Goal: Task Accomplishment & Management: Complete application form

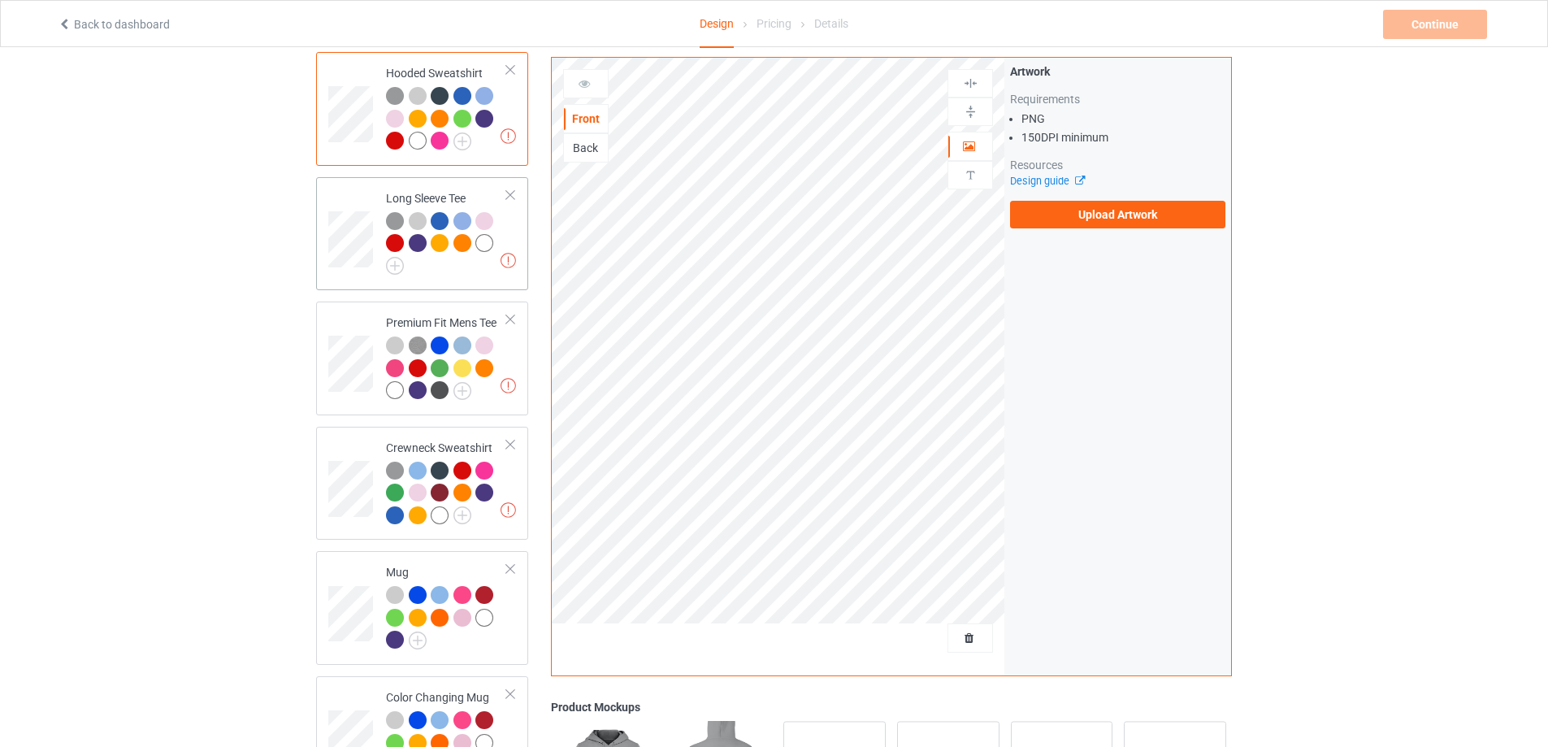
scroll to position [271, 0]
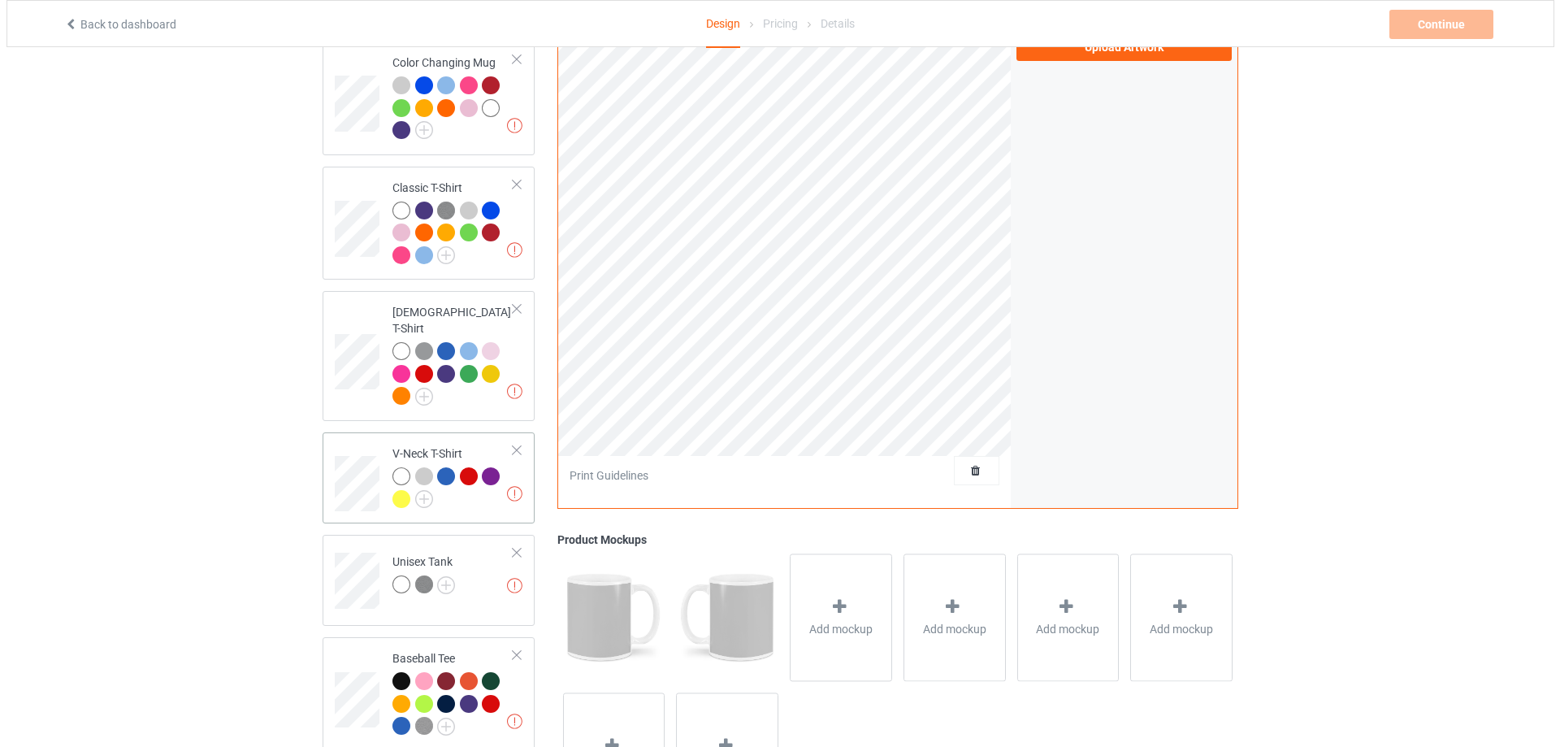
scroll to position [877, 0]
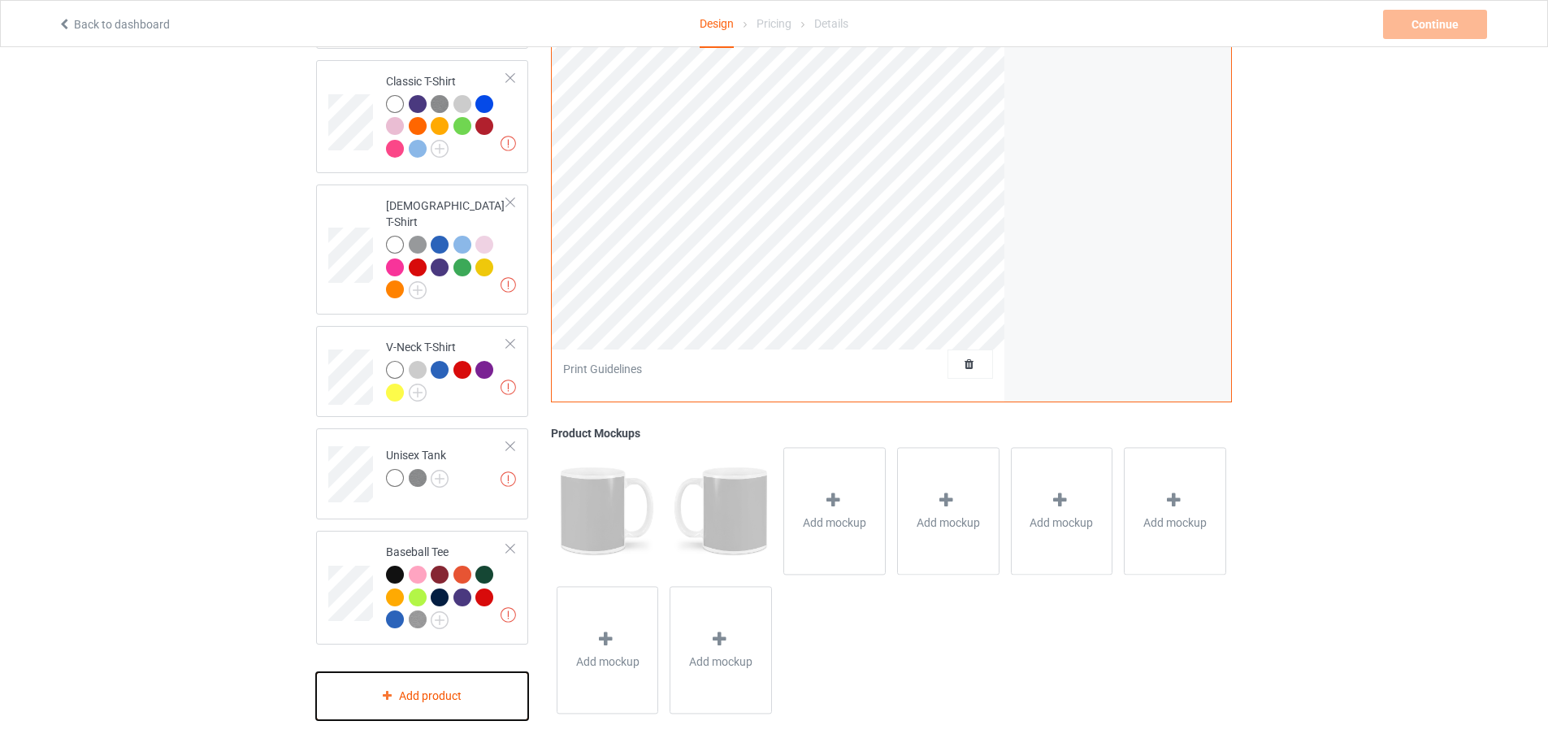
click at [387, 679] on div "Add product" at bounding box center [422, 696] width 212 height 48
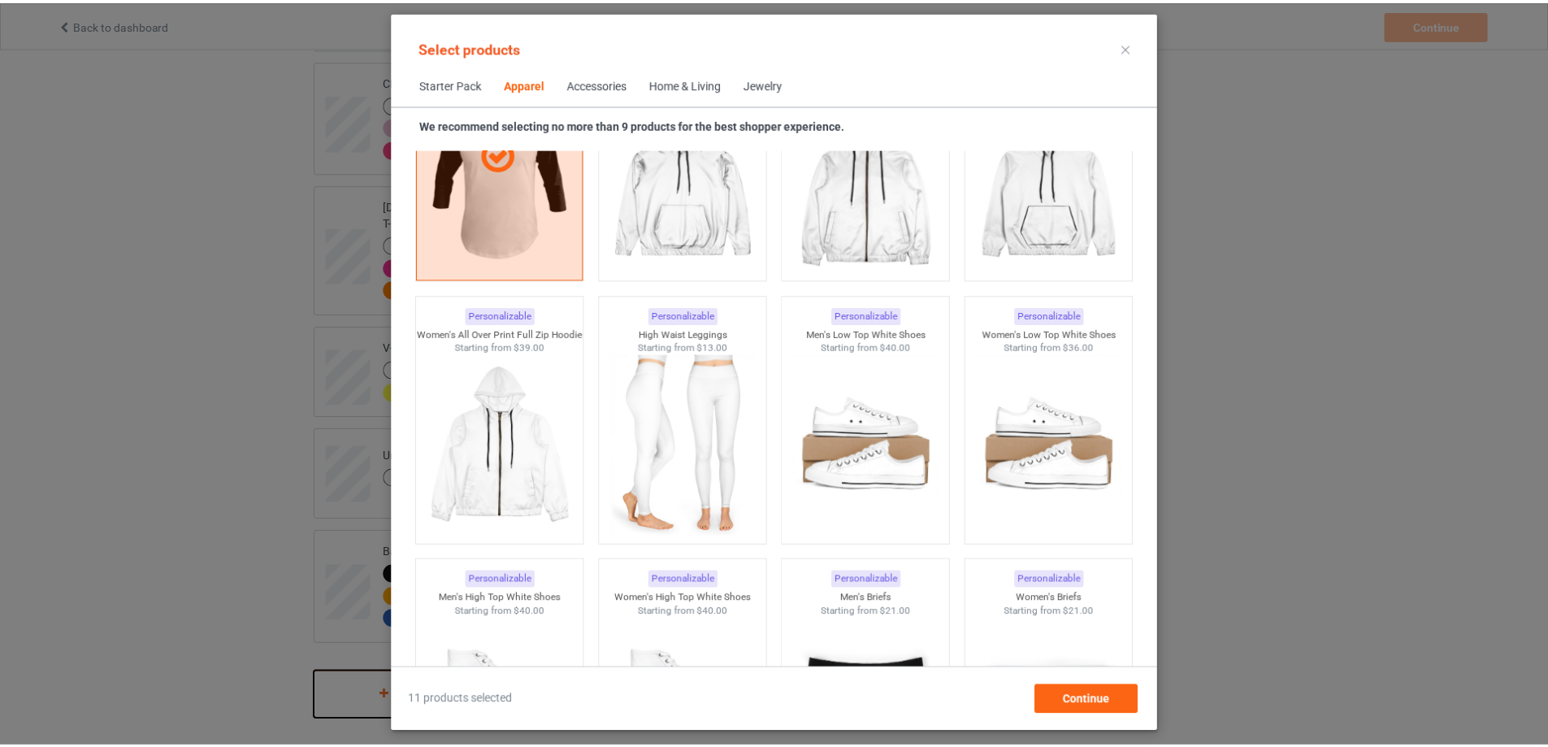
scroll to position [1554, 0]
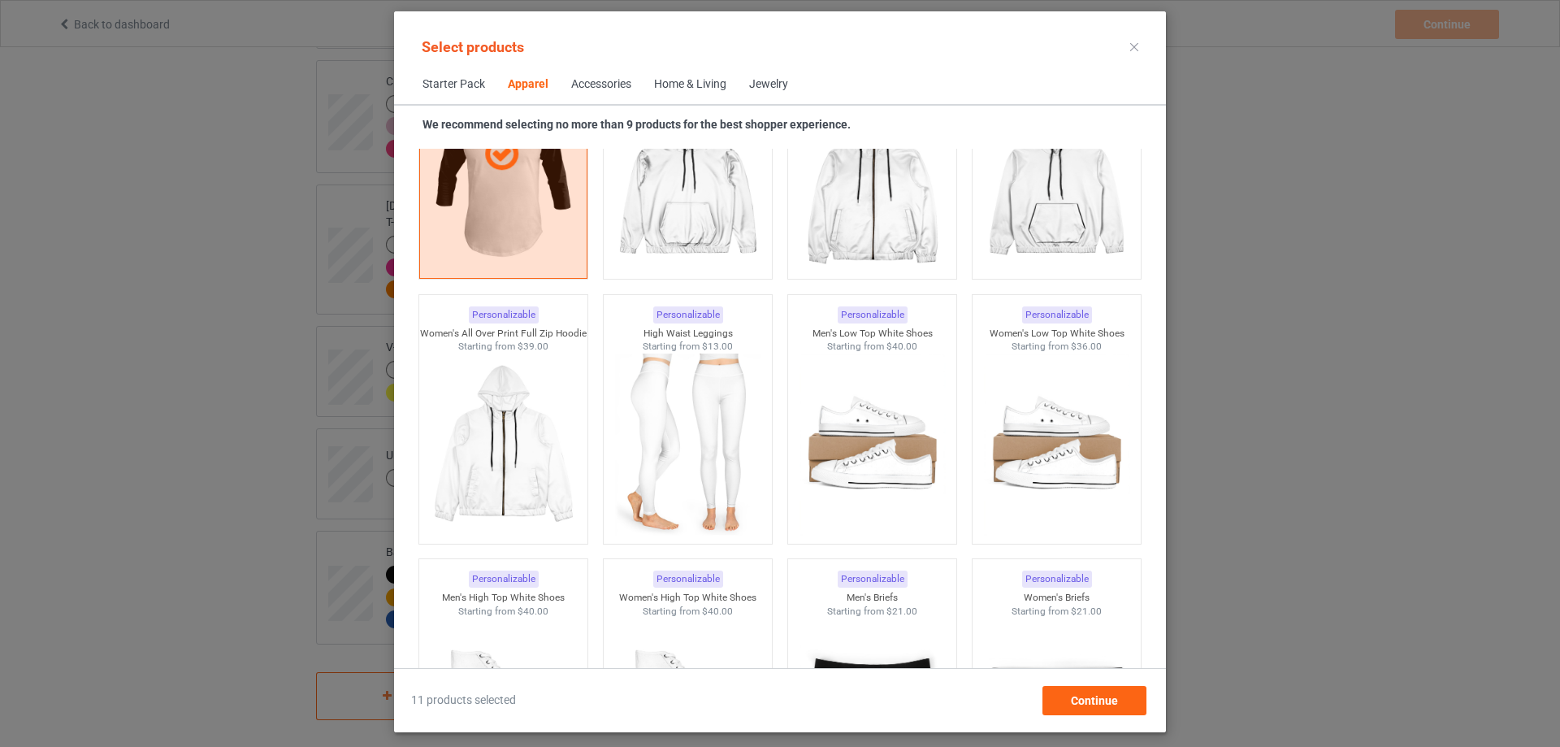
click at [1132, 47] on icon at bounding box center [1135, 47] width 8 height 8
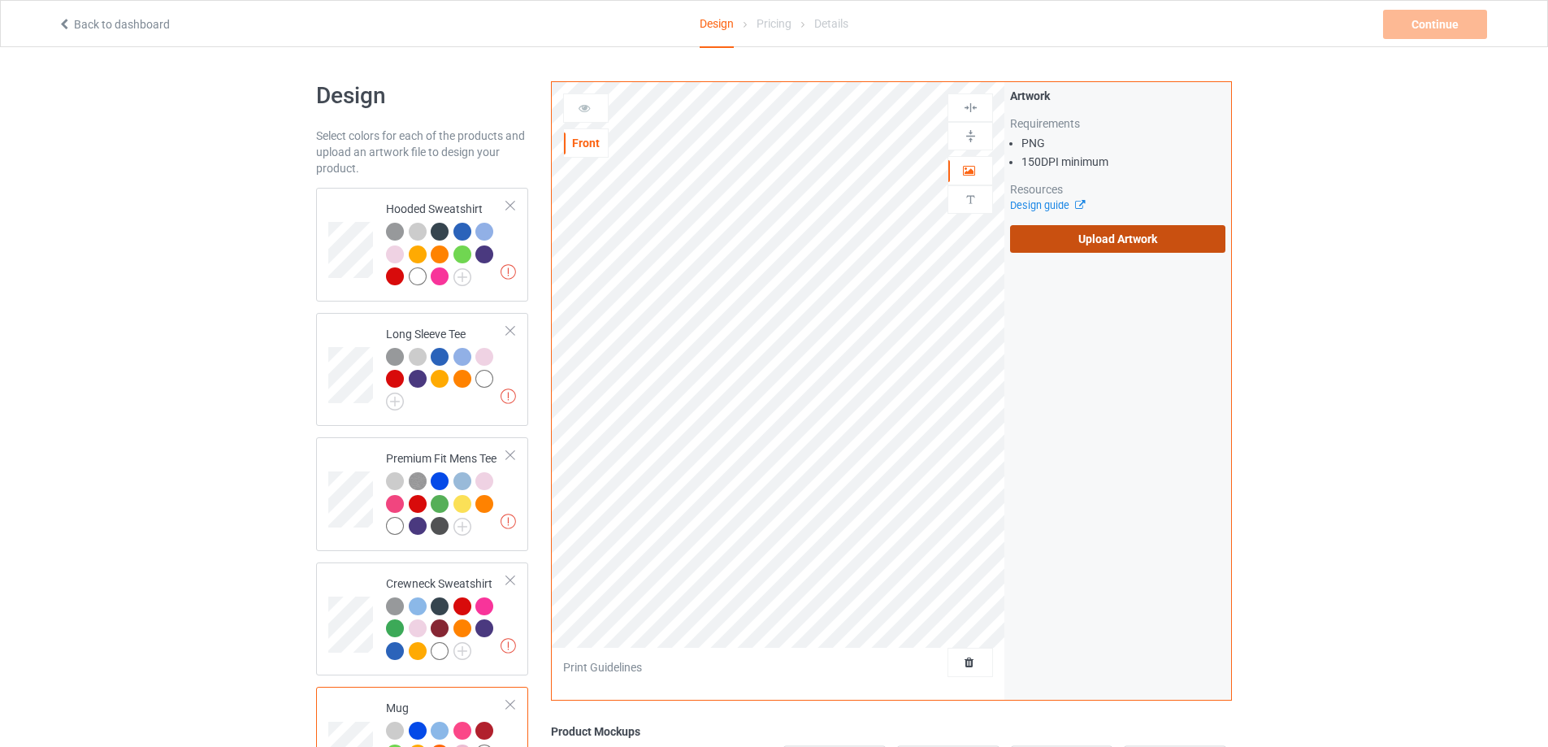
click at [1123, 232] on label "Upload Artwork" at bounding box center [1117, 239] width 215 height 28
click at [0, 0] on input "Upload Artwork" at bounding box center [0, 0] width 0 height 0
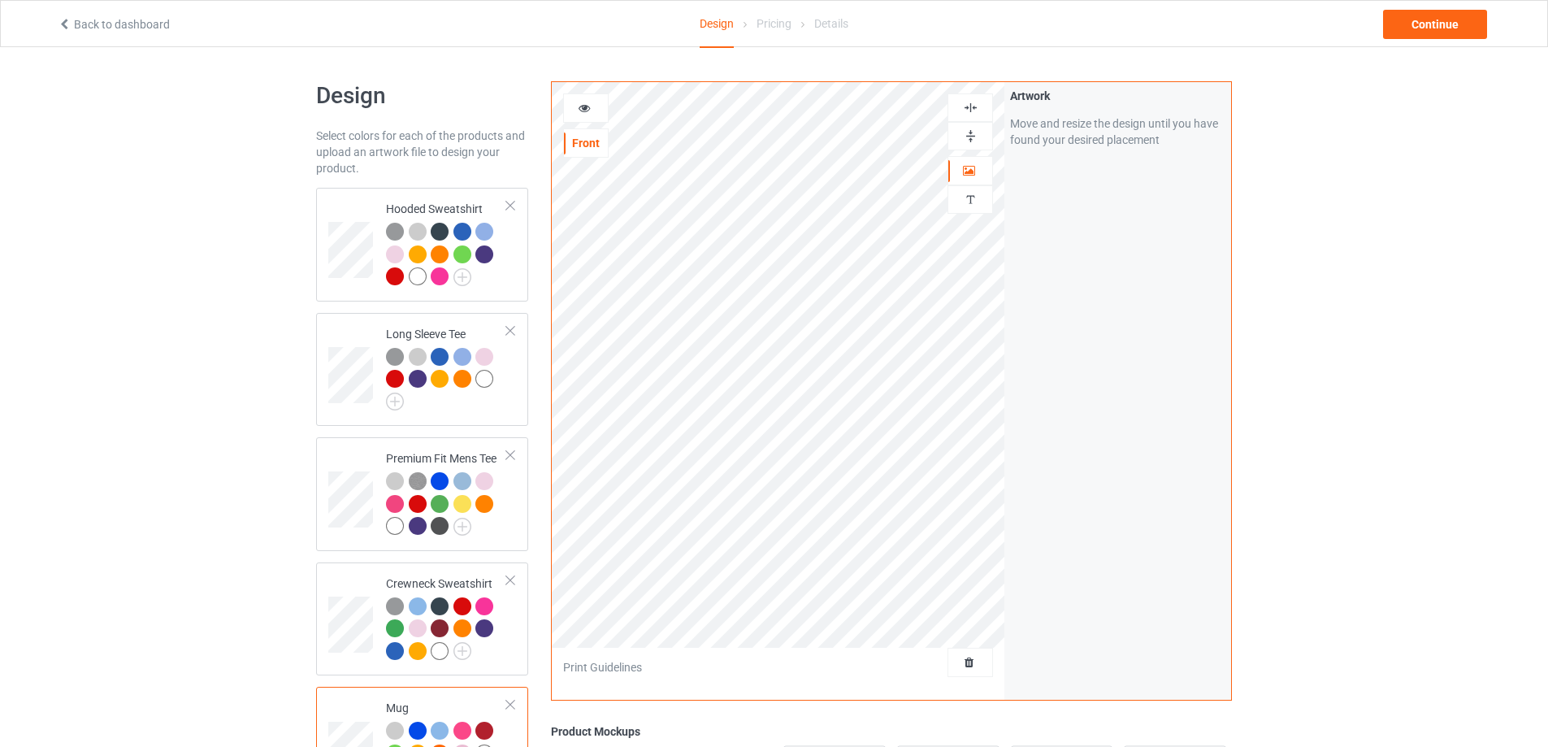
click at [967, 133] on img at bounding box center [970, 135] width 15 height 15
click at [582, 106] on icon at bounding box center [585, 105] width 14 height 11
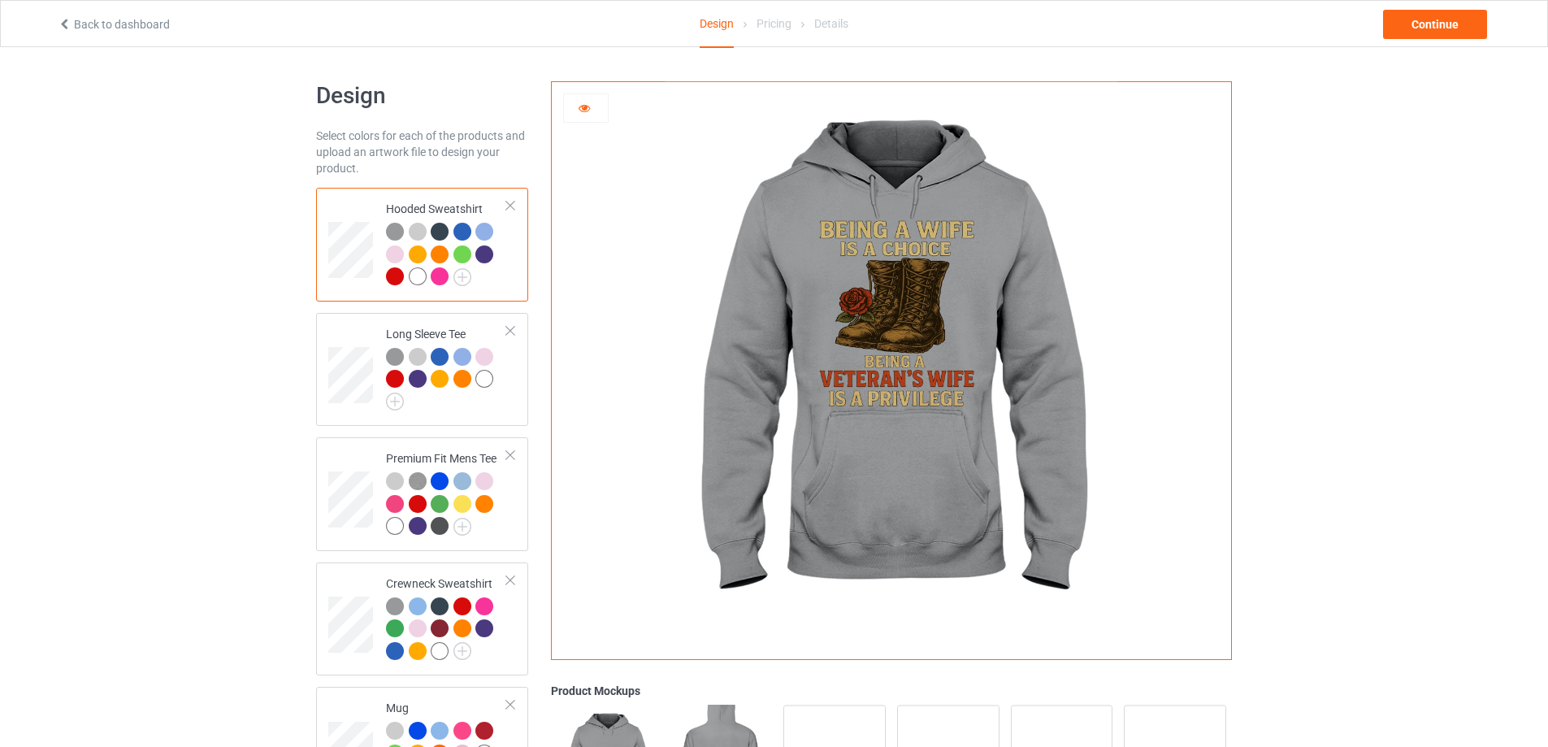
click at [397, 276] on div at bounding box center [395, 276] width 18 height 18
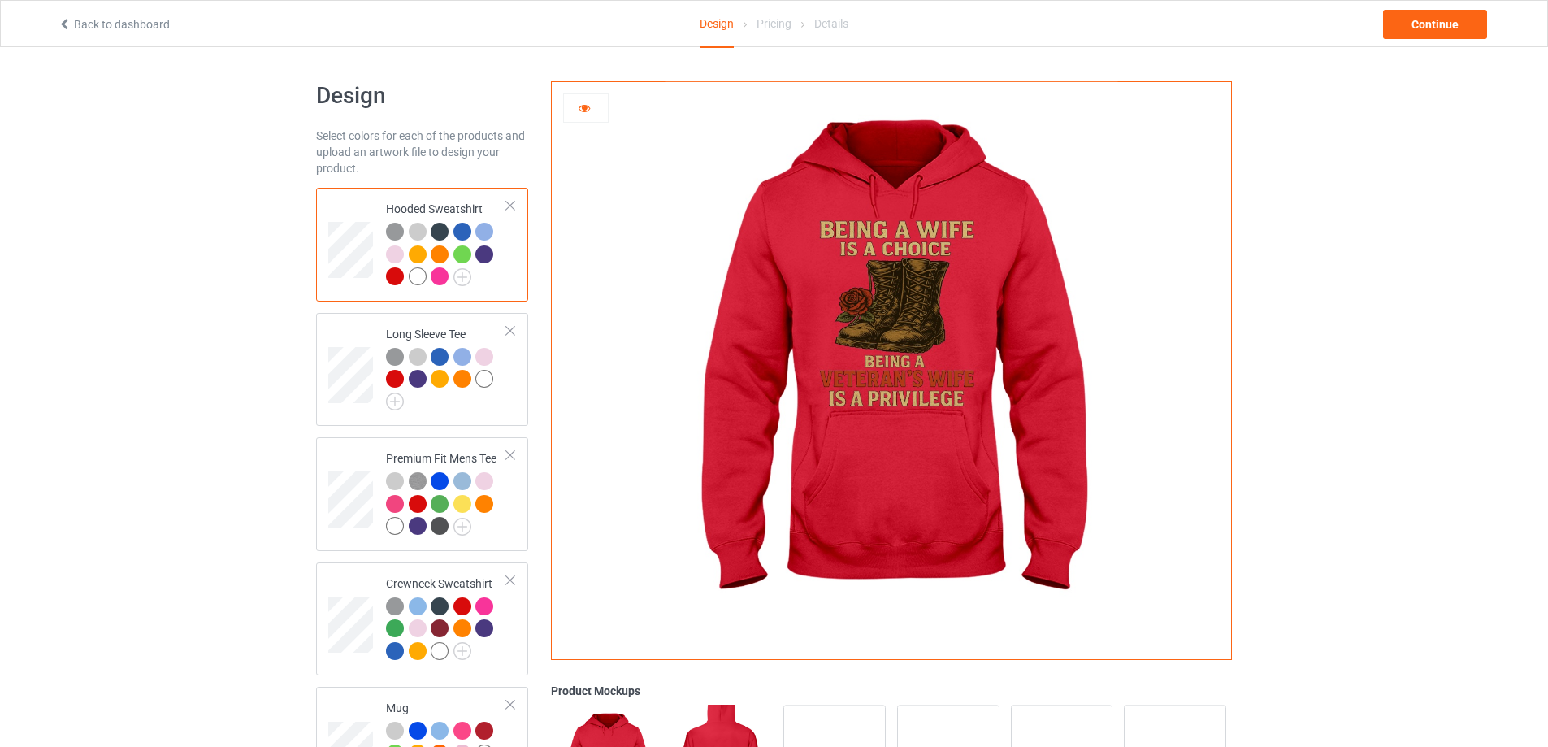
click at [436, 277] on div at bounding box center [440, 276] width 18 height 18
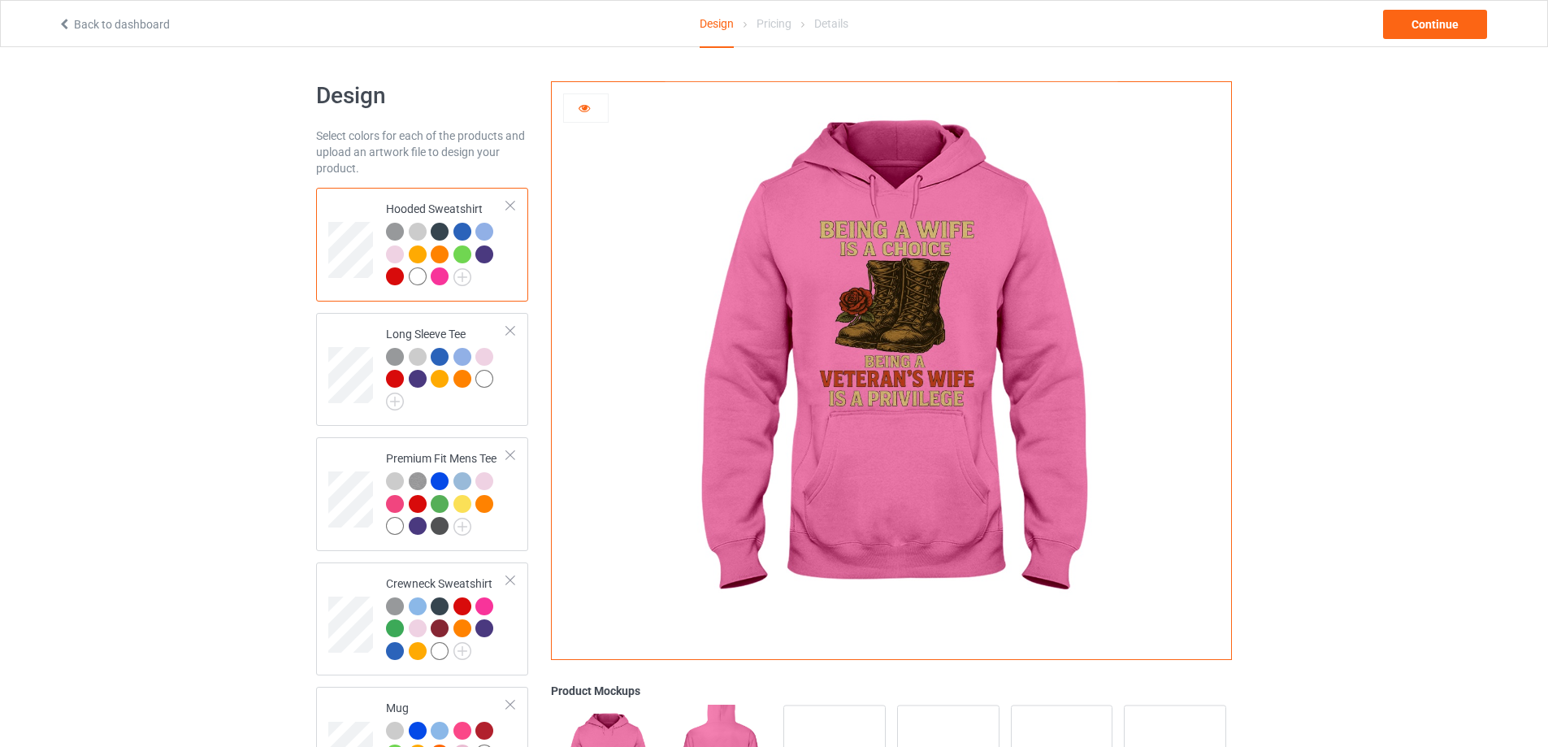
click at [438, 255] on div at bounding box center [440, 254] width 18 height 18
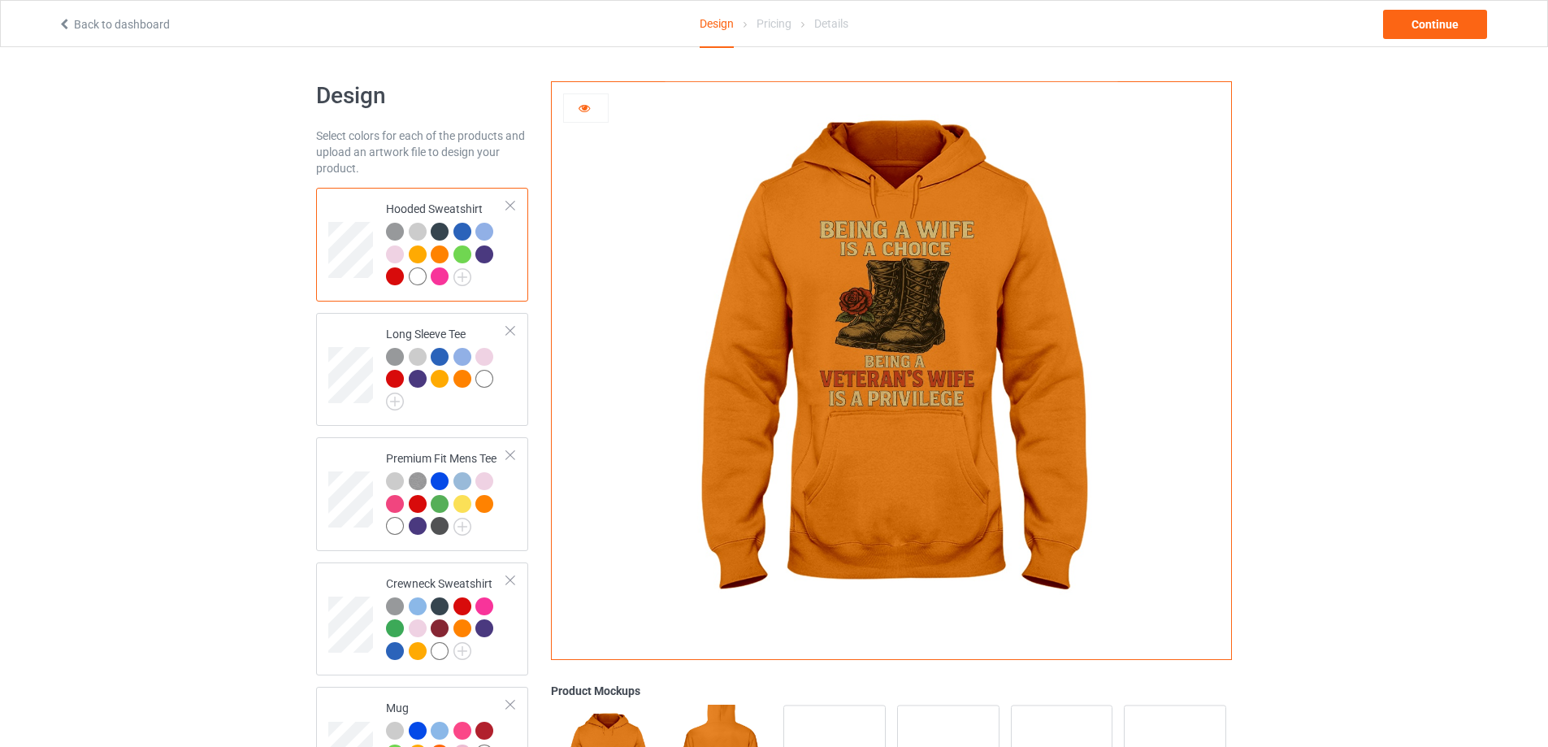
click at [419, 253] on div at bounding box center [418, 254] width 18 height 18
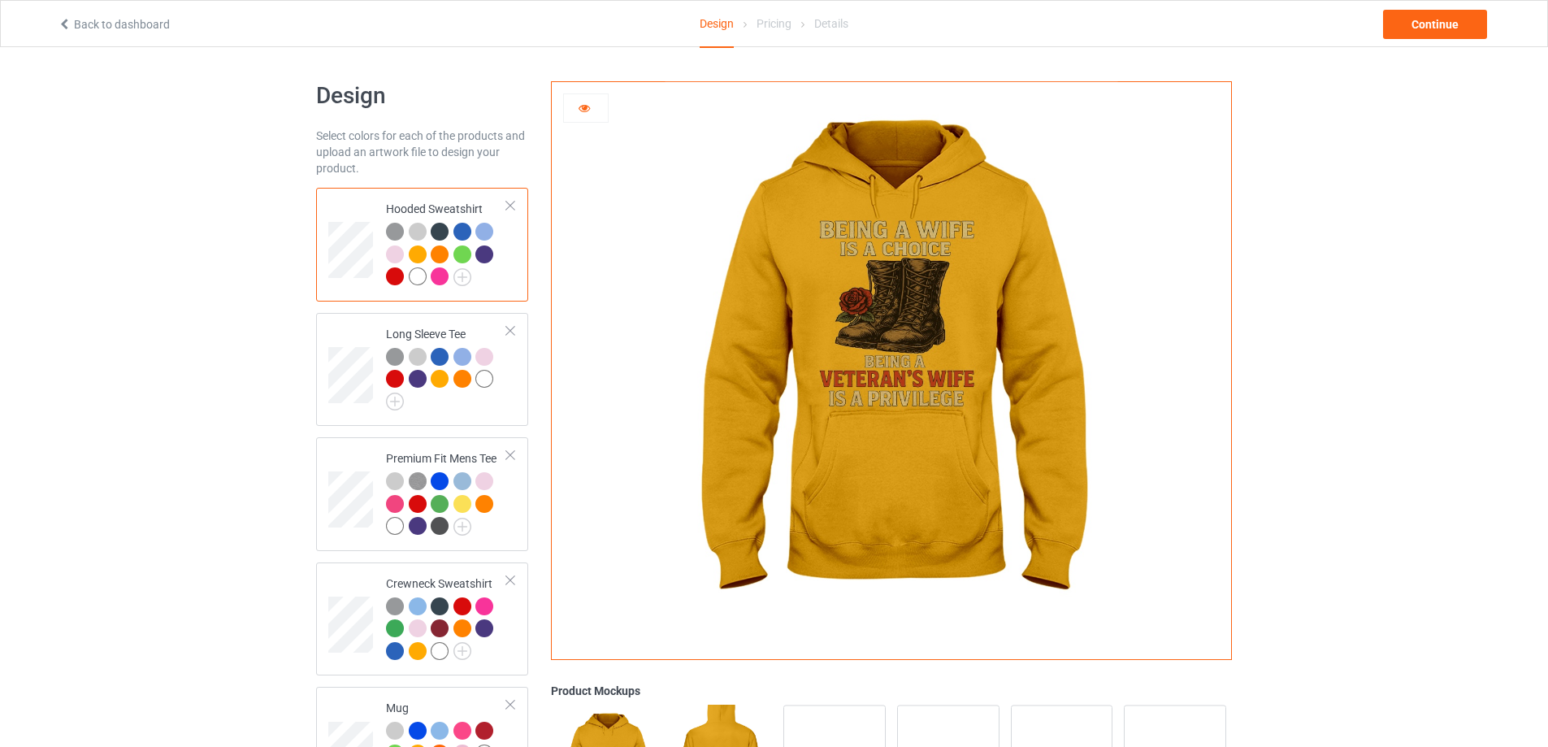
click at [389, 276] on div at bounding box center [395, 276] width 18 height 18
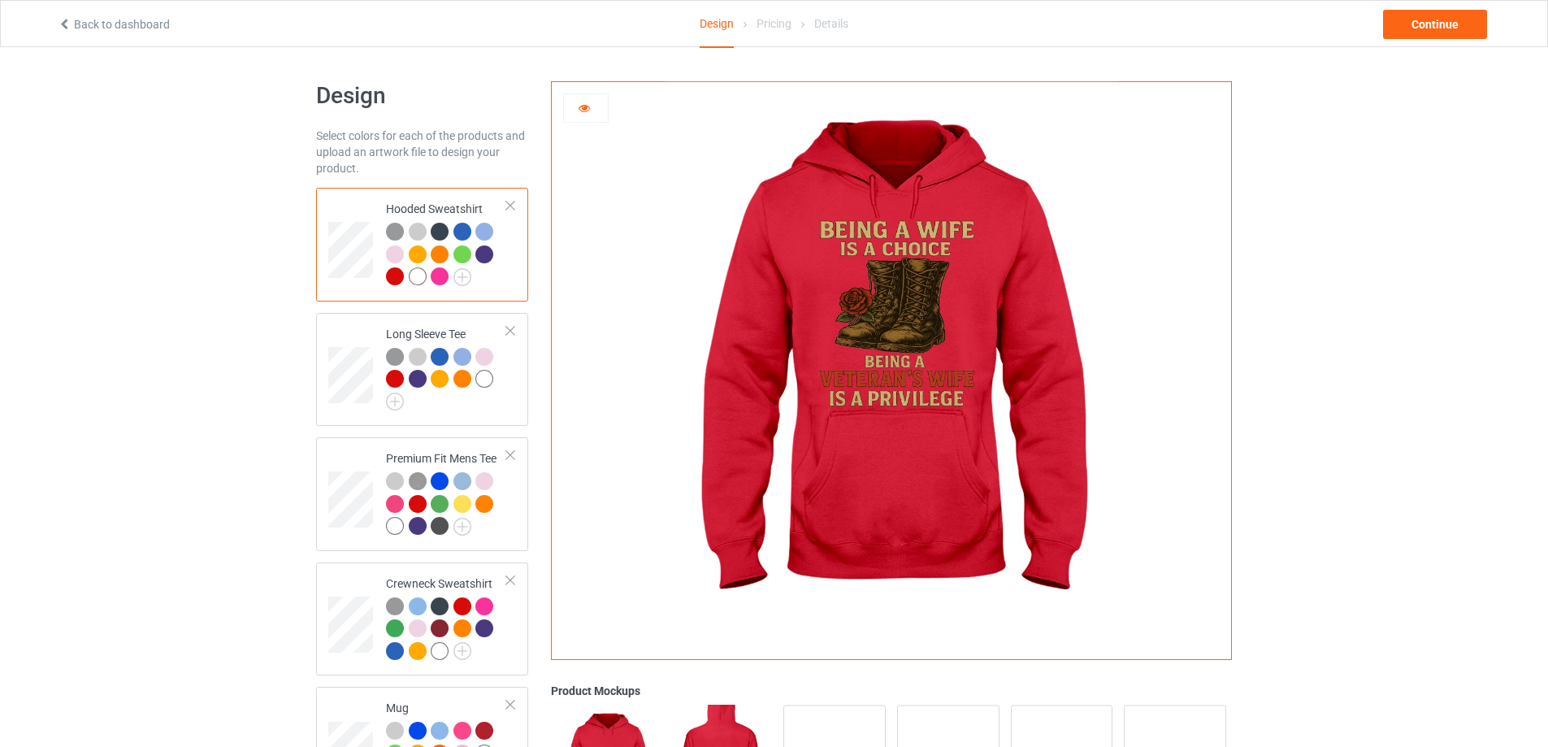
click at [589, 108] on icon at bounding box center [585, 105] width 14 height 11
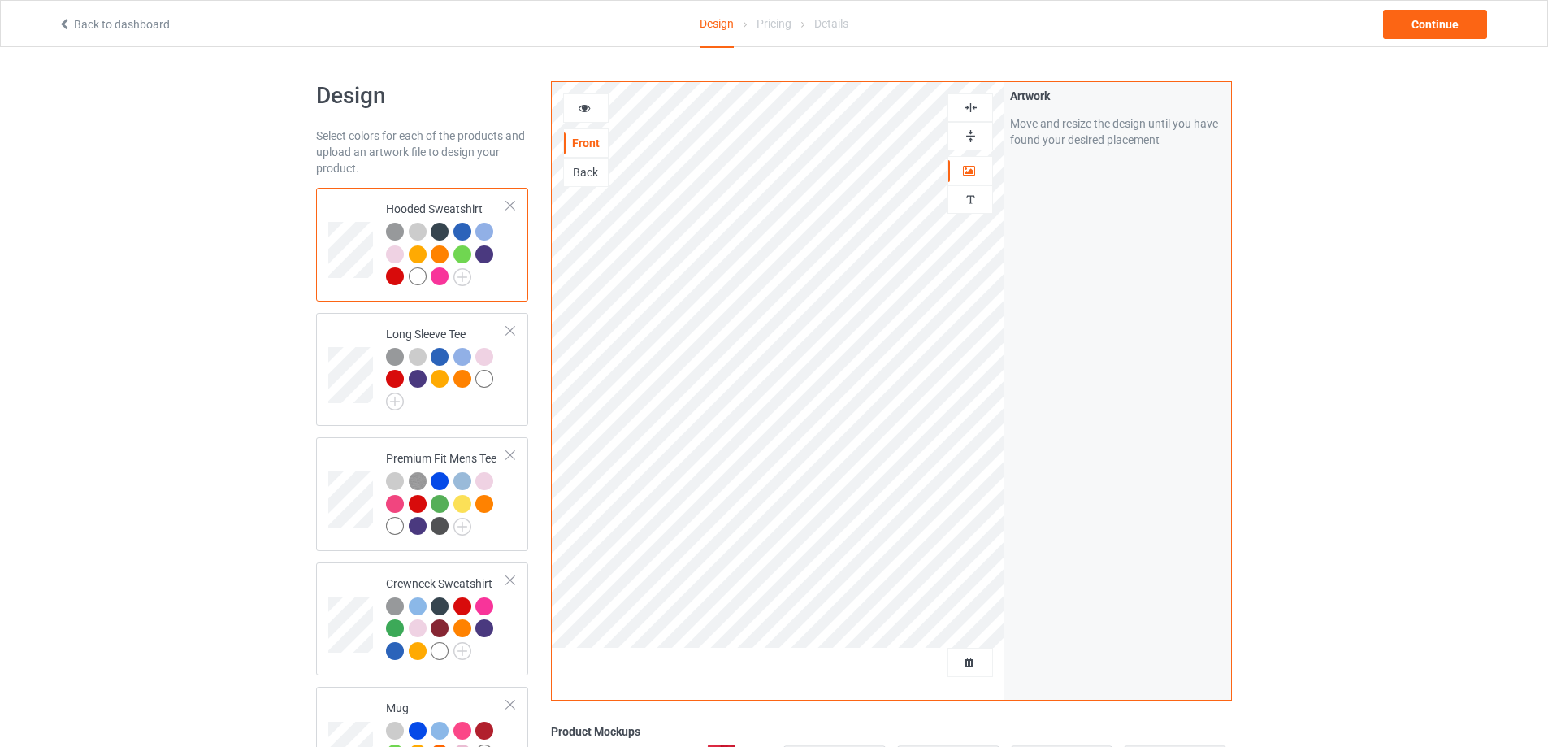
click at [584, 115] on div at bounding box center [586, 108] width 44 height 16
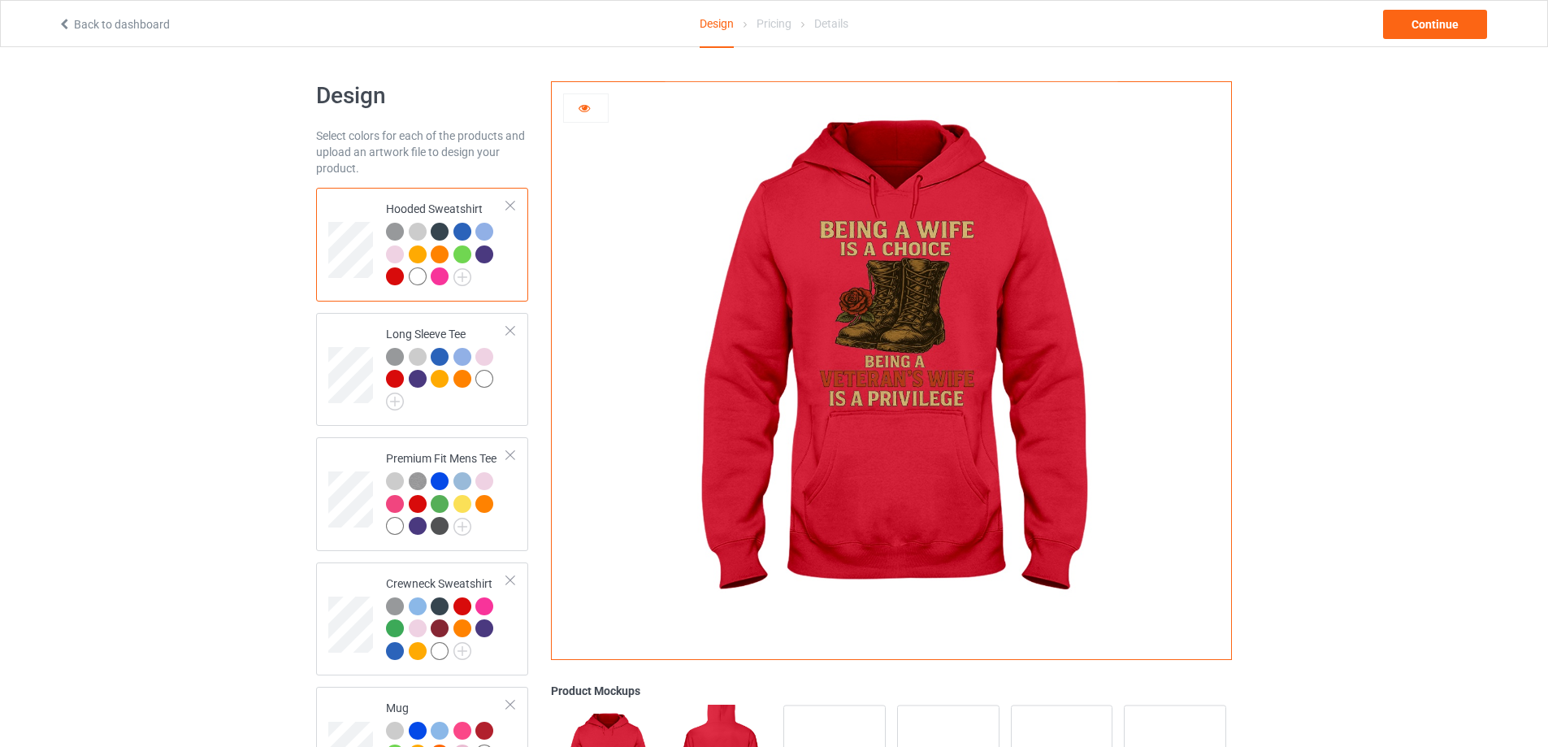
click at [435, 232] on div at bounding box center [440, 232] width 18 height 18
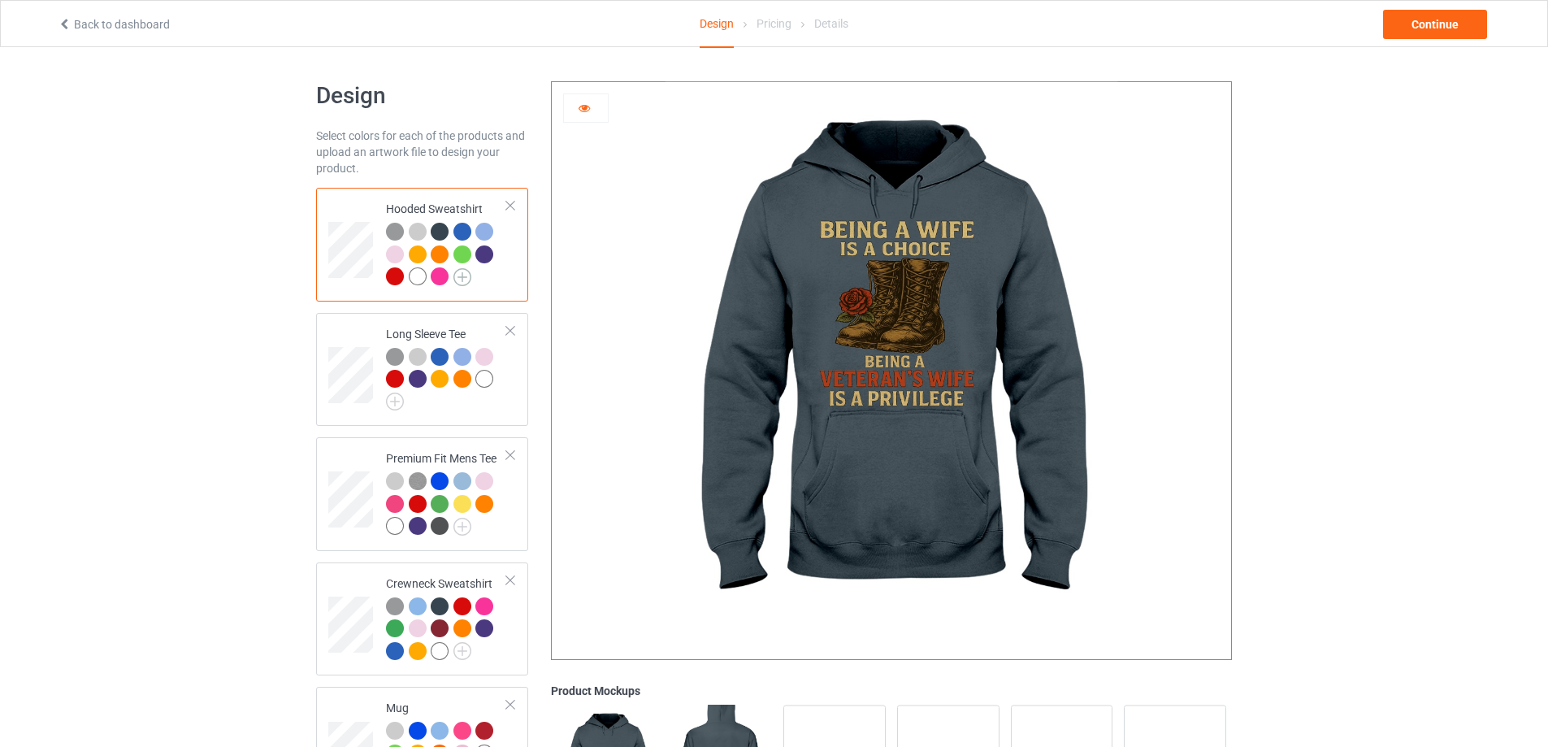
click at [466, 277] on img at bounding box center [463, 277] width 18 height 18
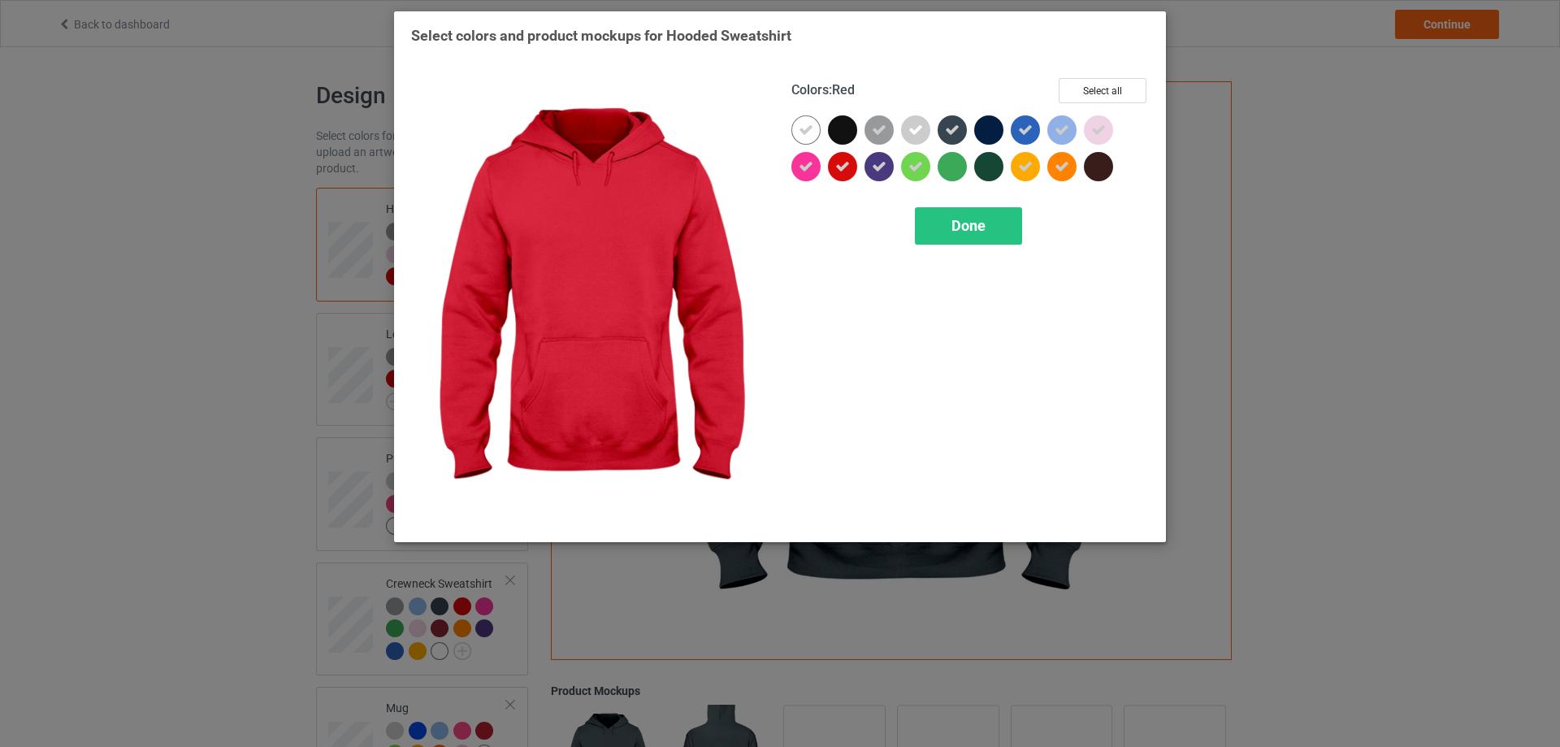
click at [847, 172] on icon at bounding box center [843, 166] width 15 height 15
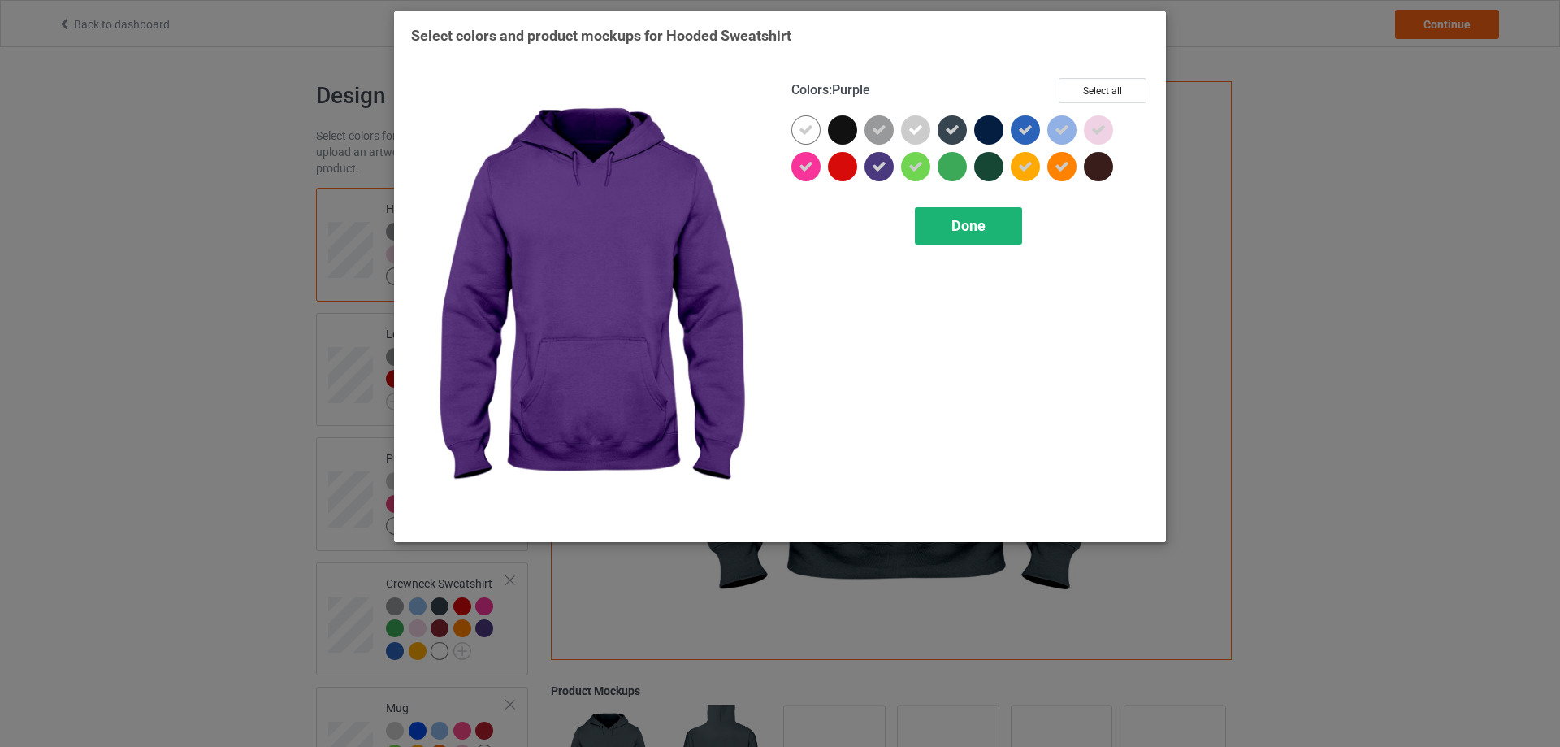
click at [948, 215] on div "Done" at bounding box center [968, 225] width 107 height 37
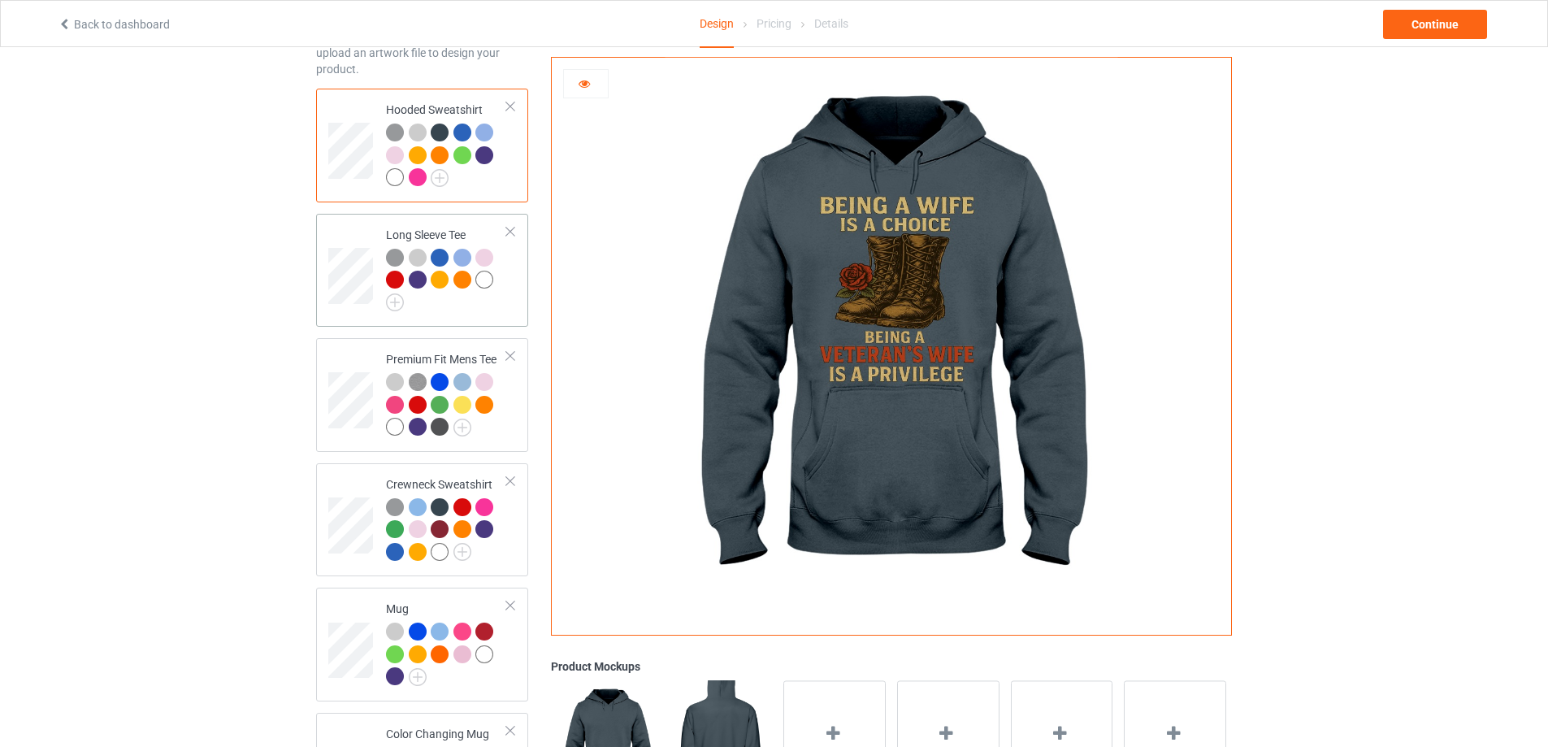
scroll to position [136, 0]
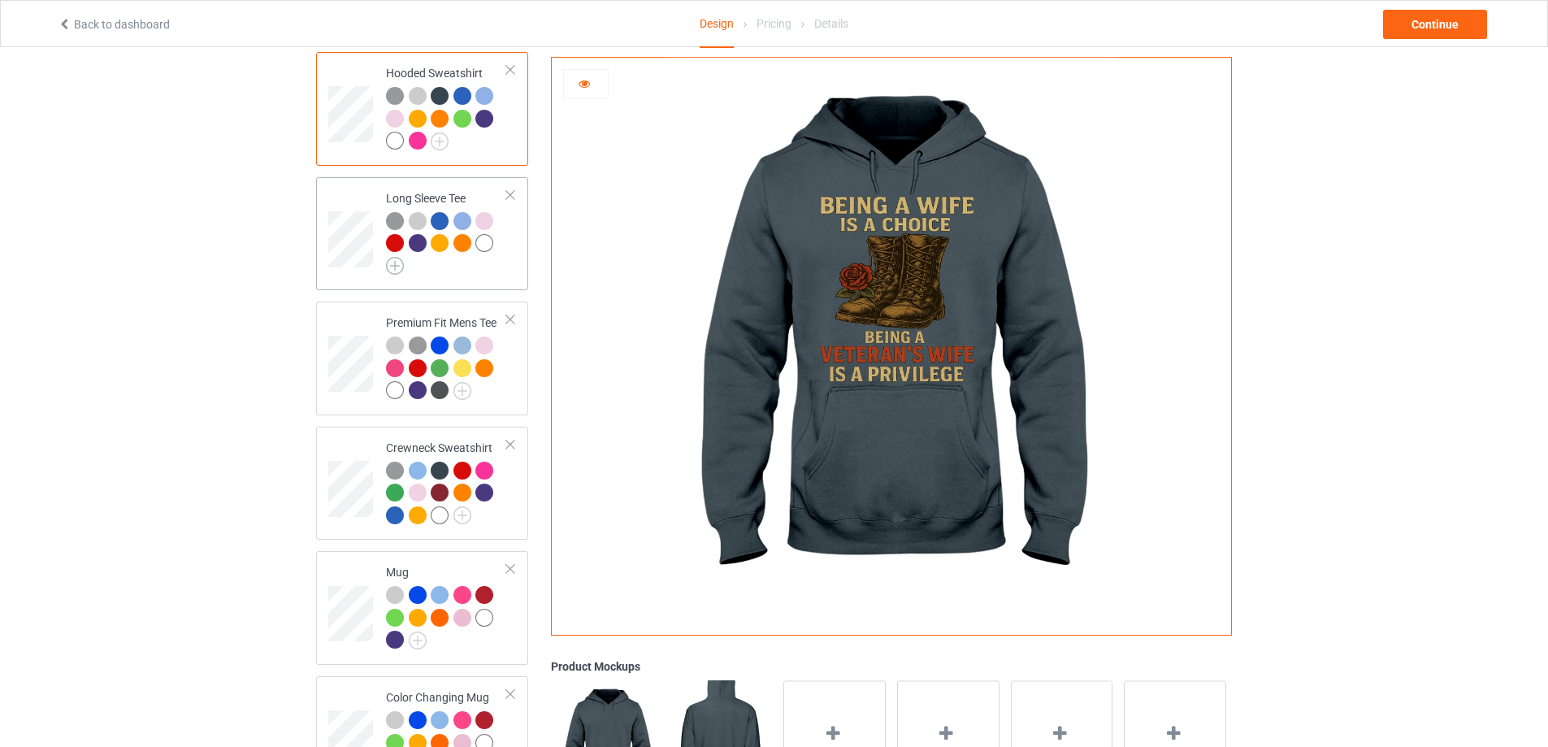
click at [393, 265] on img at bounding box center [395, 266] width 18 height 18
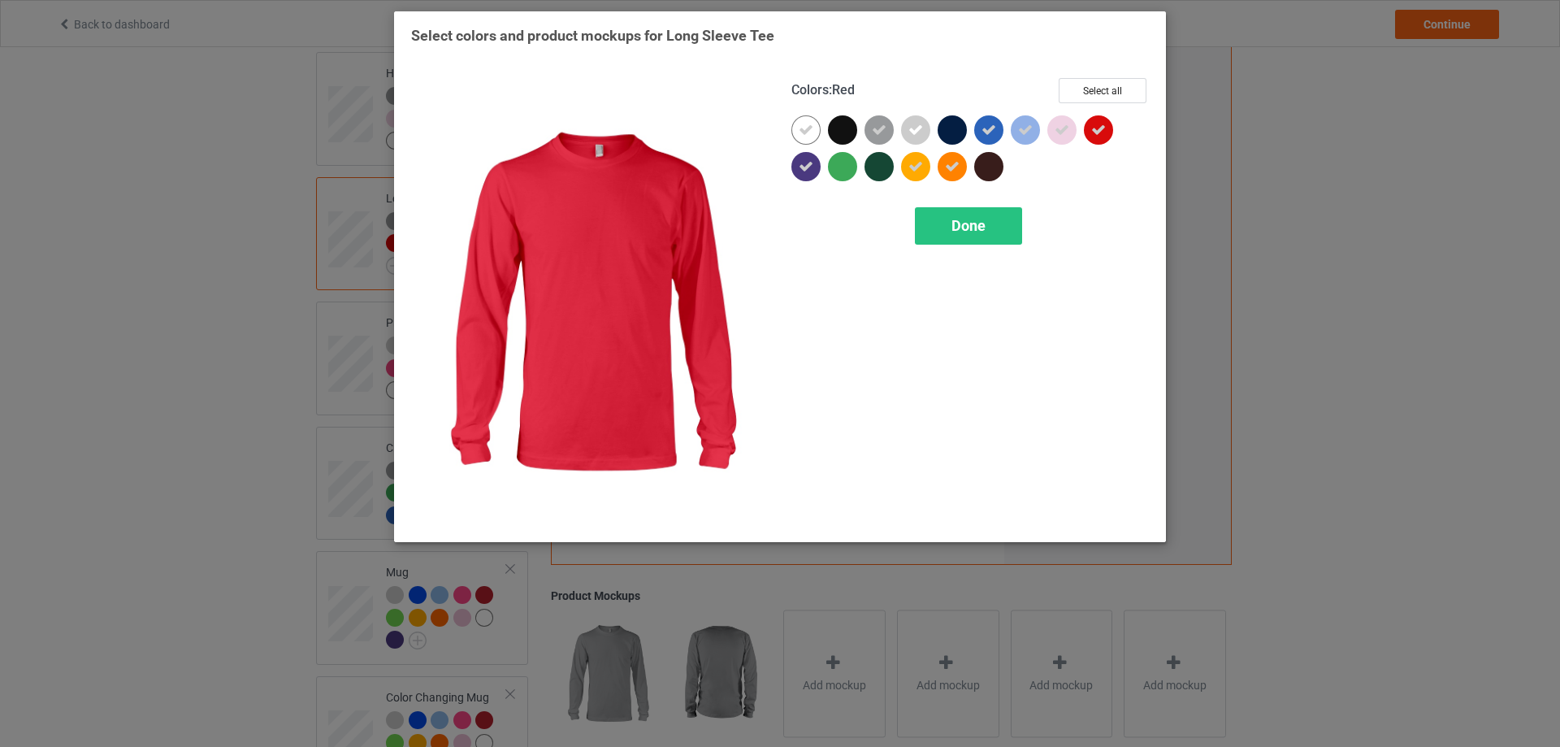
click at [1100, 138] on div at bounding box center [1098, 129] width 29 height 29
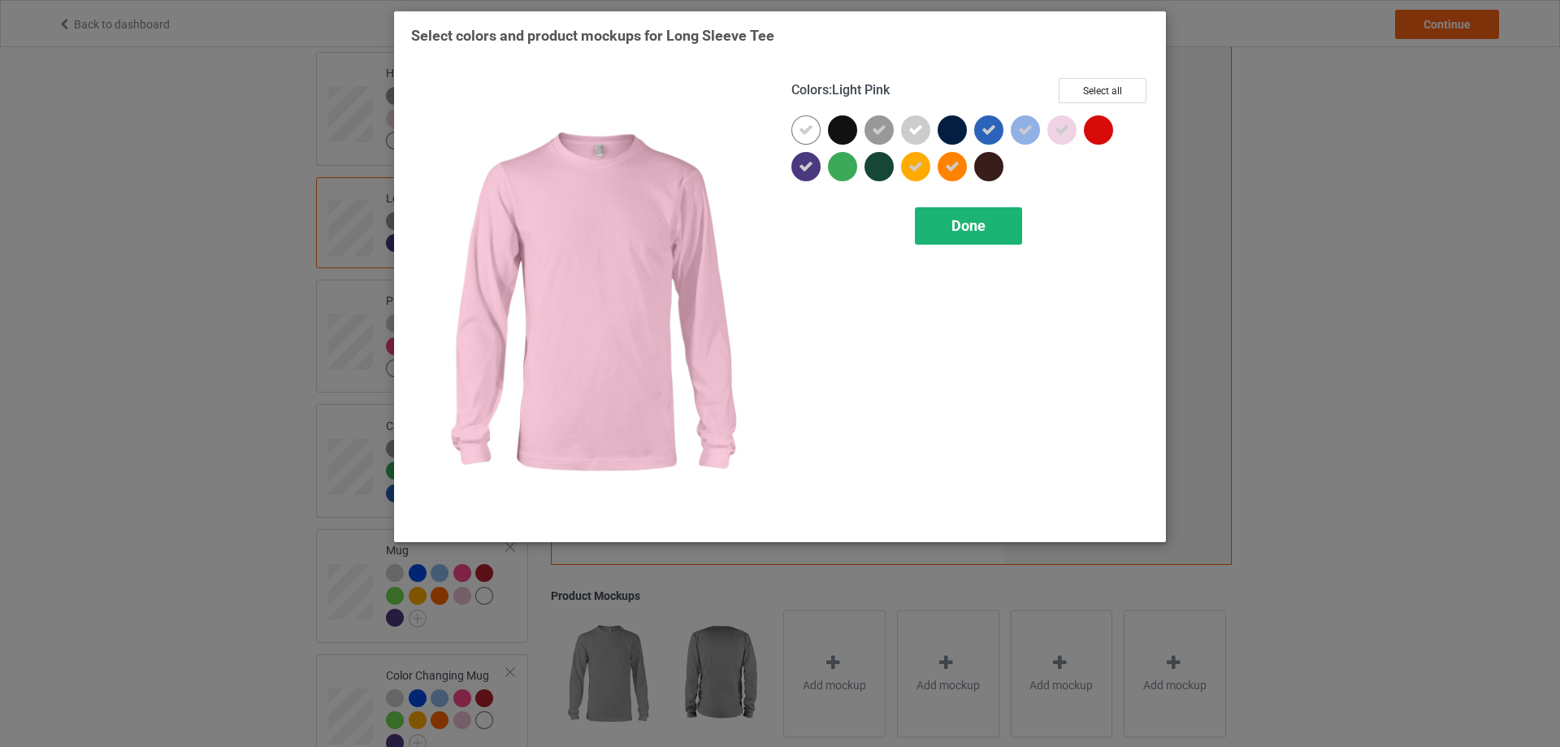
click at [986, 215] on div "Done" at bounding box center [968, 225] width 107 height 37
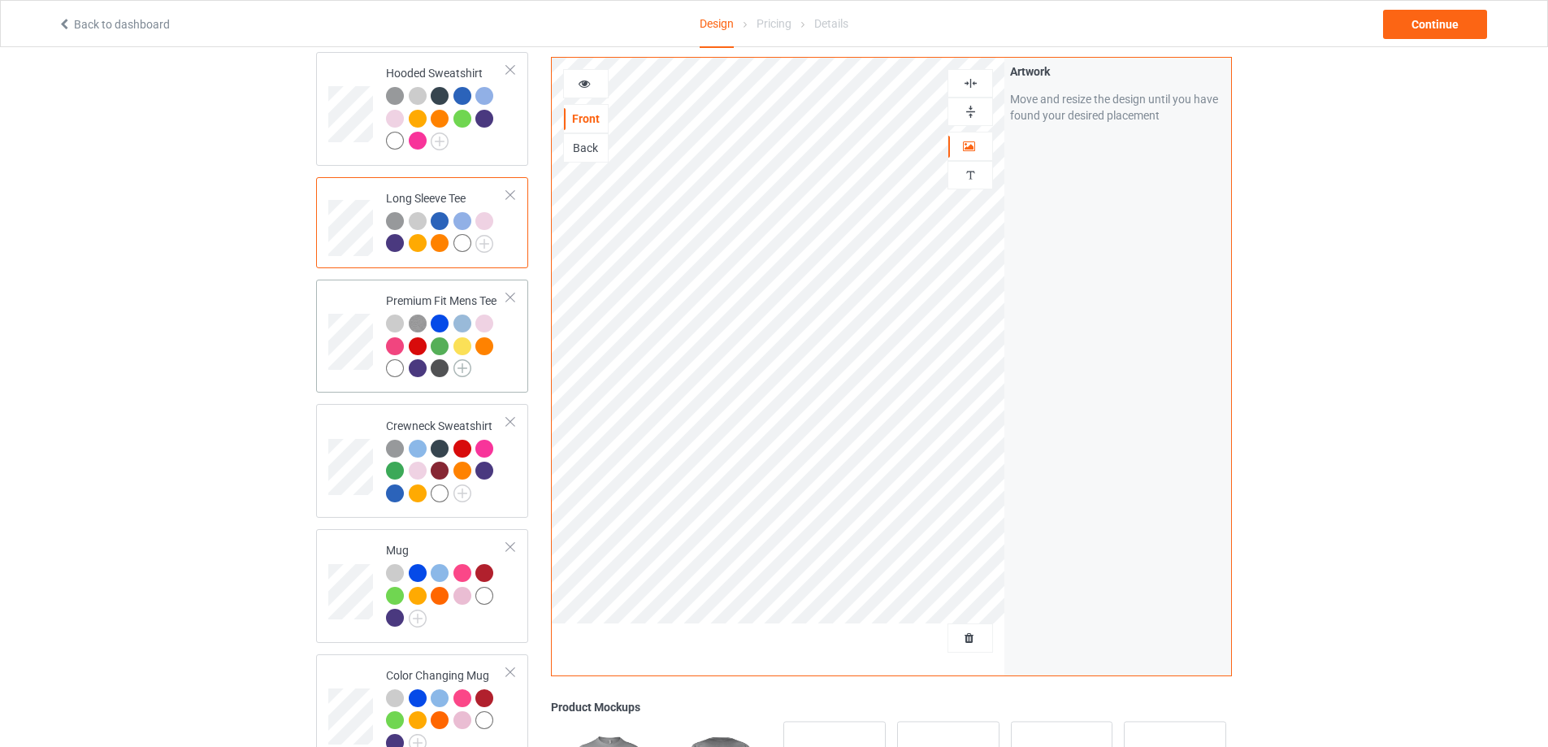
click at [467, 371] on img at bounding box center [463, 368] width 18 height 18
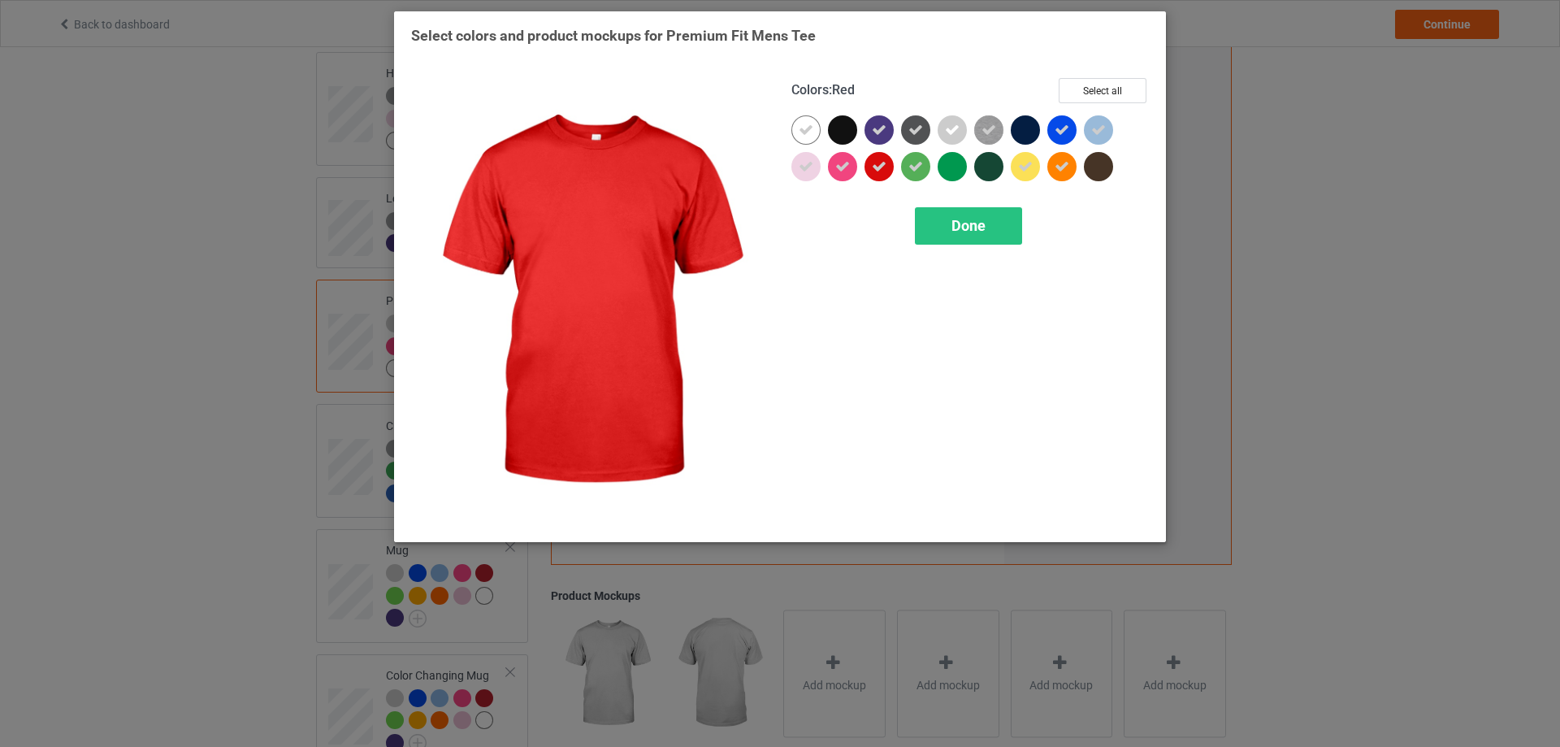
click at [879, 164] on icon at bounding box center [879, 166] width 15 height 15
click at [935, 216] on div "Done" at bounding box center [968, 225] width 107 height 37
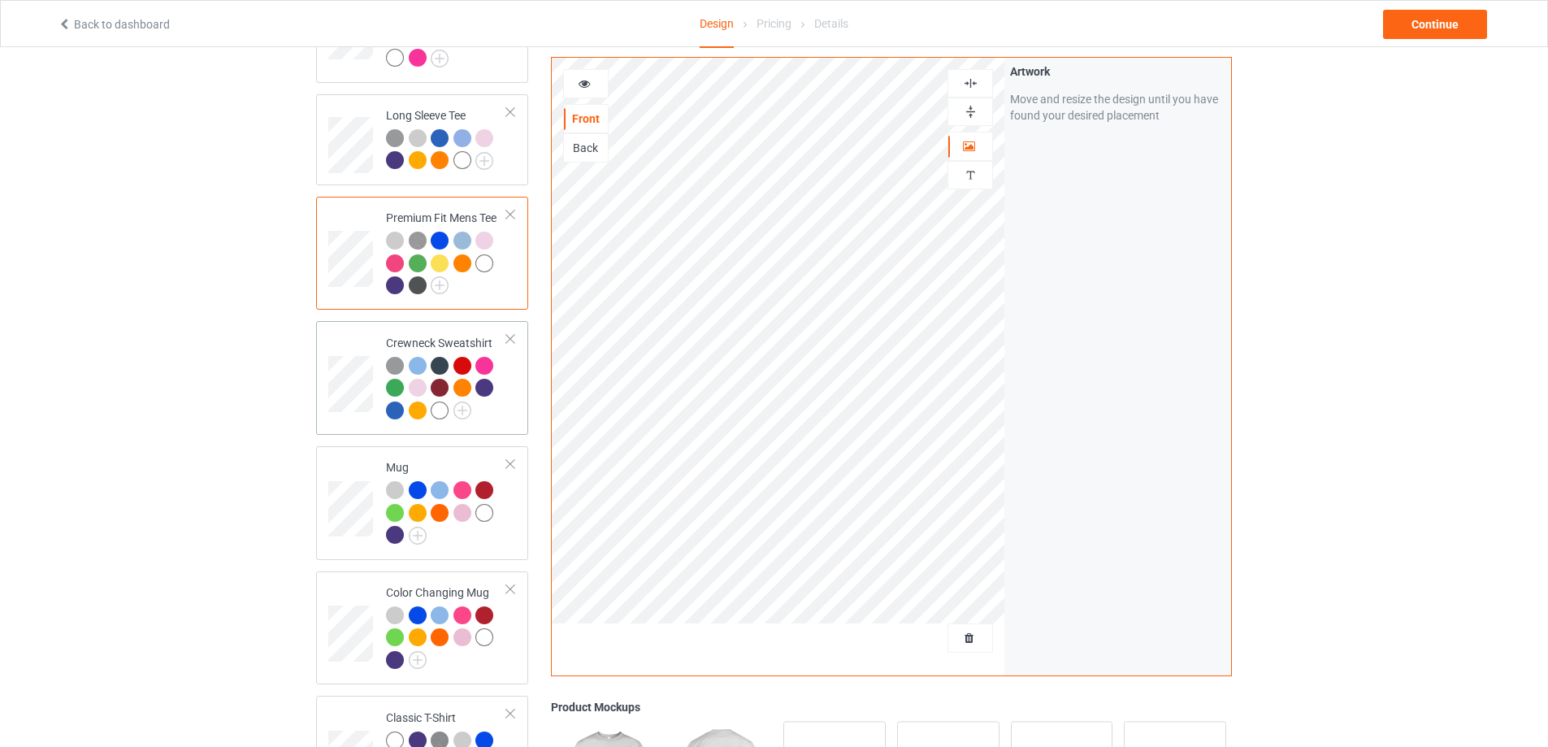
scroll to position [271, 0]
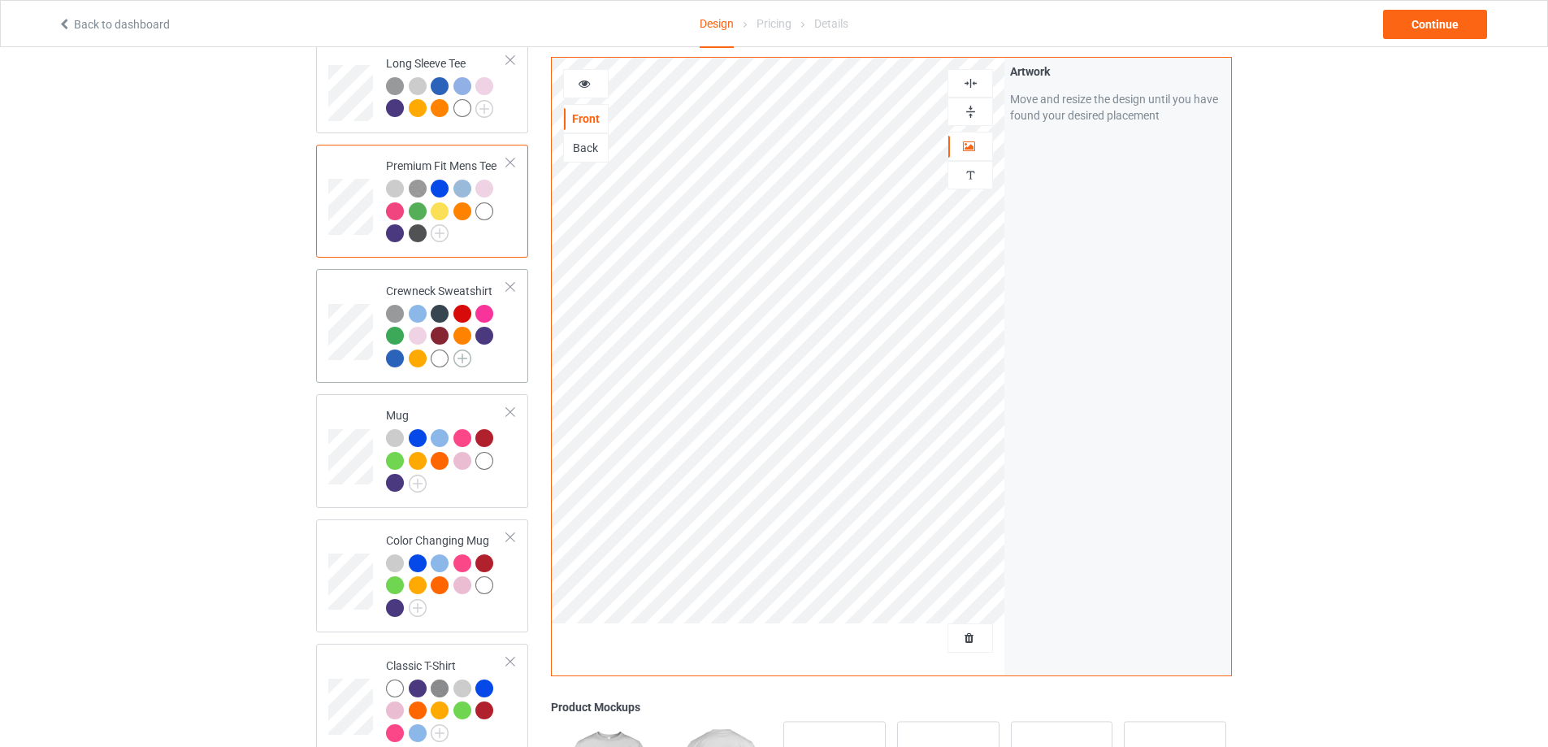
click at [462, 356] on img at bounding box center [463, 358] width 18 height 18
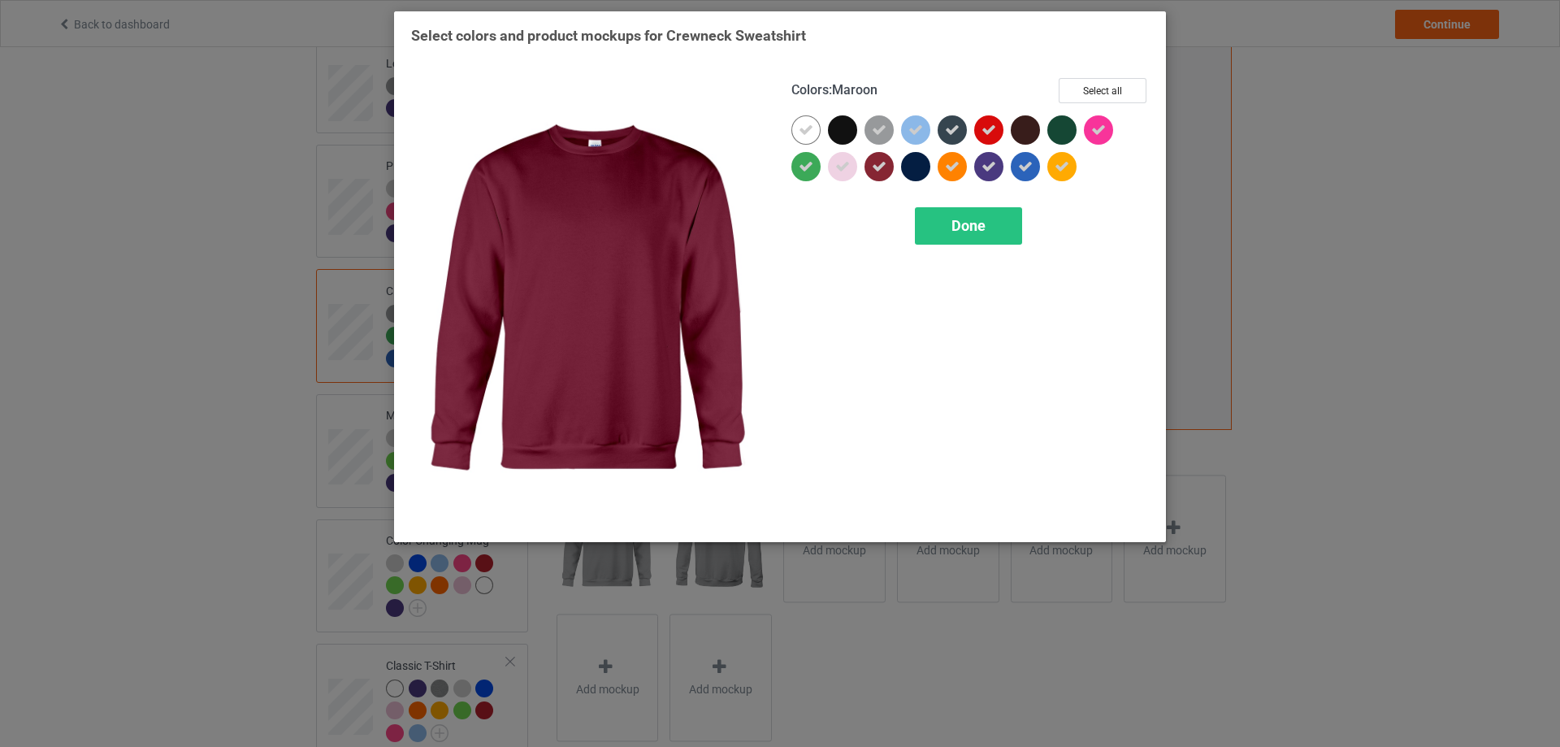
click at [883, 167] on icon at bounding box center [879, 166] width 15 height 15
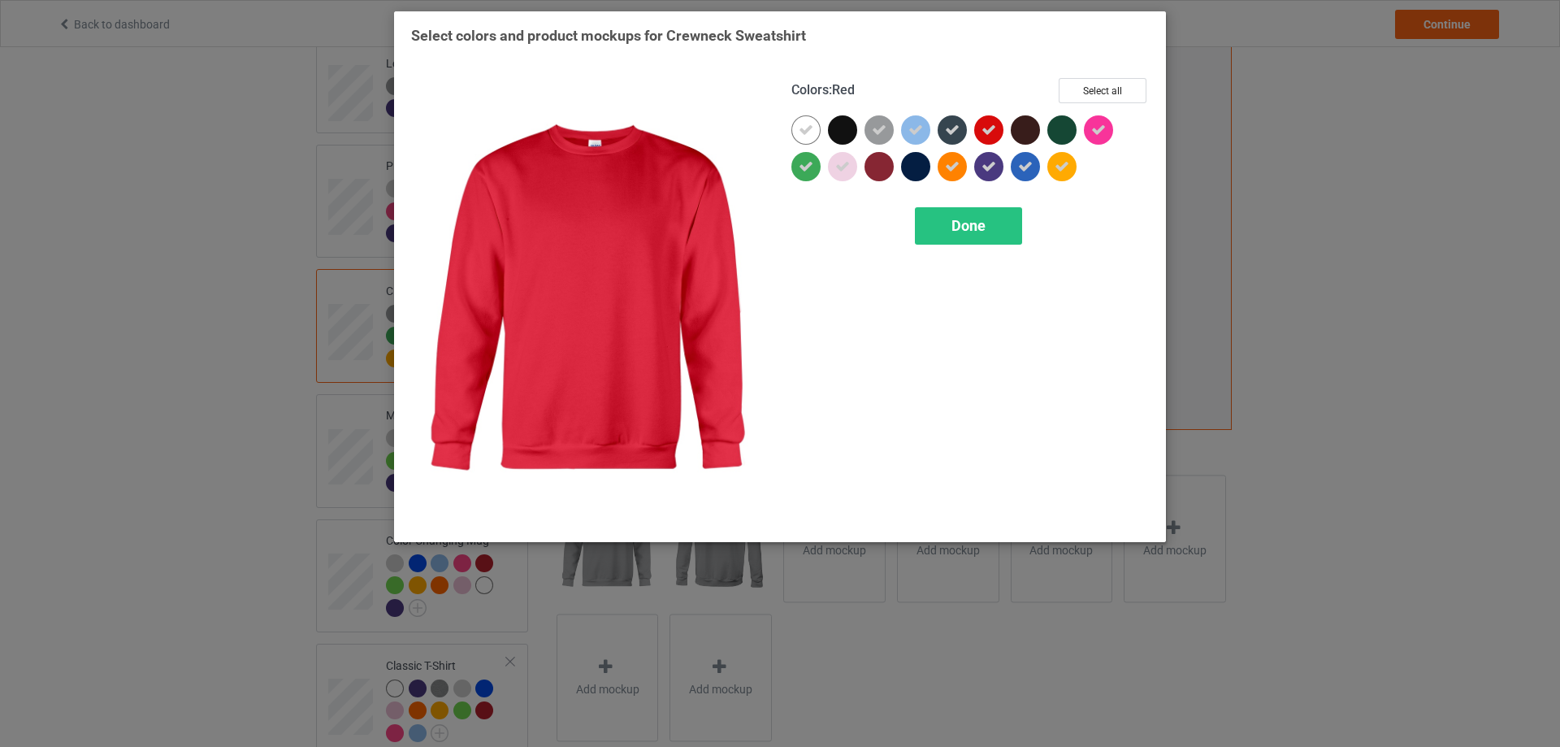
click at [989, 136] on icon at bounding box center [989, 130] width 15 height 15
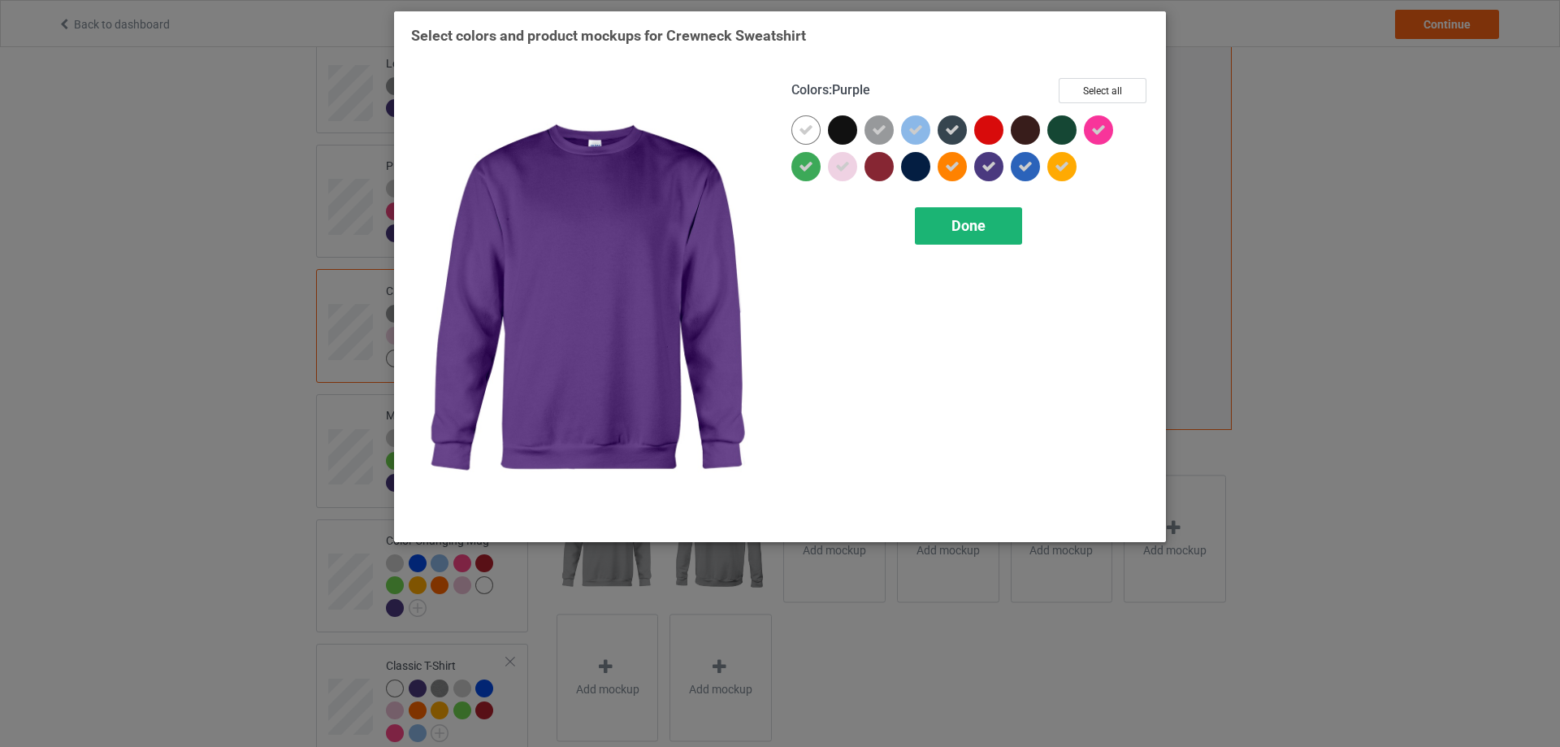
click at [984, 221] on span "Done" at bounding box center [969, 225] width 34 height 17
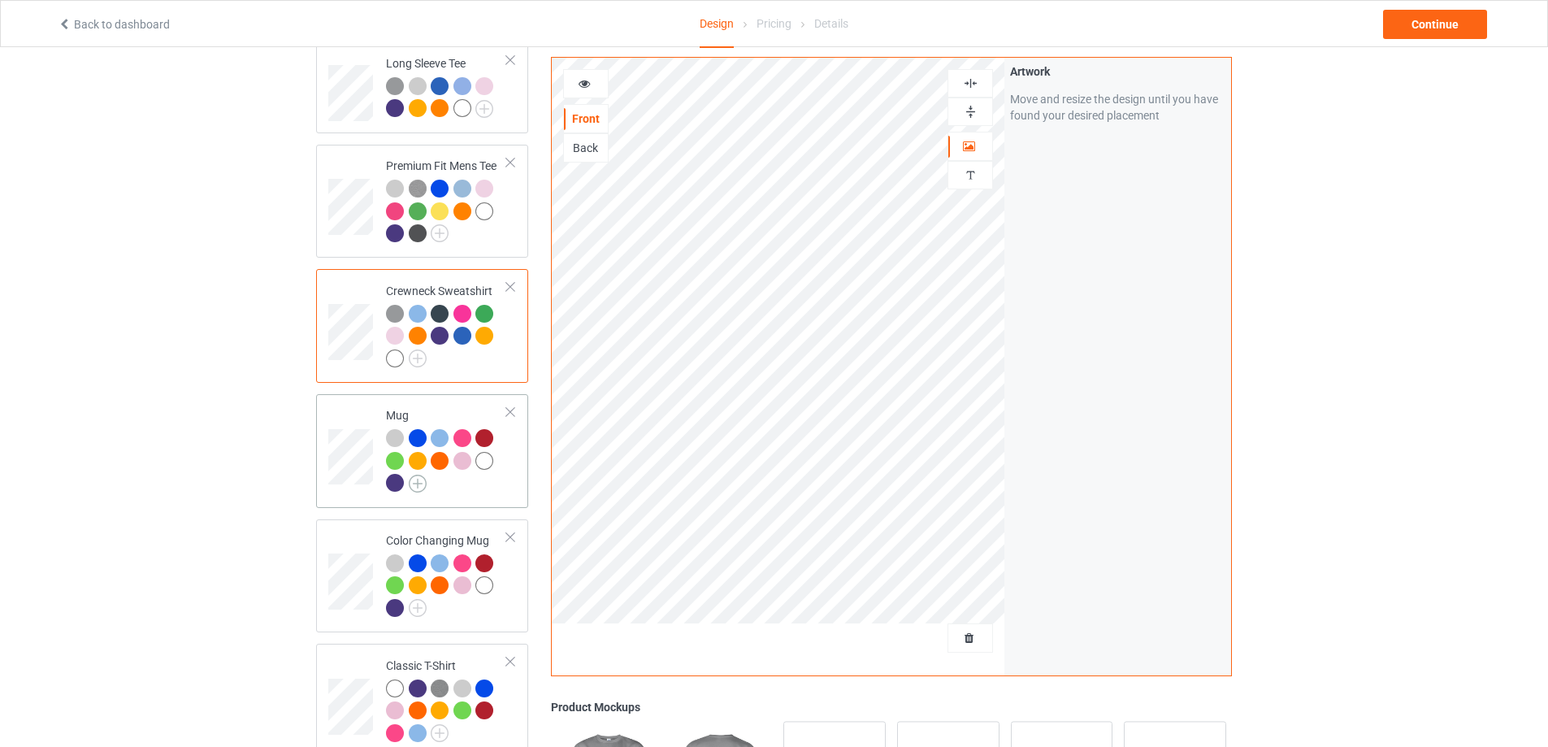
click at [420, 488] on img at bounding box center [418, 484] width 18 height 18
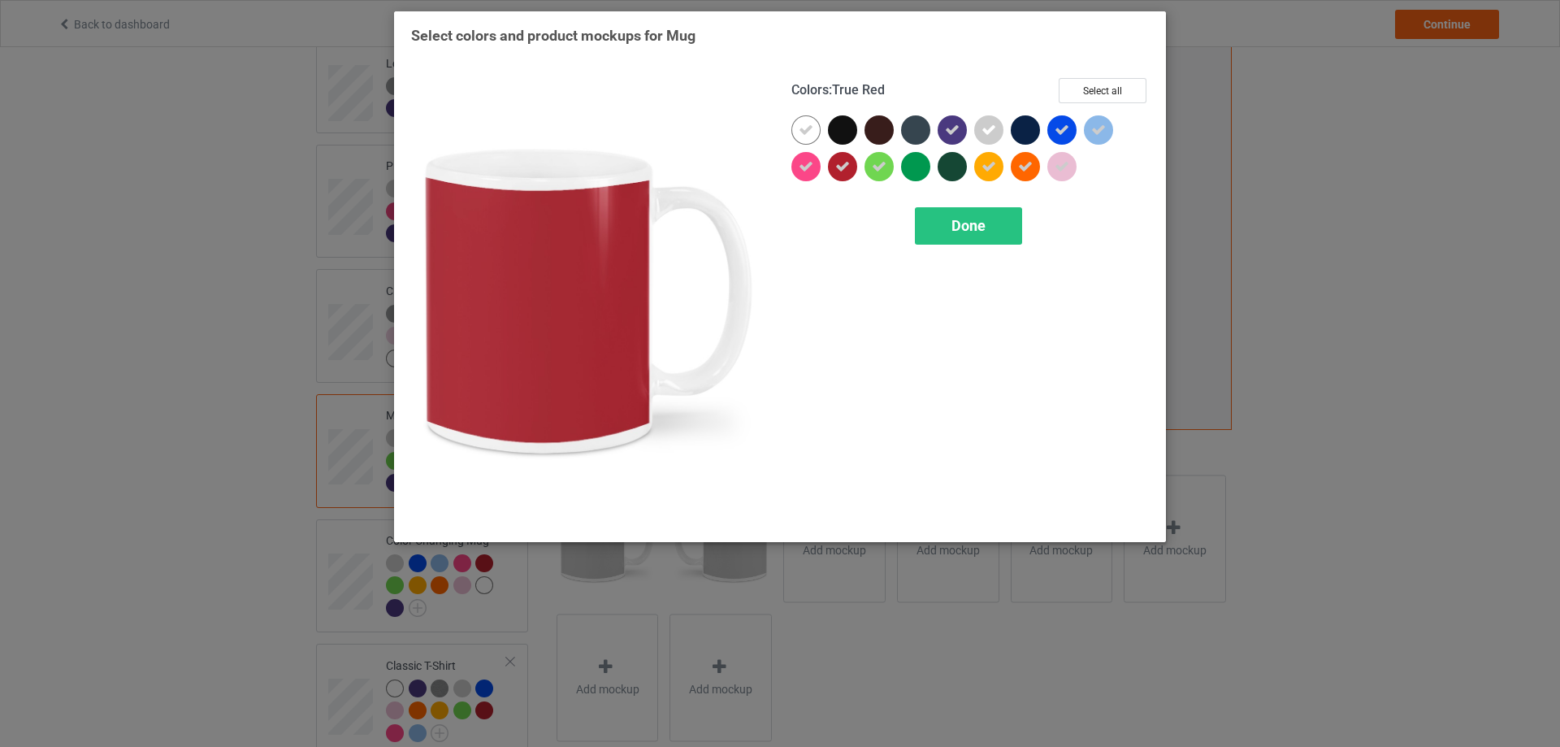
click at [843, 167] on icon at bounding box center [843, 166] width 15 height 15
click at [980, 228] on span "Done" at bounding box center [969, 225] width 34 height 17
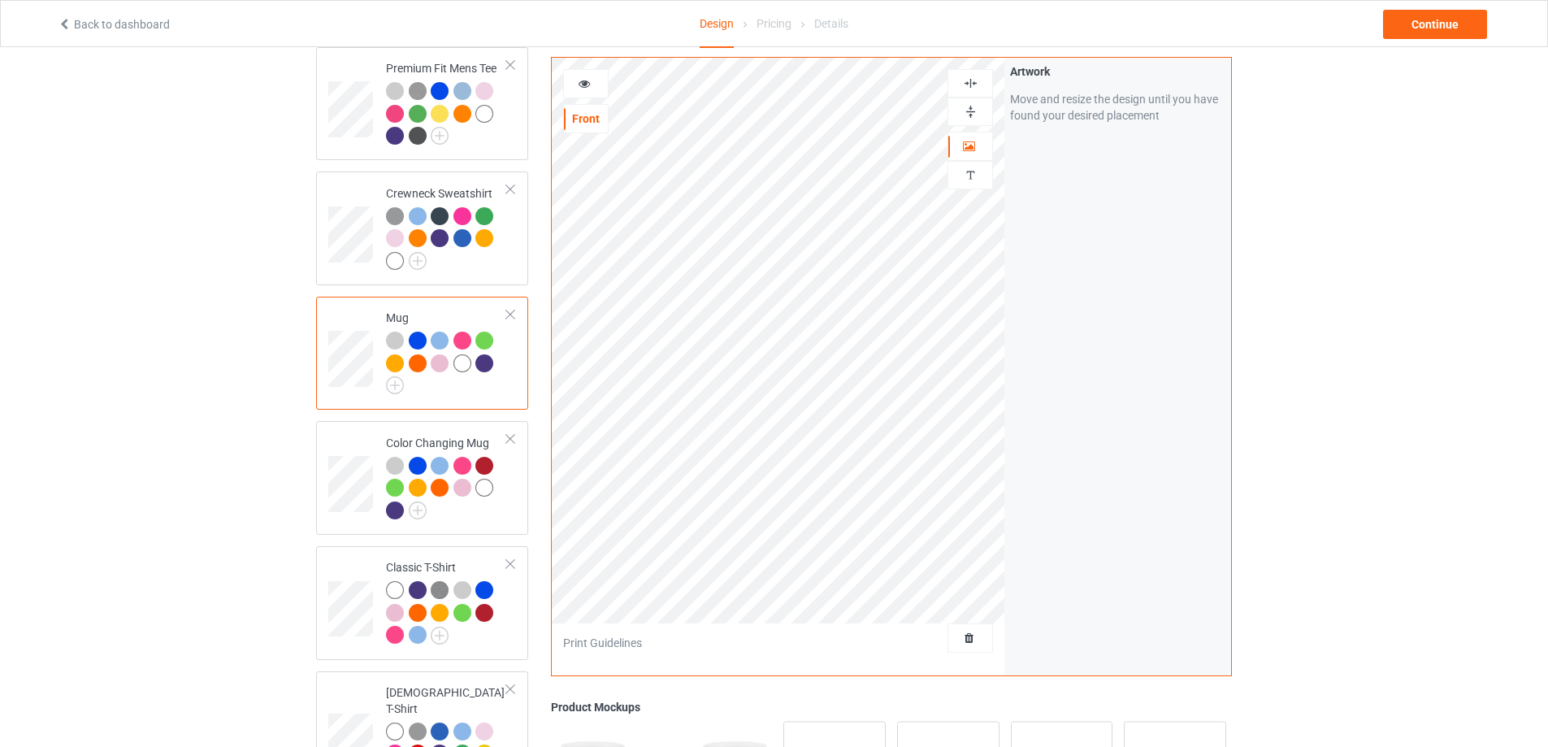
scroll to position [406, 0]
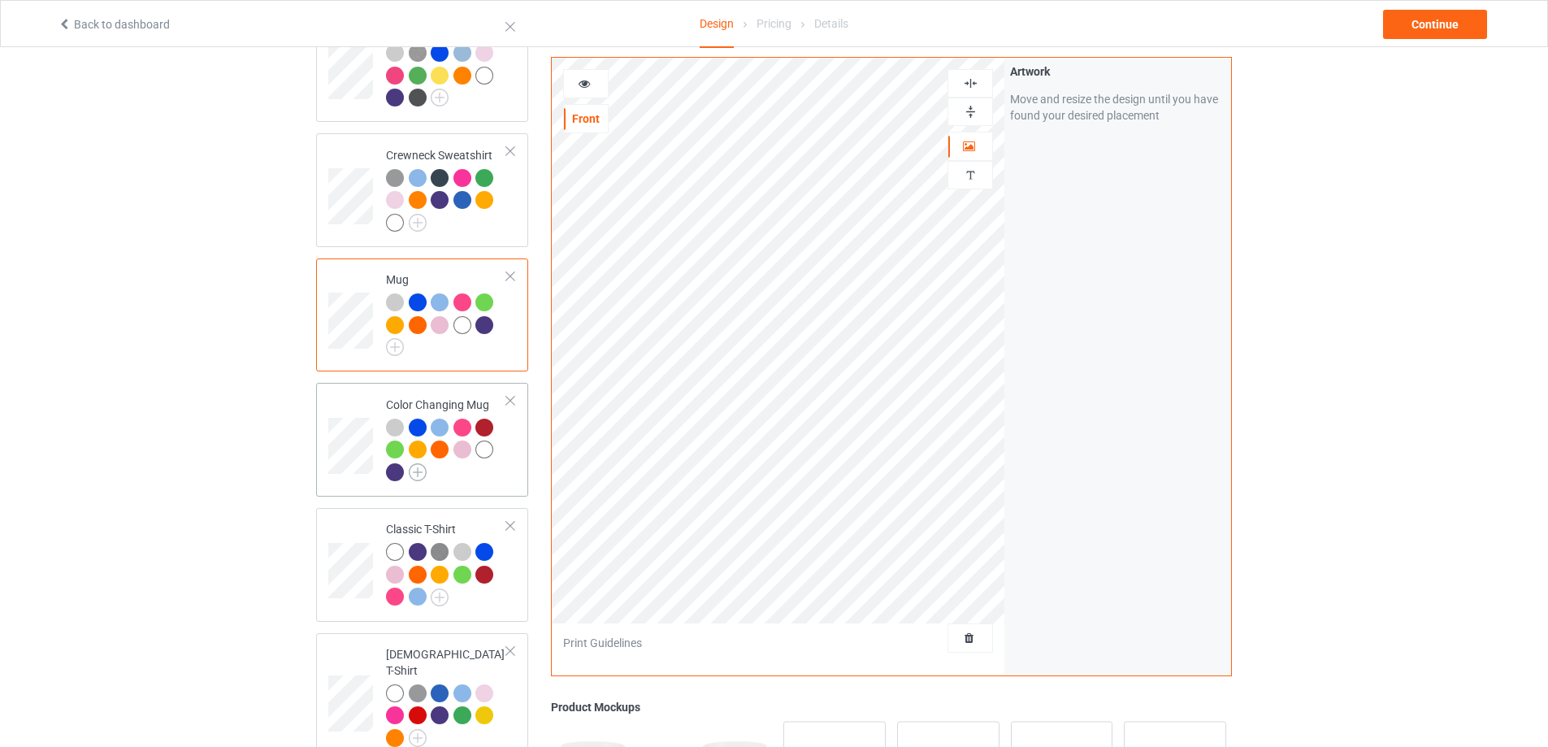
click at [419, 474] on img at bounding box center [418, 472] width 18 height 18
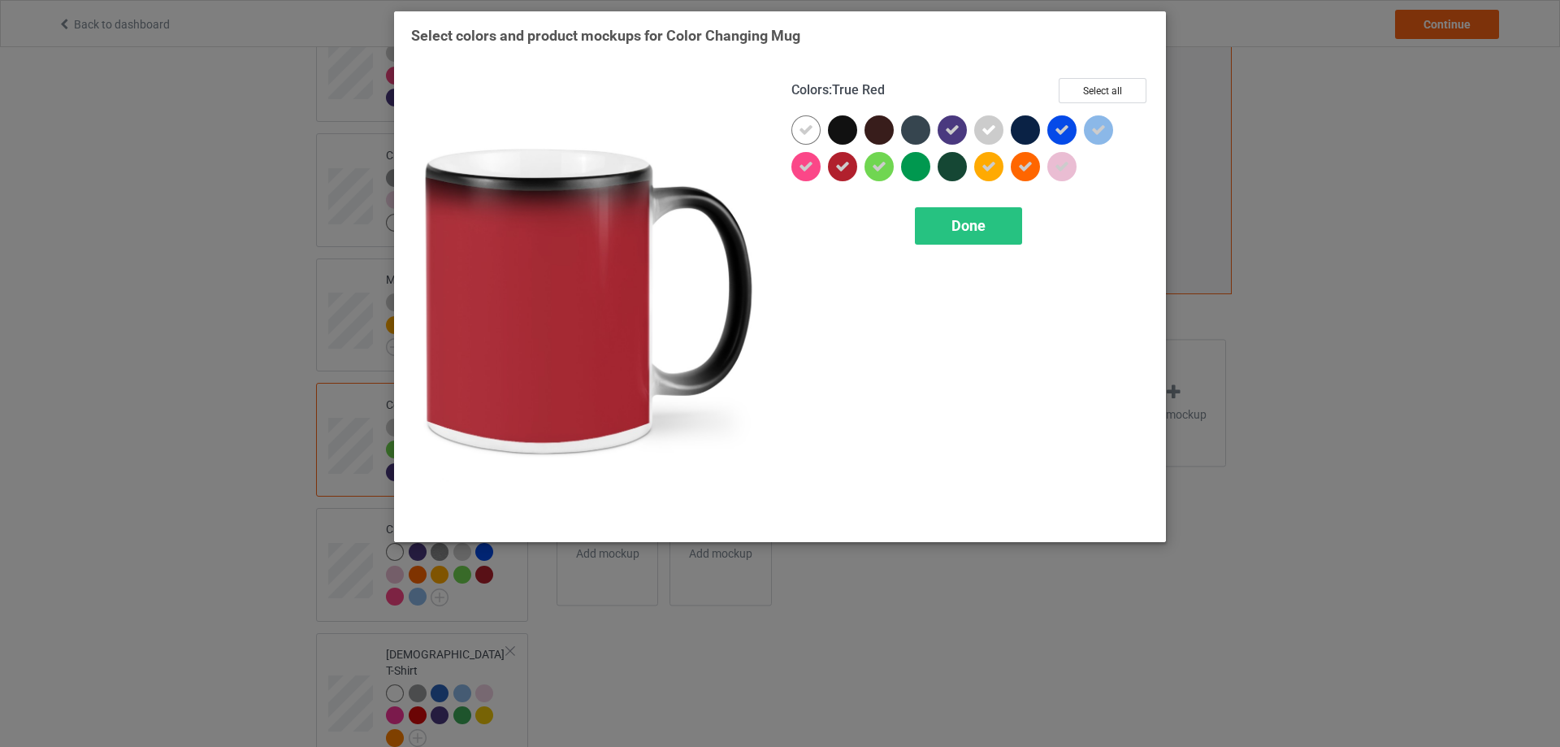
click at [842, 171] on icon at bounding box center [843, 166] width 15 height 15
click at [973, 230] on span "Done" at bounding box center [969, 225] width 34 height 17
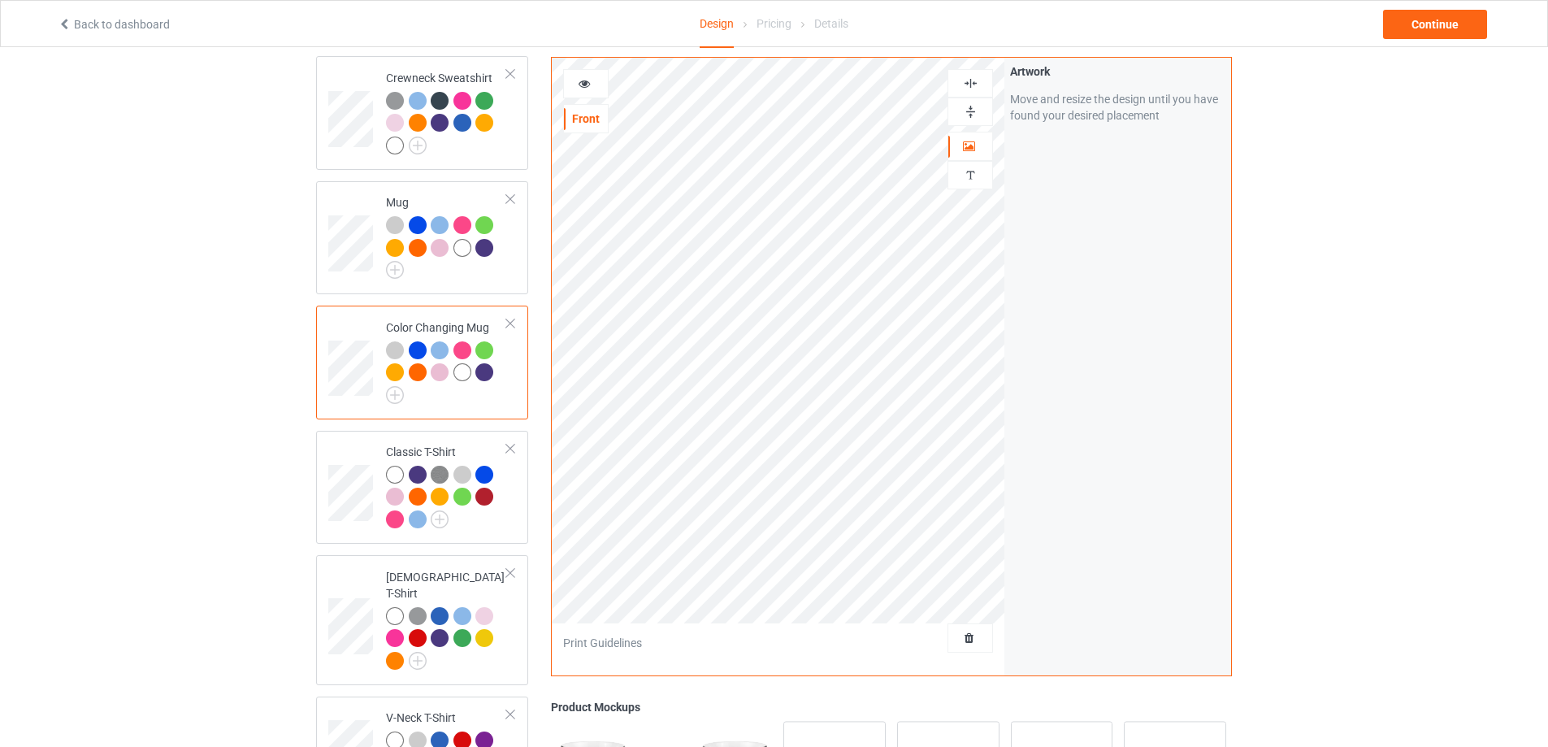
scroll to position [542, 0]
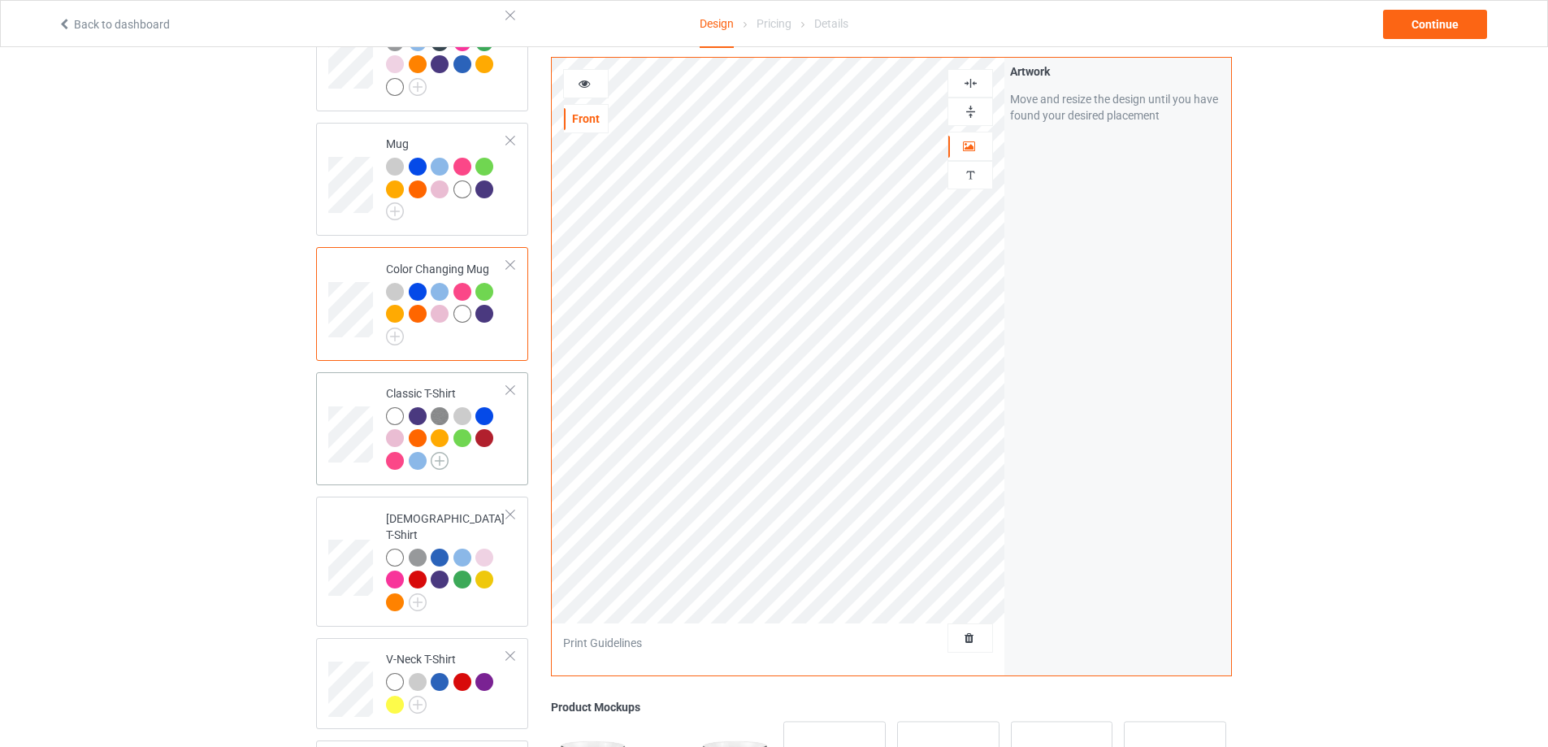
click at [437, 468] on img at bounding box center [440, 461] width 18 height 18
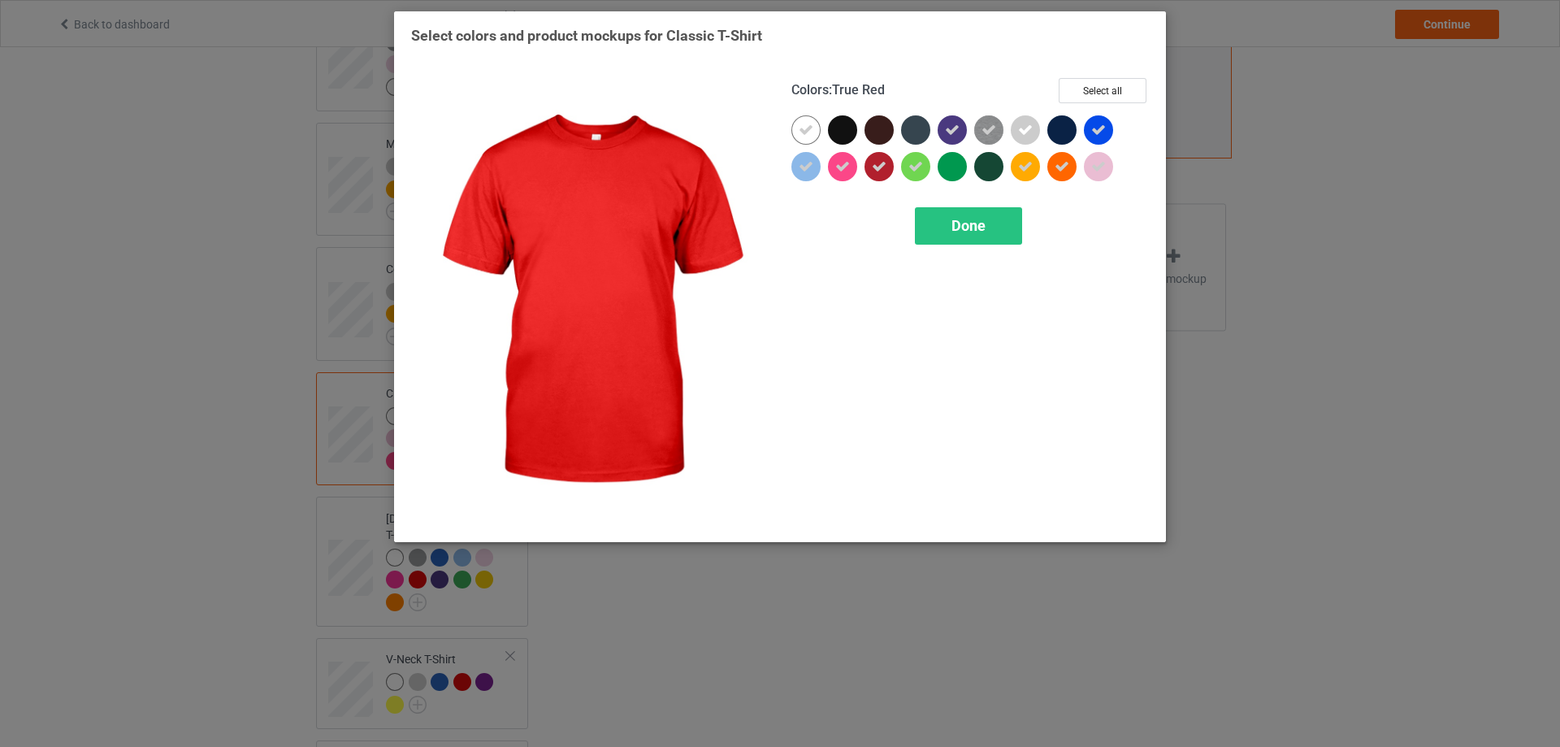
click at [871, 172] on div at bounding box center [879, 166] width 29 height 29
click at [952, 222] on span "Done" at bounding box center [969, 225] width 34 height 17
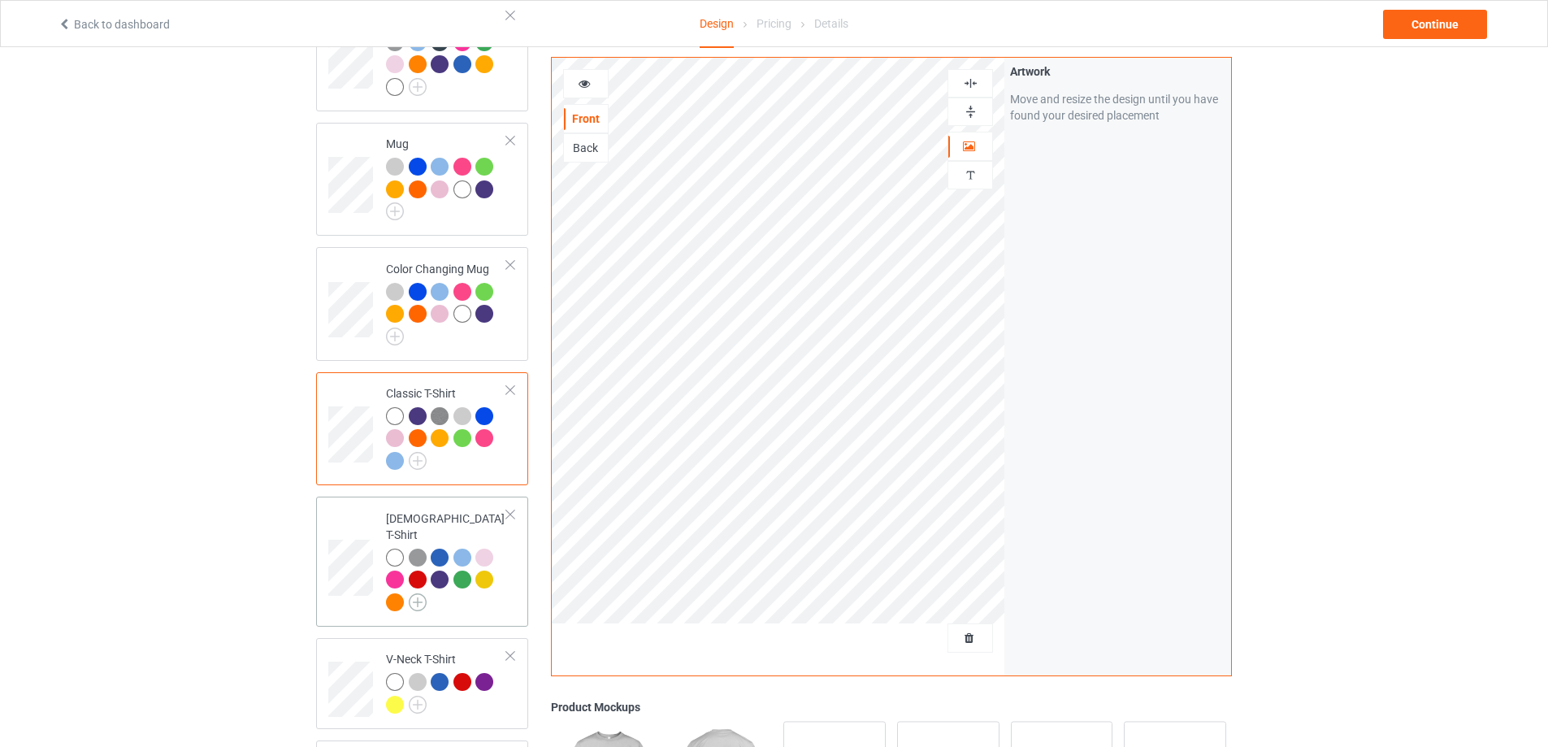
click at [420, 597] on img at bounding box center [418, 602] width 18 height 18
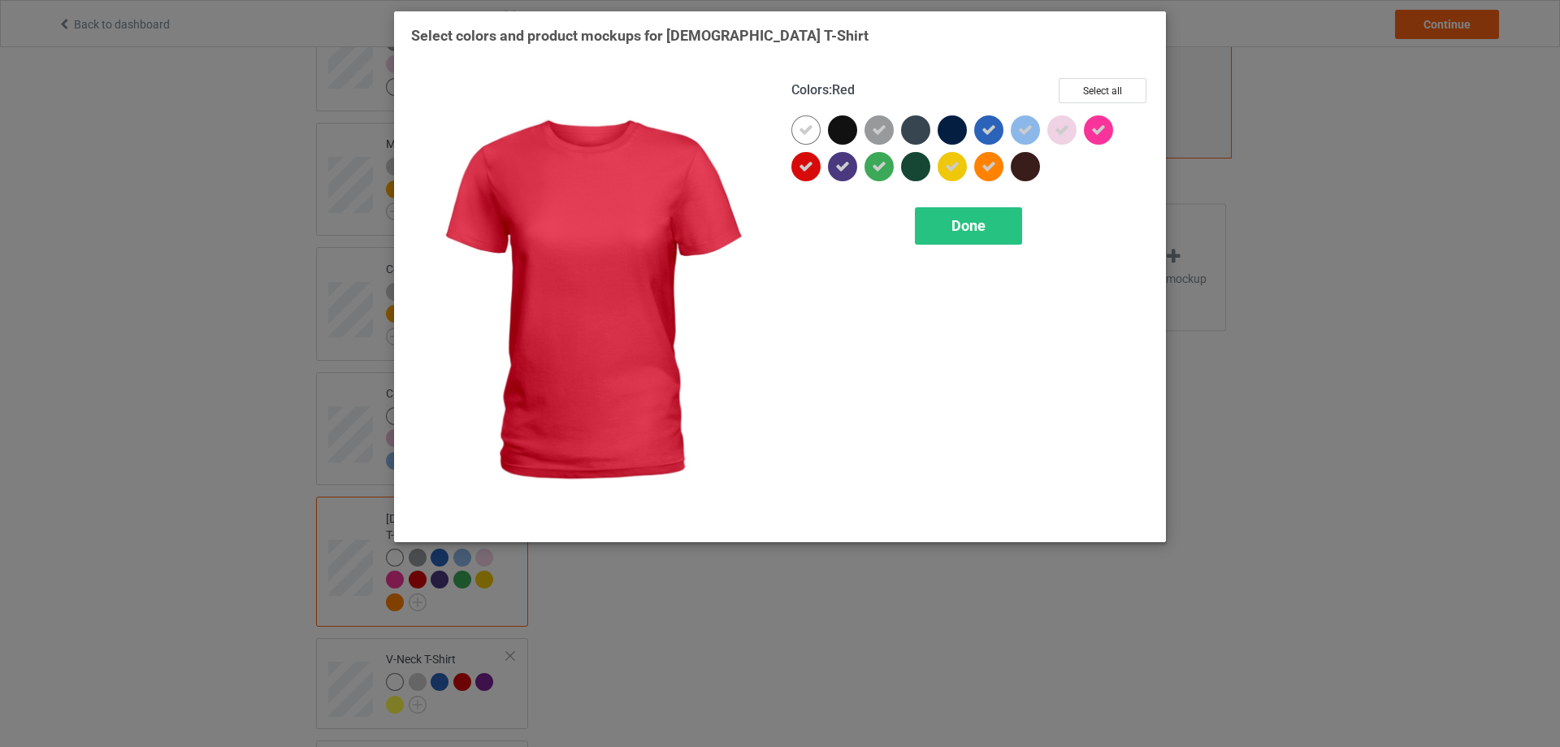
click at [802, 170] on icon at bounding box center [806, 166] width 15 height 15
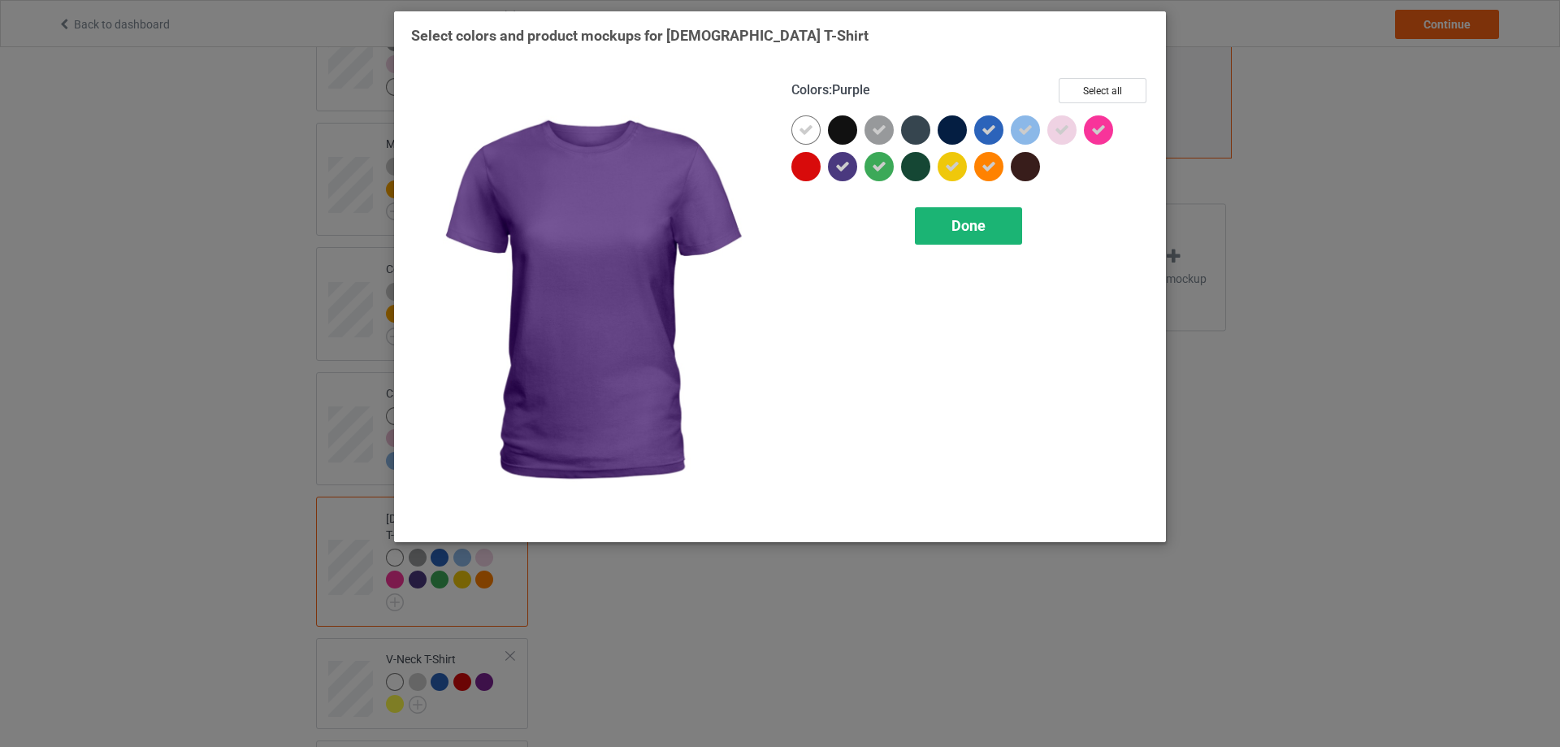
click at [977, 234] on span "Done" at bounding box center [969, 225] width 34 height 17
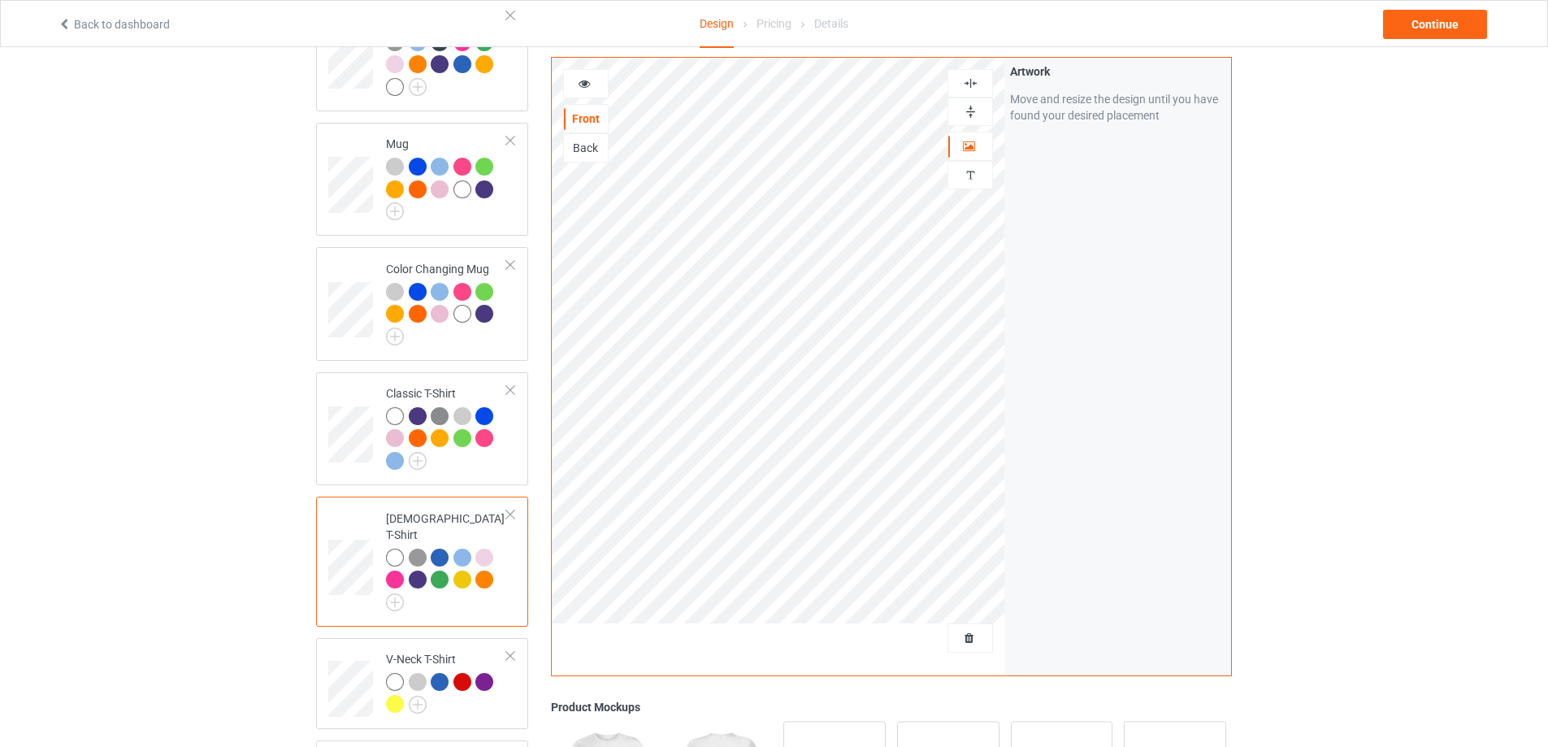
scroll to position [813, 0]
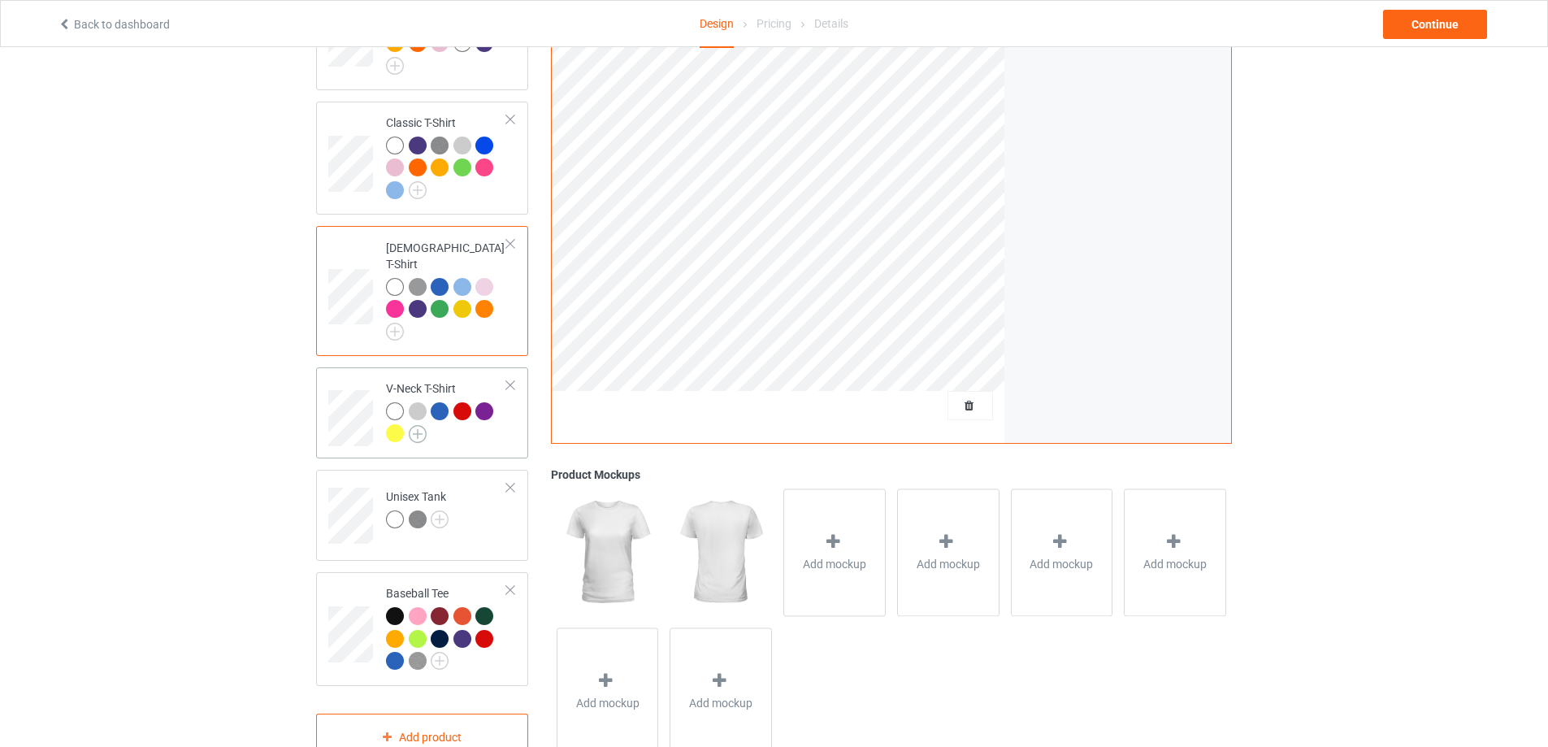
click at [418, 427] on img at bounding box center [418, 434] width 18 height 18
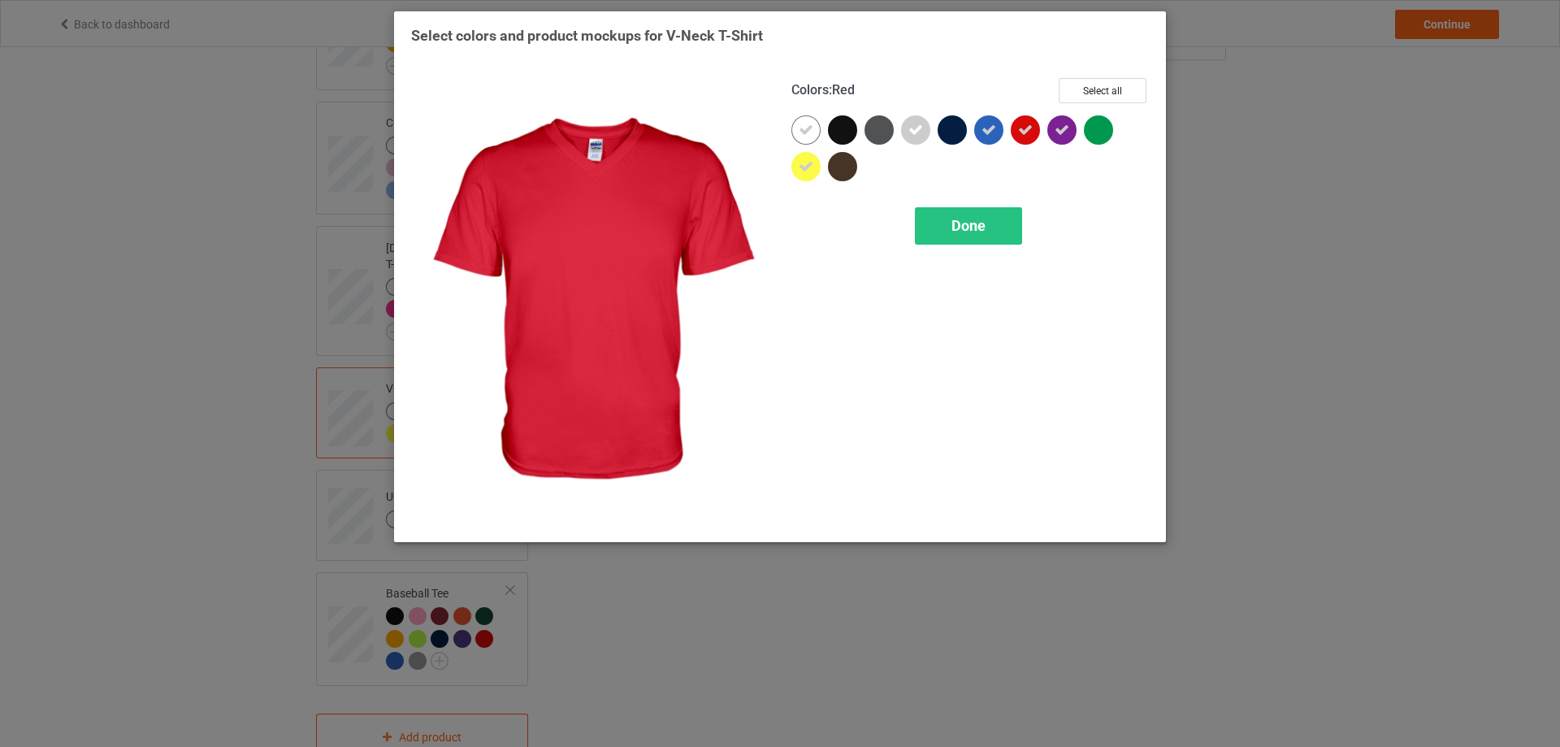
click at [1029, 132] on icon at bounding box center [1025, 130] width 15 height 15
click at [986, 228] on div "Done" at bounding box center [968, 225] width 107 height 37
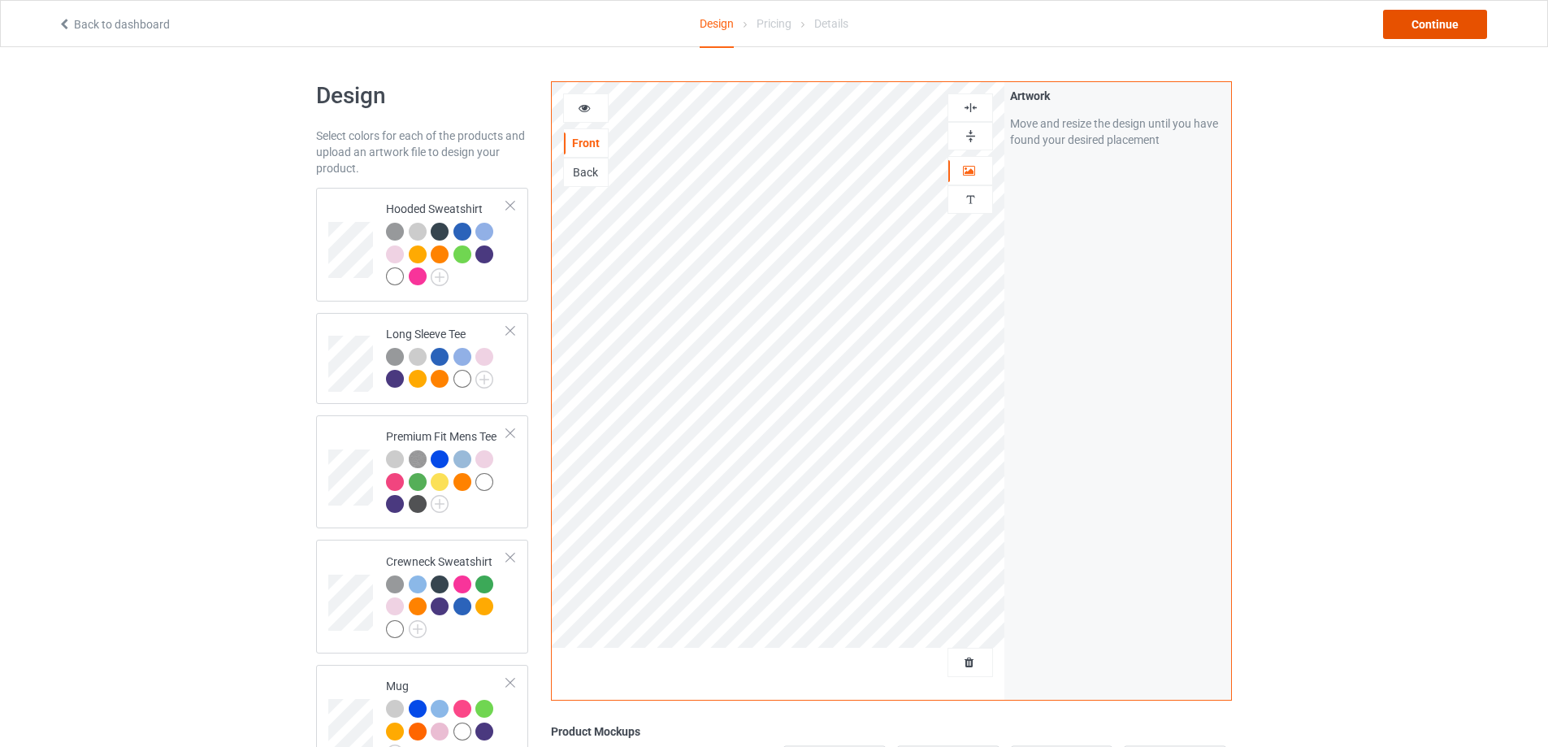
click at [1452, 26] on div "Continue" at bounding box center [1435, 24] width 104 height 29
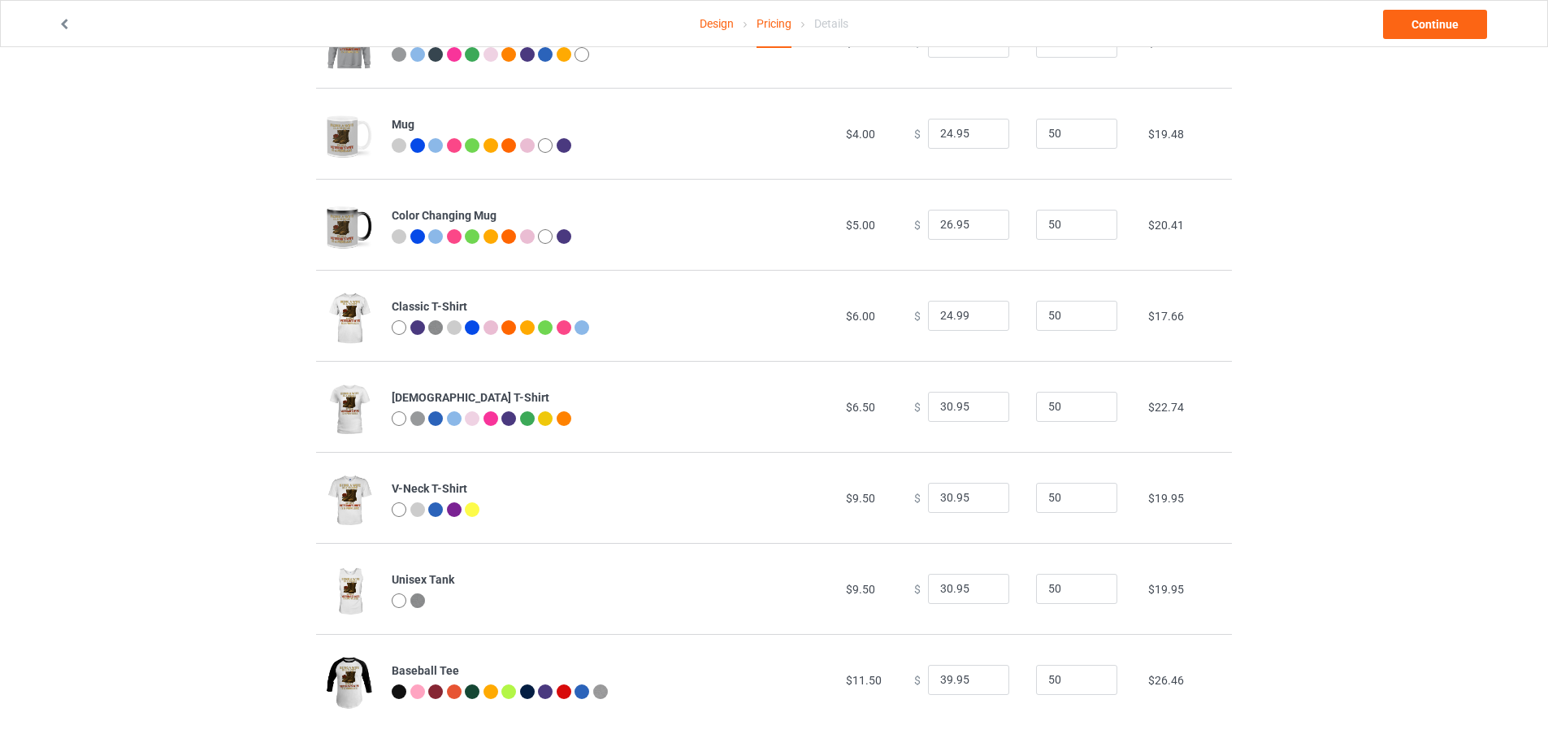
scroll to position [449, 0]
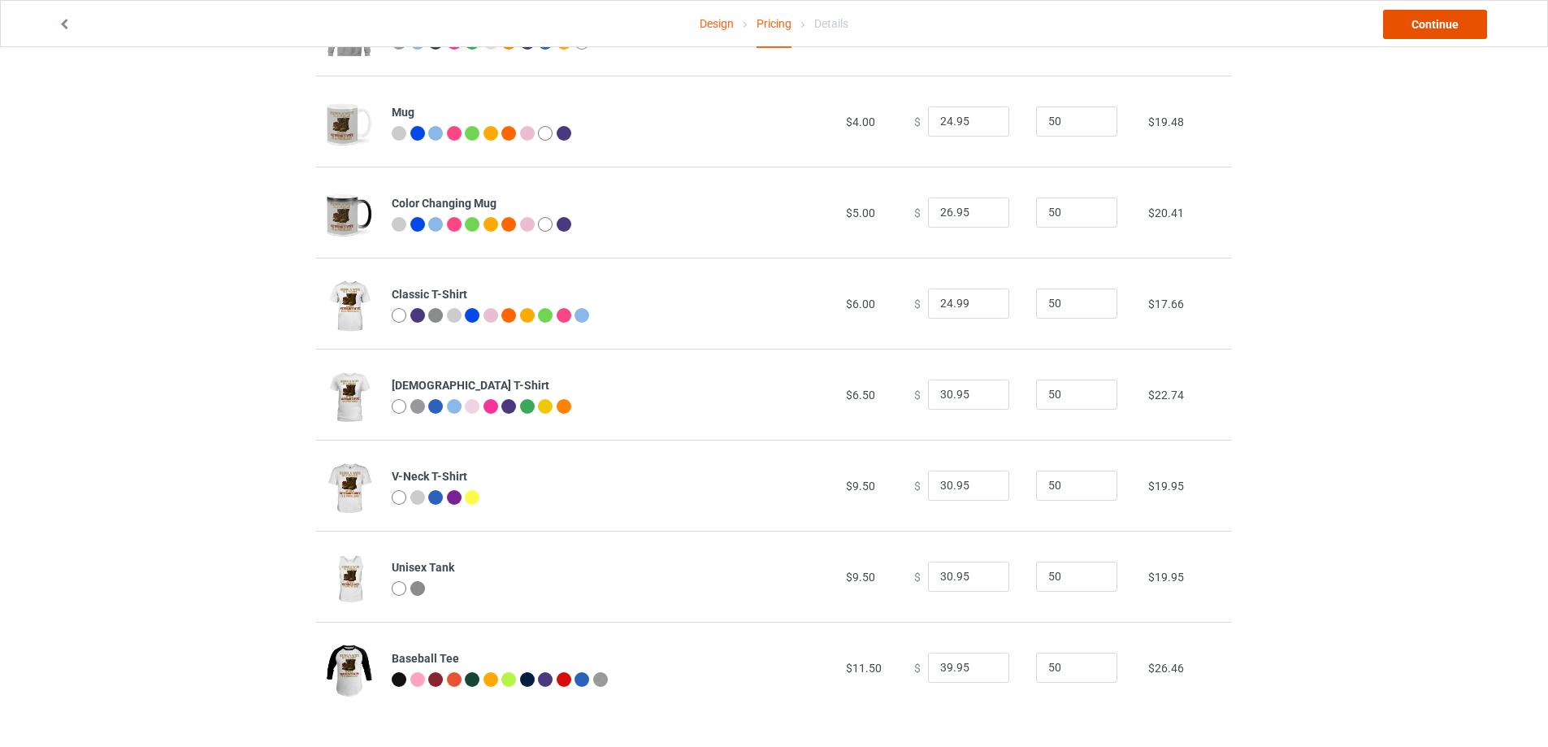
click at [1432, 27] on link "Continue" at bounding box center [1435, 24] width 104 height 29
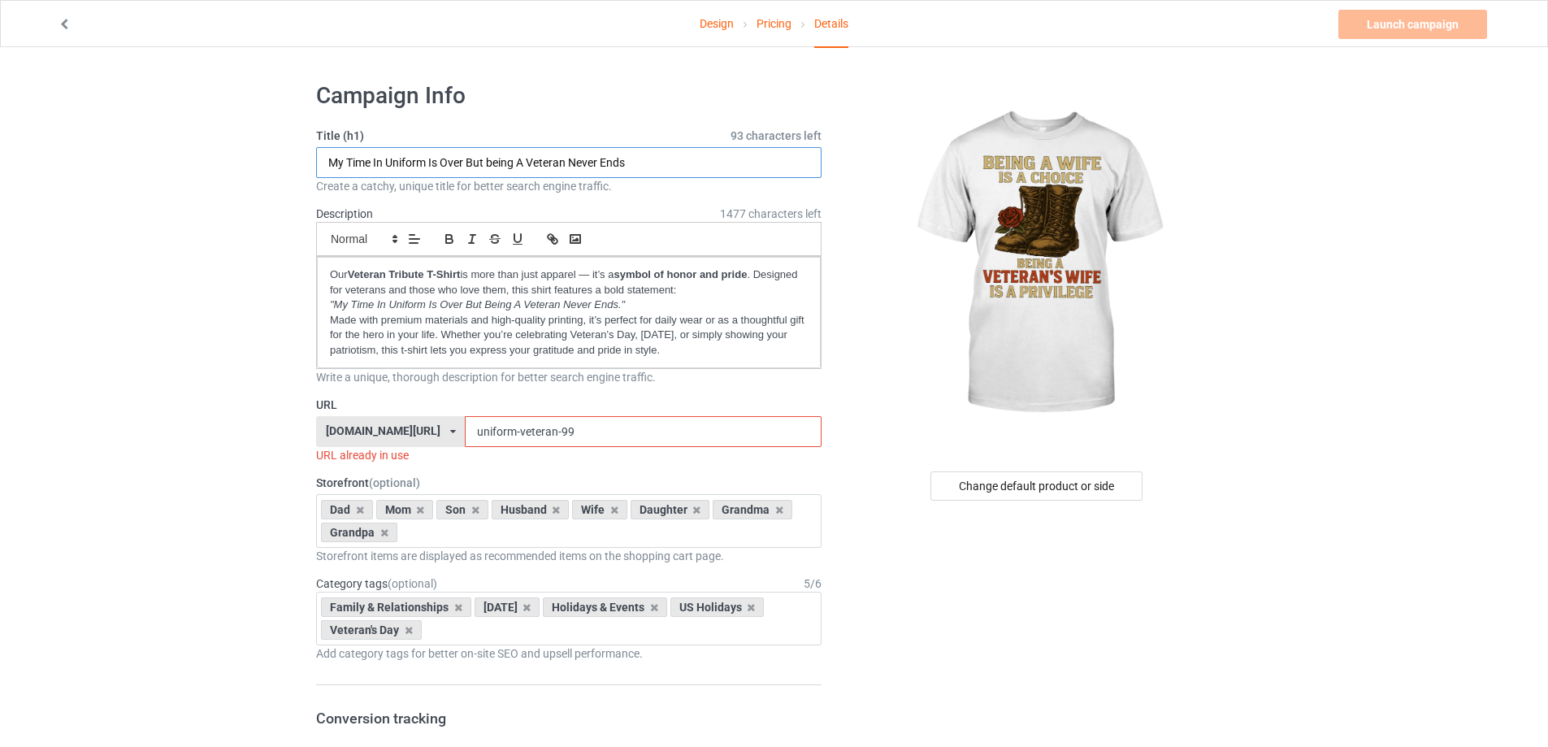
drag, startPoint x: 647, startPoint y: 167, endPoint x: 269, endPoint y: 193, distance: 378.8
paste input "Being A Wife Is A Choice Being A Veteran's Wife Is A Privilege"
type input "Being A Wife Is A Choice Being A Veteran's Wife Is A Privilege"
drag, startPoint x: 528, startPoint y: 432, endPoint x: 393, endPoint y: 432, distance: 135.7
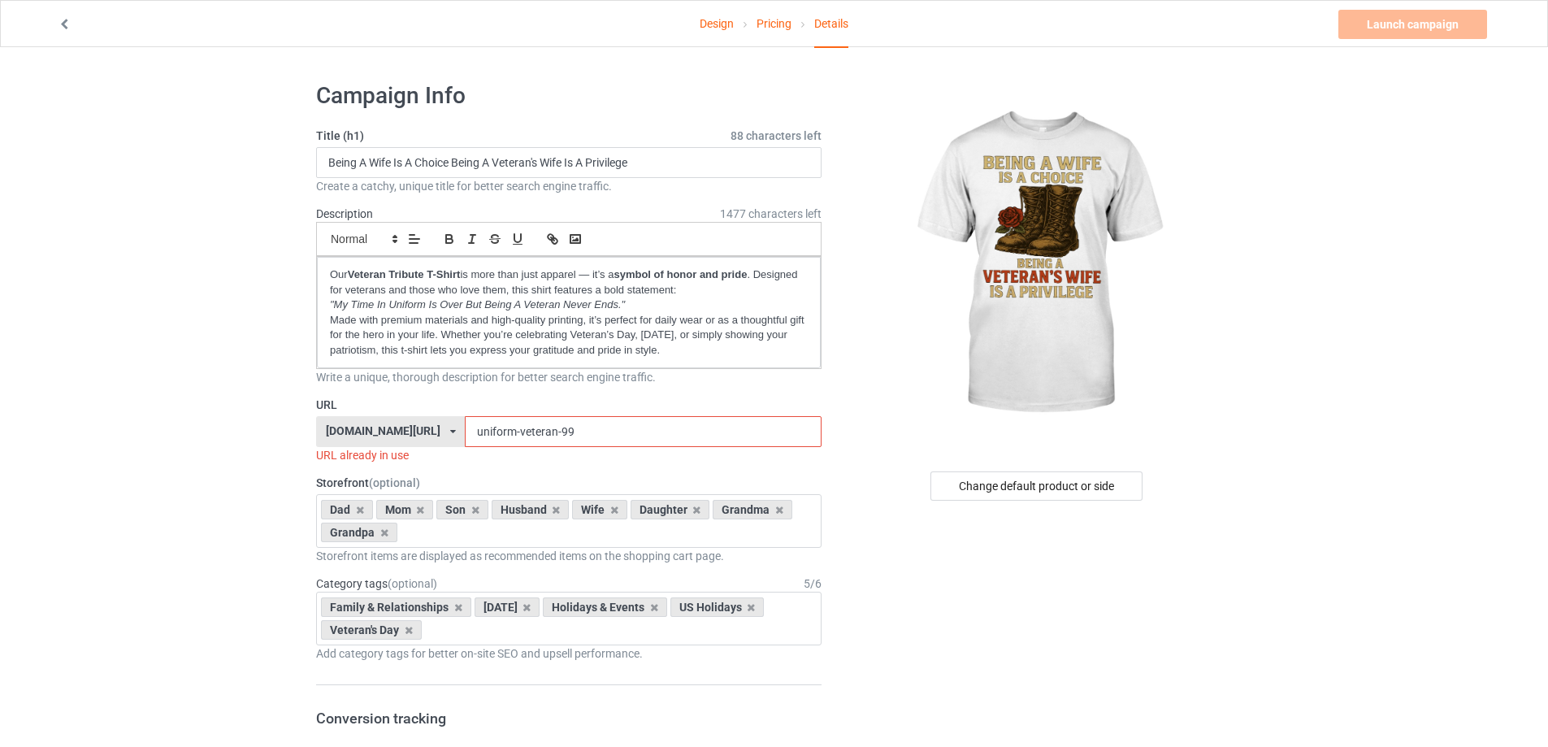
click at [393, 432] on div "[DOMAIN_NAME][URL] [DOMAIN_NAME][URL] [DOMAIN_NAME][URL] [DOMAIN_NAME][URL] 5f8…" at bounding box center [569, 431] width 506 height 31
paste input "Veteran's Wife"
click at [478, 431] on input "Veteran's Wife" at bounding box center [643, 431] width 356 height 31
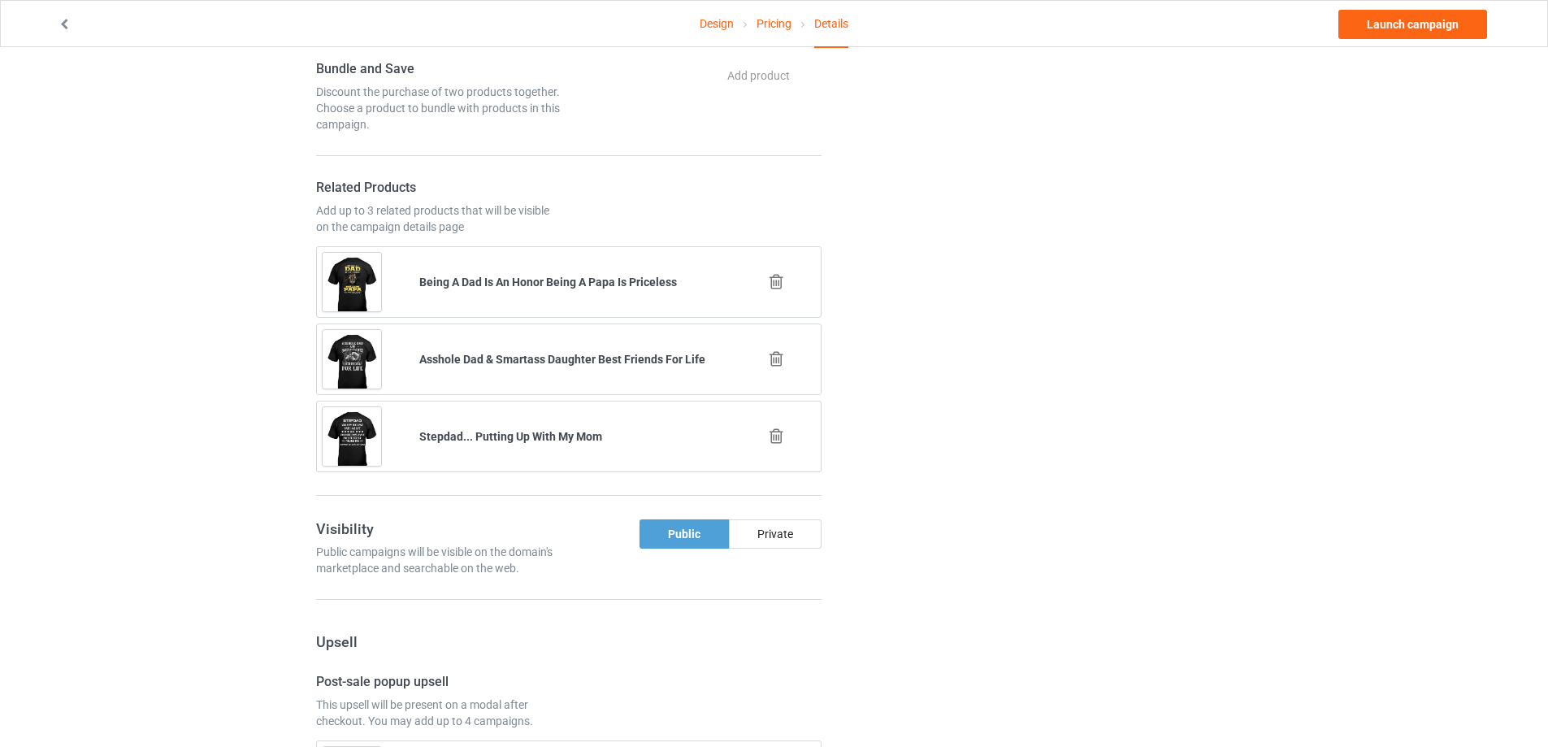
scroll to position [948, 0]
type input "Veteran-Wife"
click at [782, 437] on icon at bounding box center [776, 437] width 20 height 17
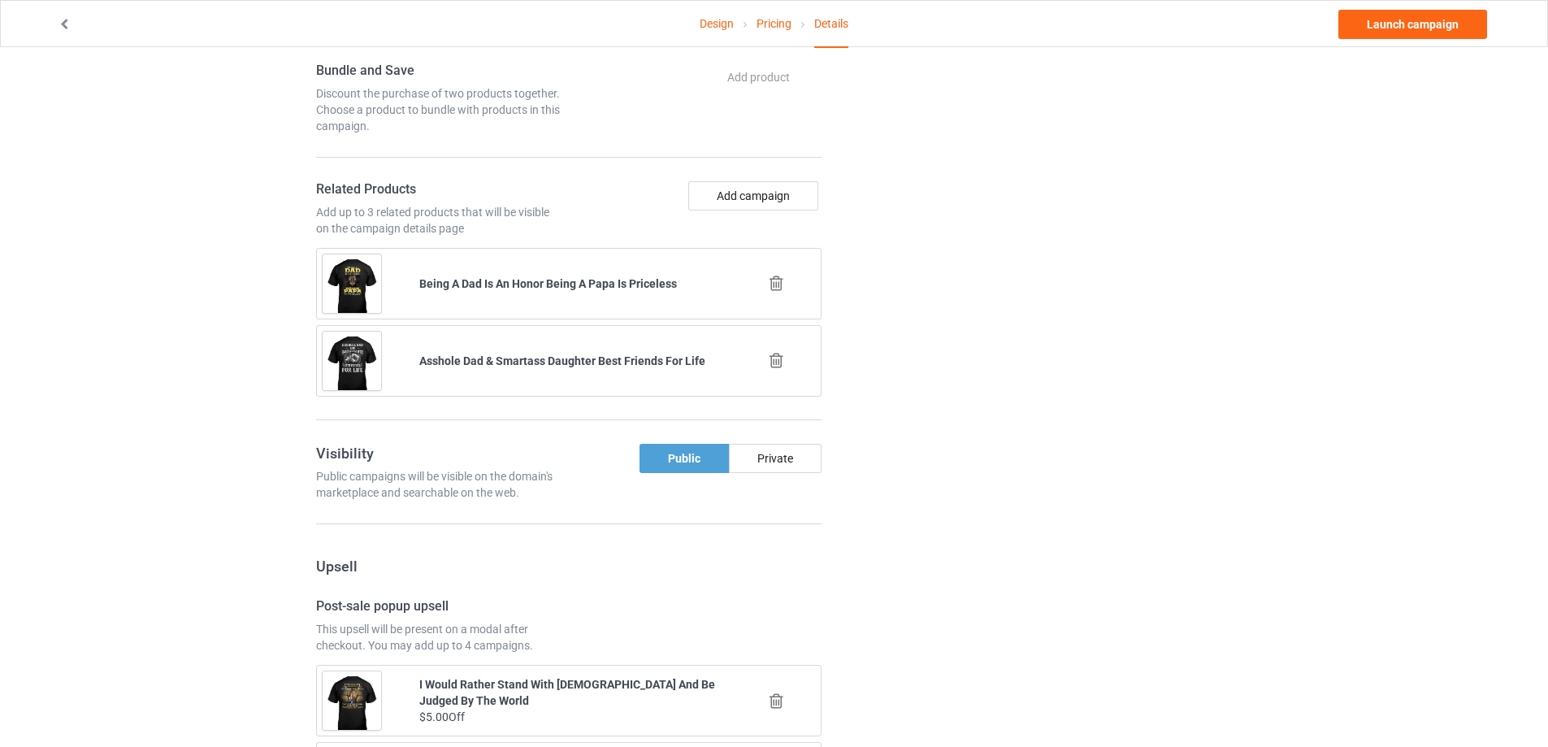
click at [770, 289] on icon at bounding box center [776, 283] width 20 height 17
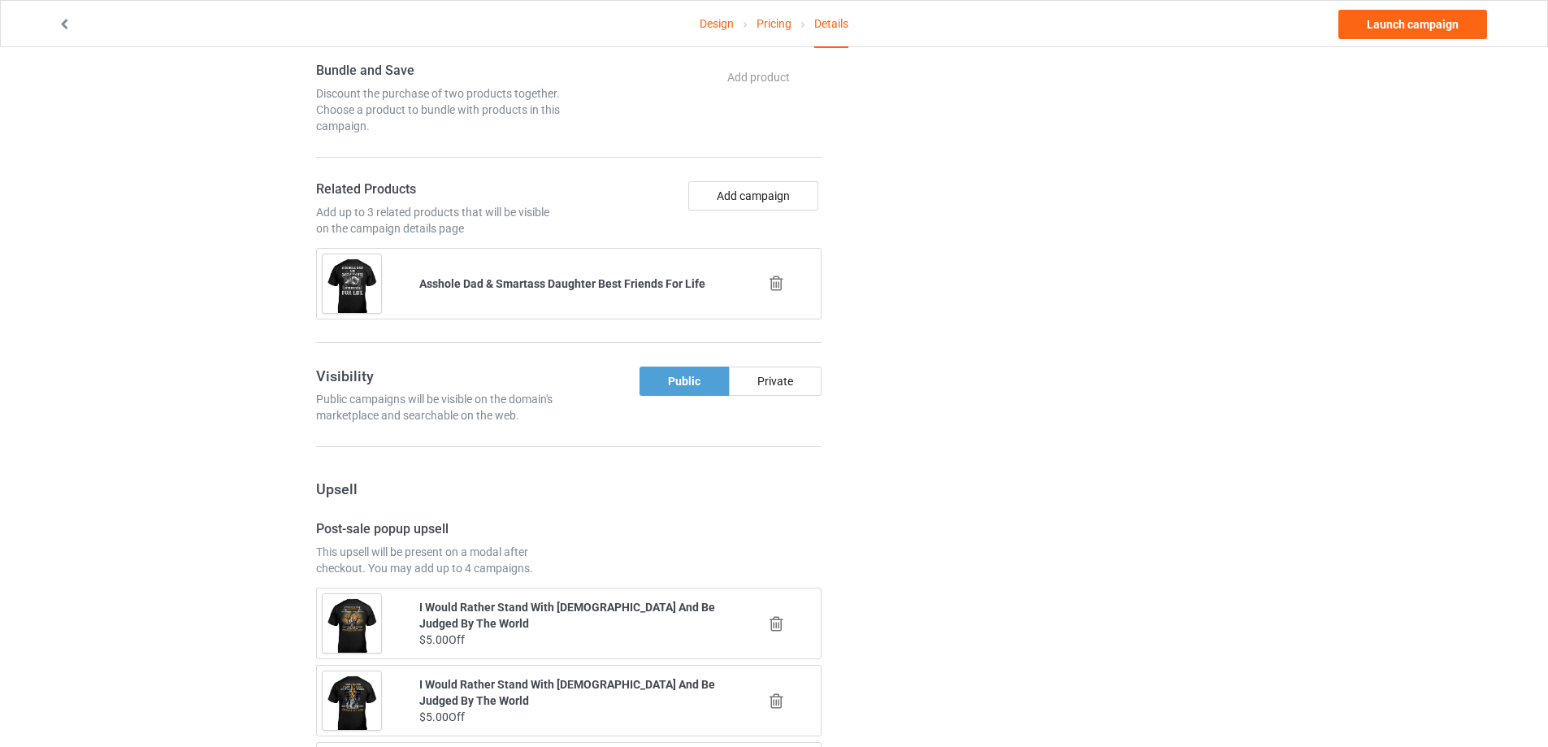
click at [772, 278] on icon at bounding box center [776, 283] width 20 height 17
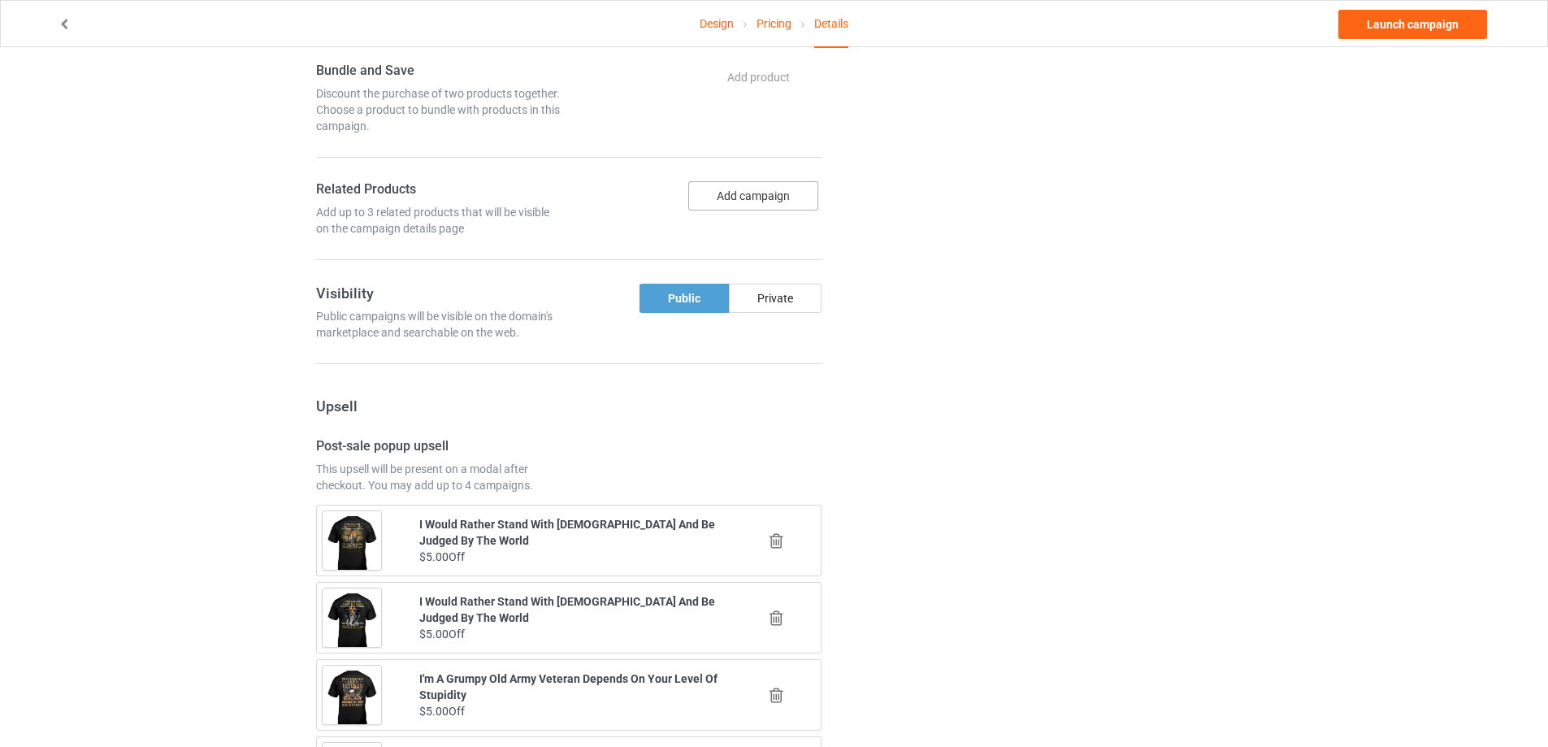
click at [745, 202] on button "Add campaign" at bounding box center [753, 195] width 130 height 29
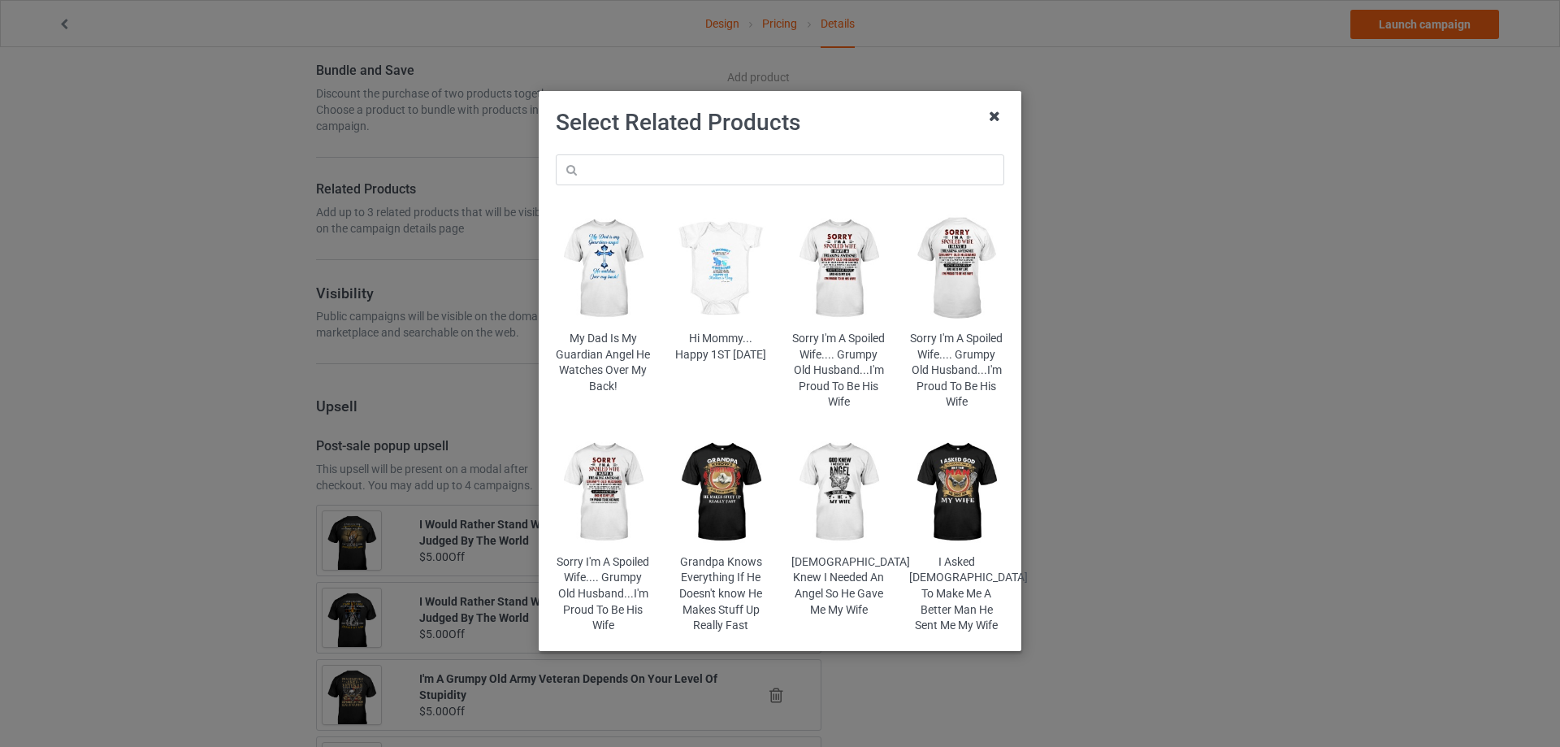
click at [995, 119] on icon at bounding box center [995, 116] width 26 height 26
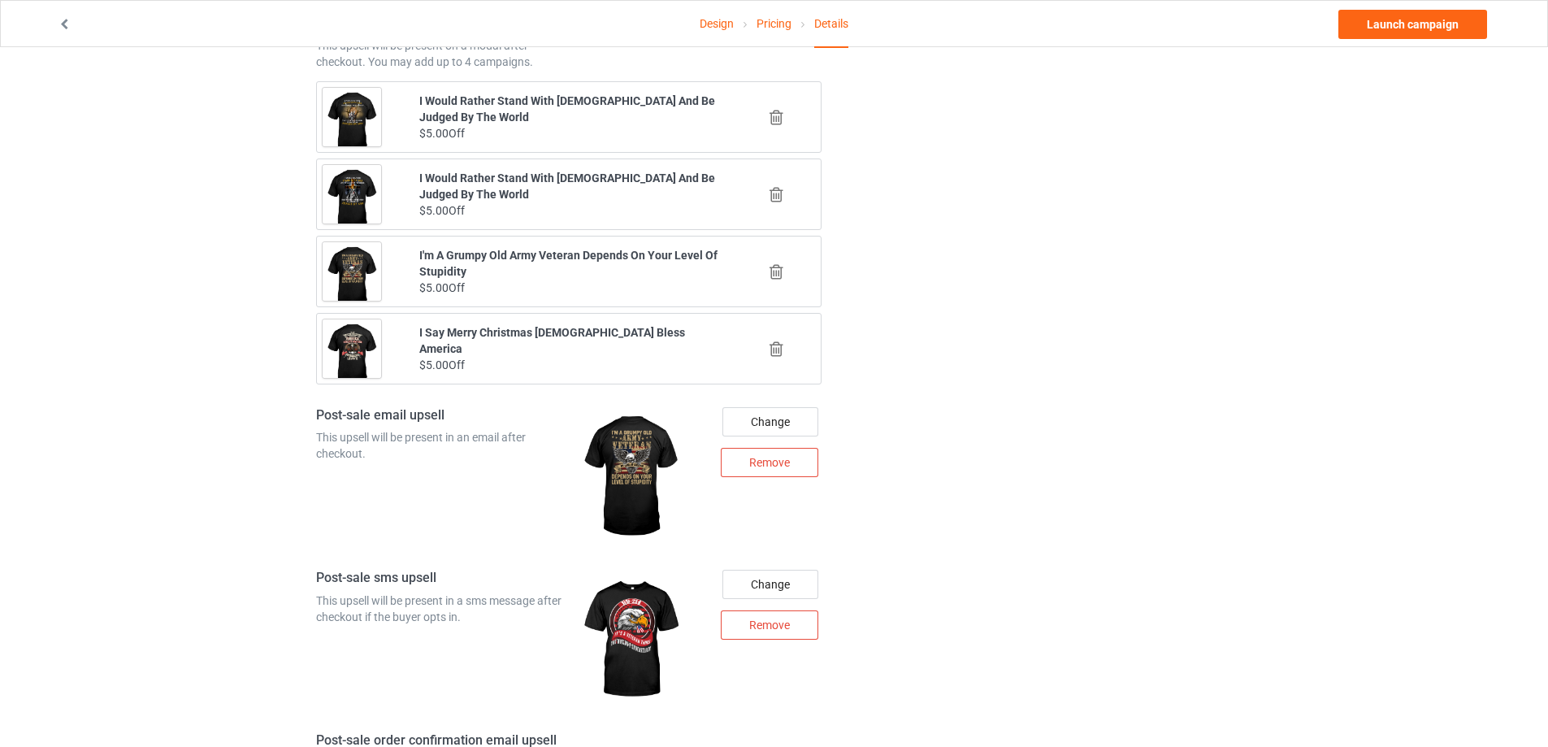
scroll to position [1355, 0]
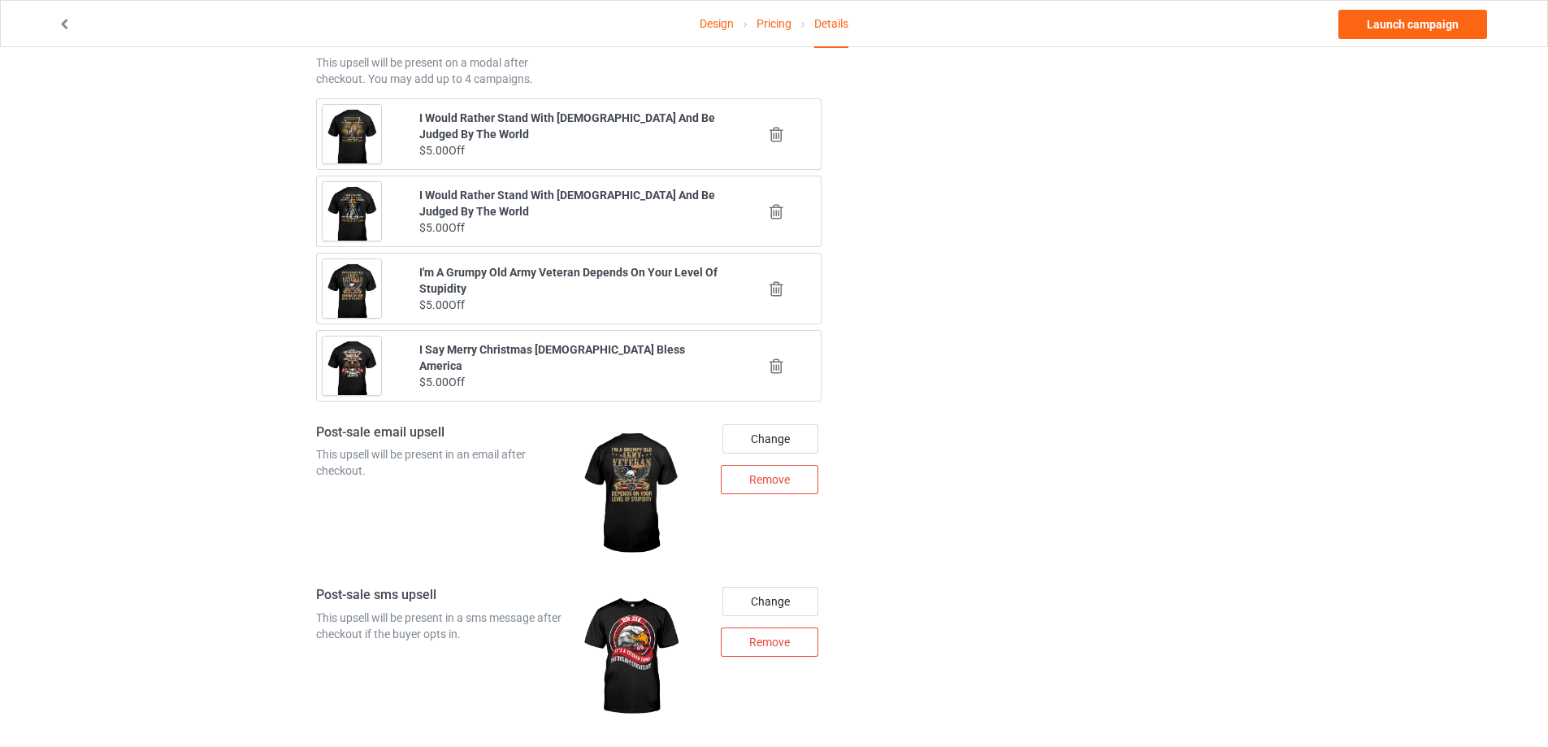
click at [773, 290] on icon at bounding box center [776, 288] width 20 height 17
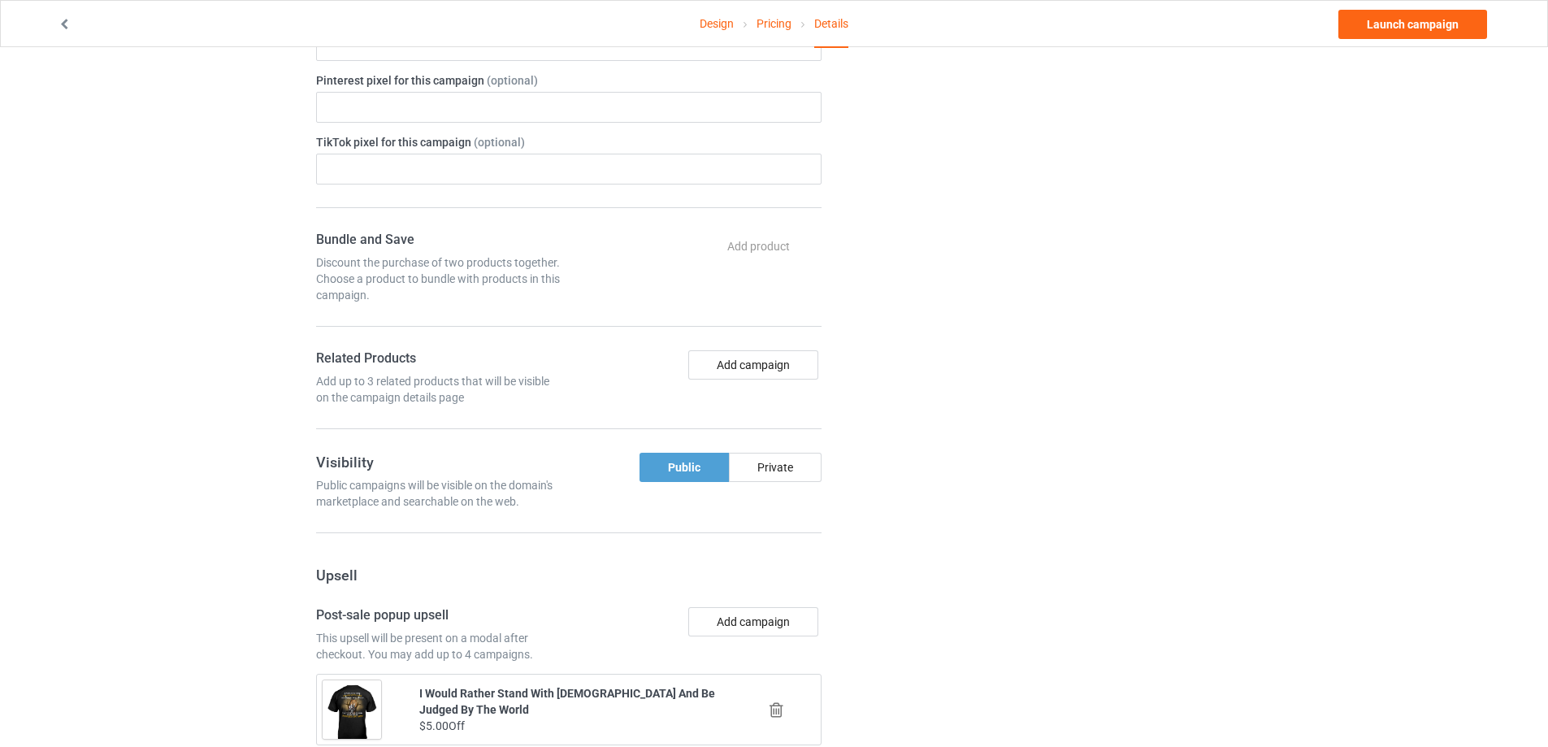
scroll to position [636, 0]
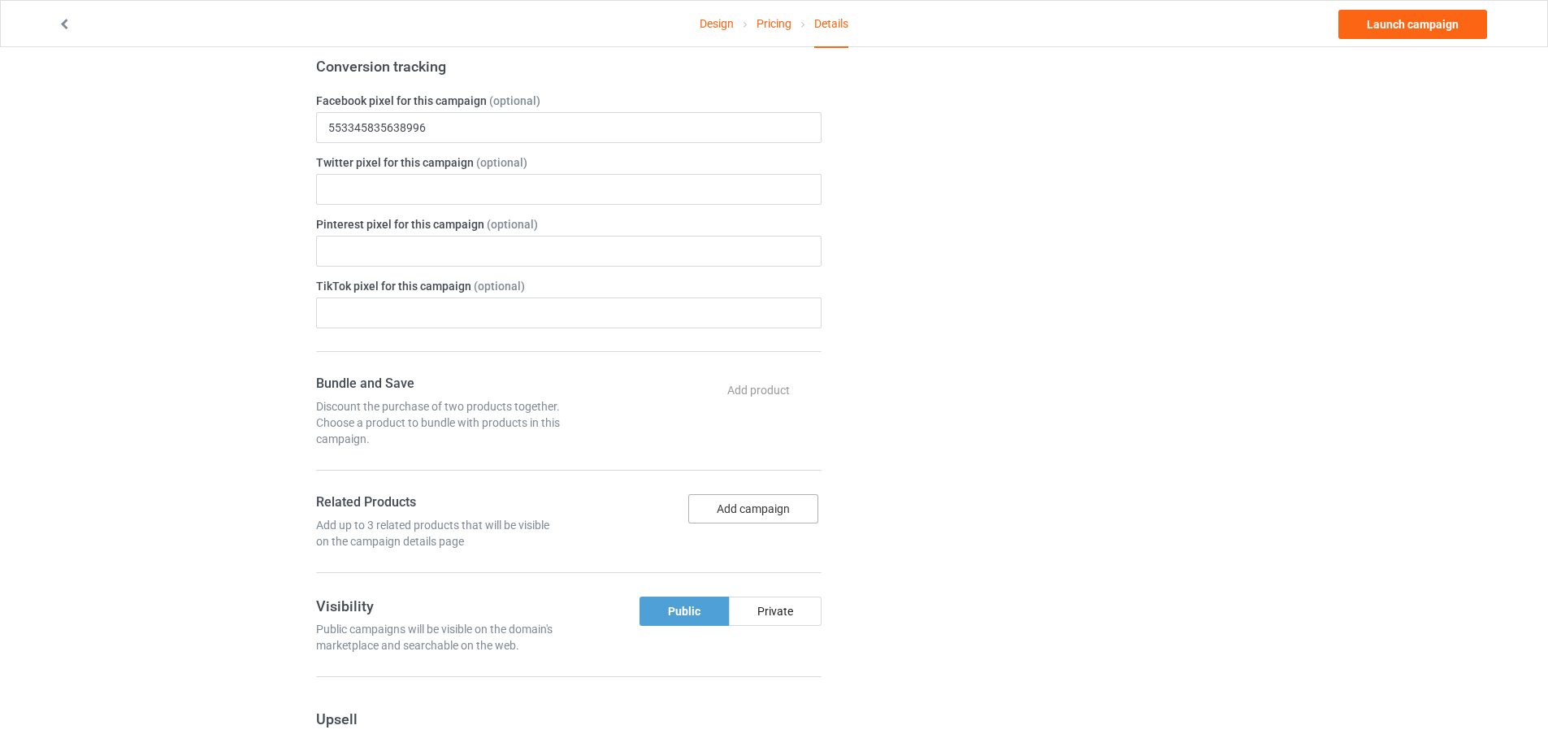
click at [735, 515] on button "Add campaign" at bounding box center [753, 508] width 130 height 29
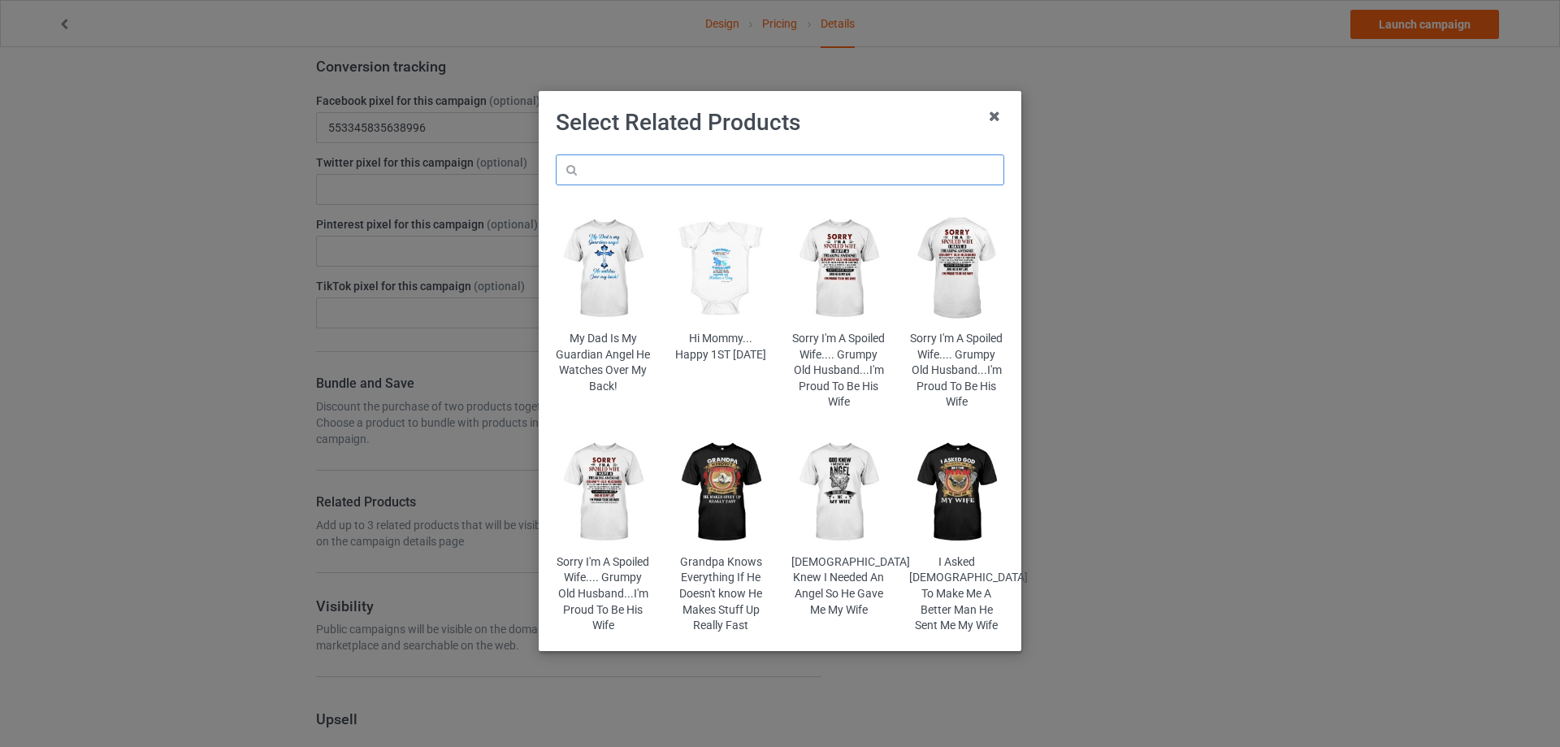
click at [677, 167] on input "text" at bounding box center [780, 169] width 449 height 31
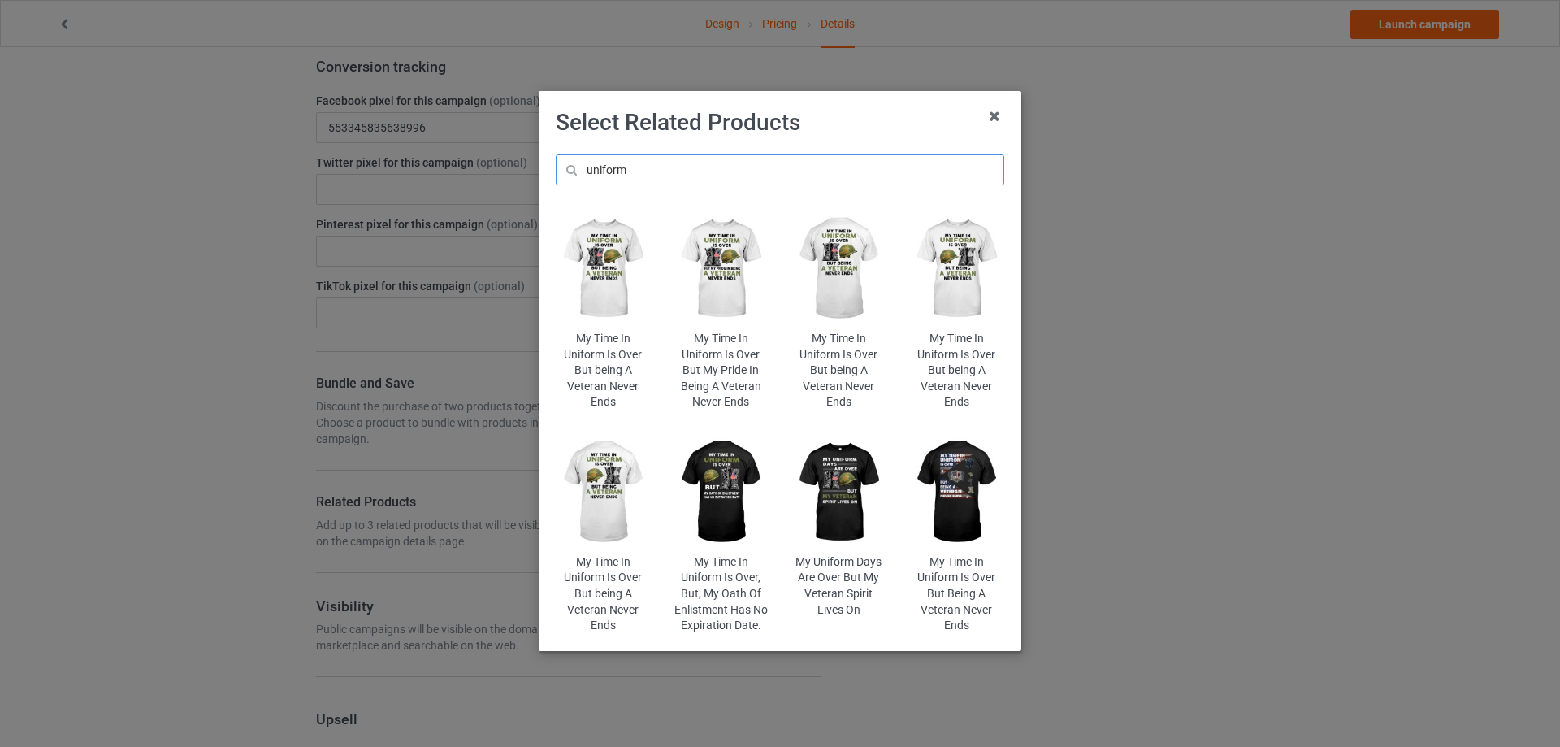
type input "uniform"
click at [611, 252] on img at bounding box center [603, 269] width 95 height 119
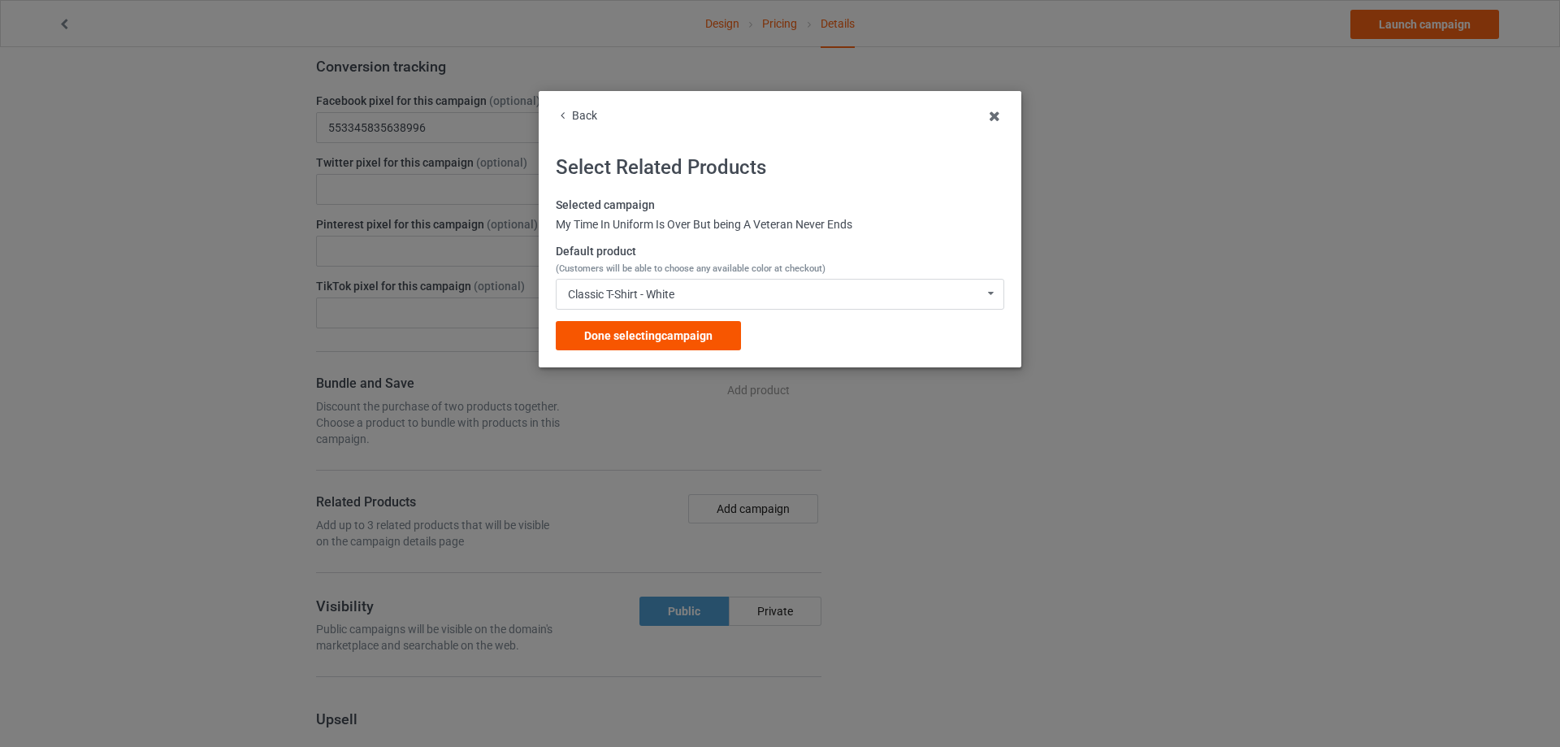
click at [636, 332] on span "Done selecting campaign" at bounding box center [648, 335] width 128 height 13
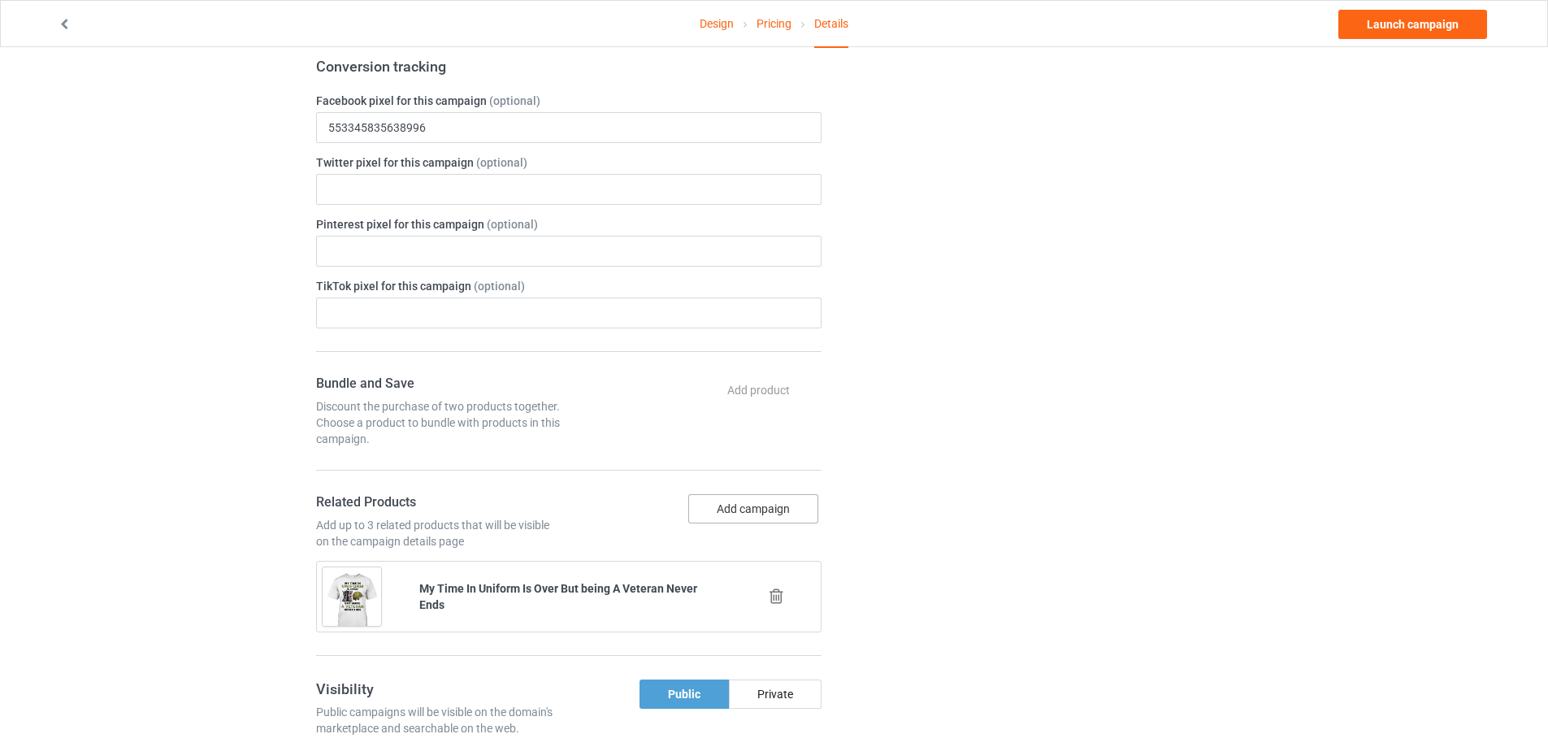
click at [753, 518] on button "Add campaign" at bounding box center [753, 508] width 130 height 29
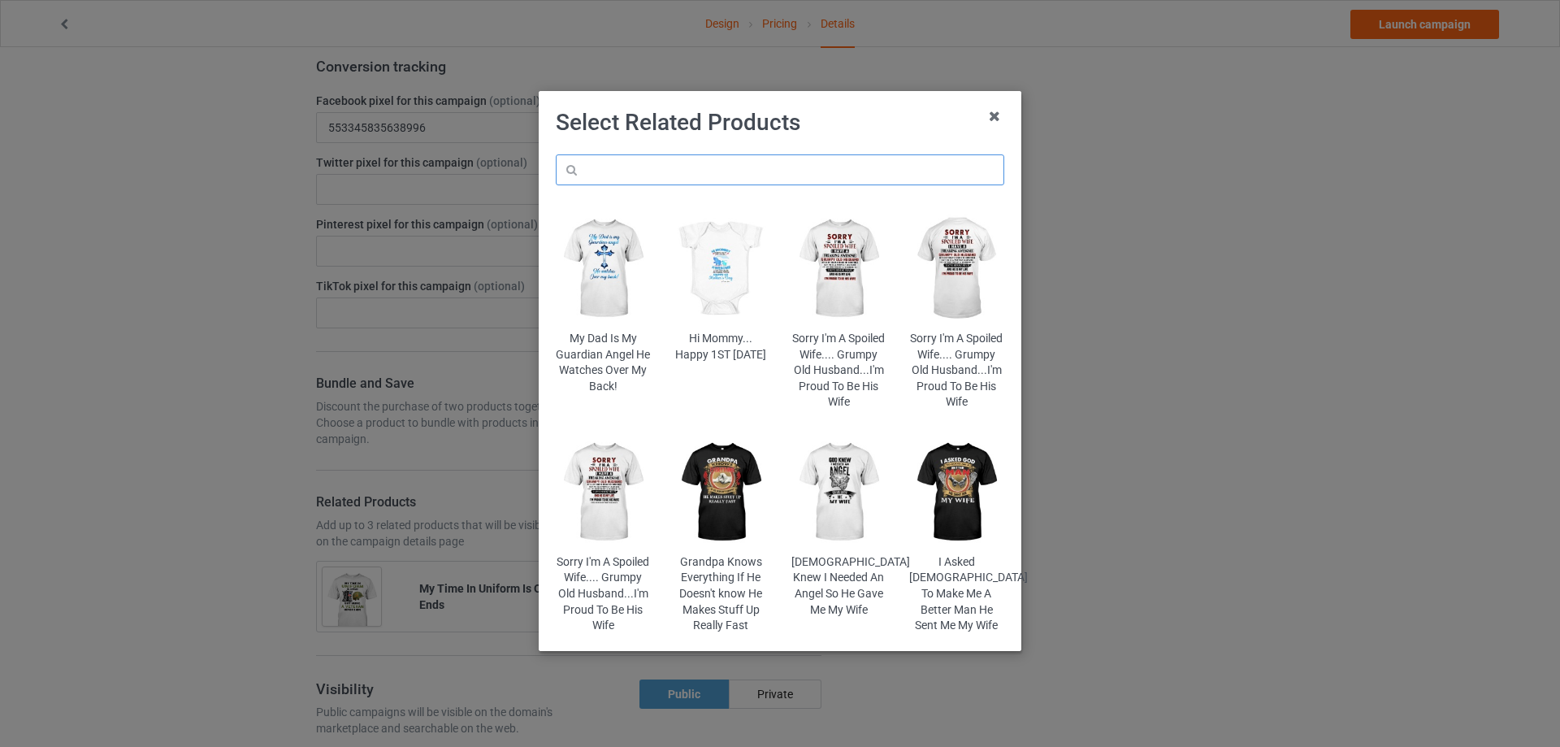
click at [662, 176] on input "text" at bounding box center [780, 169] width 449 height 31
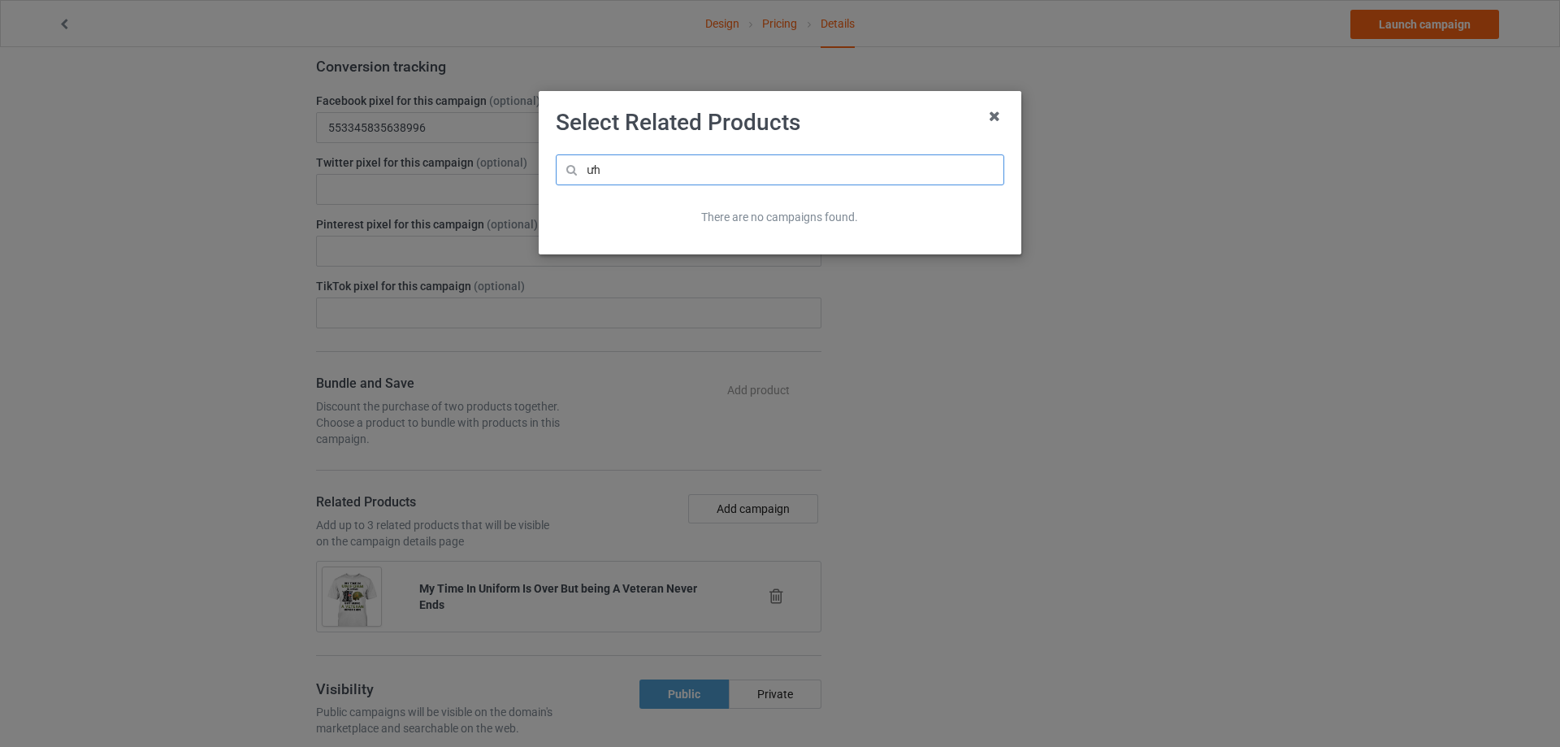
type input "ư"
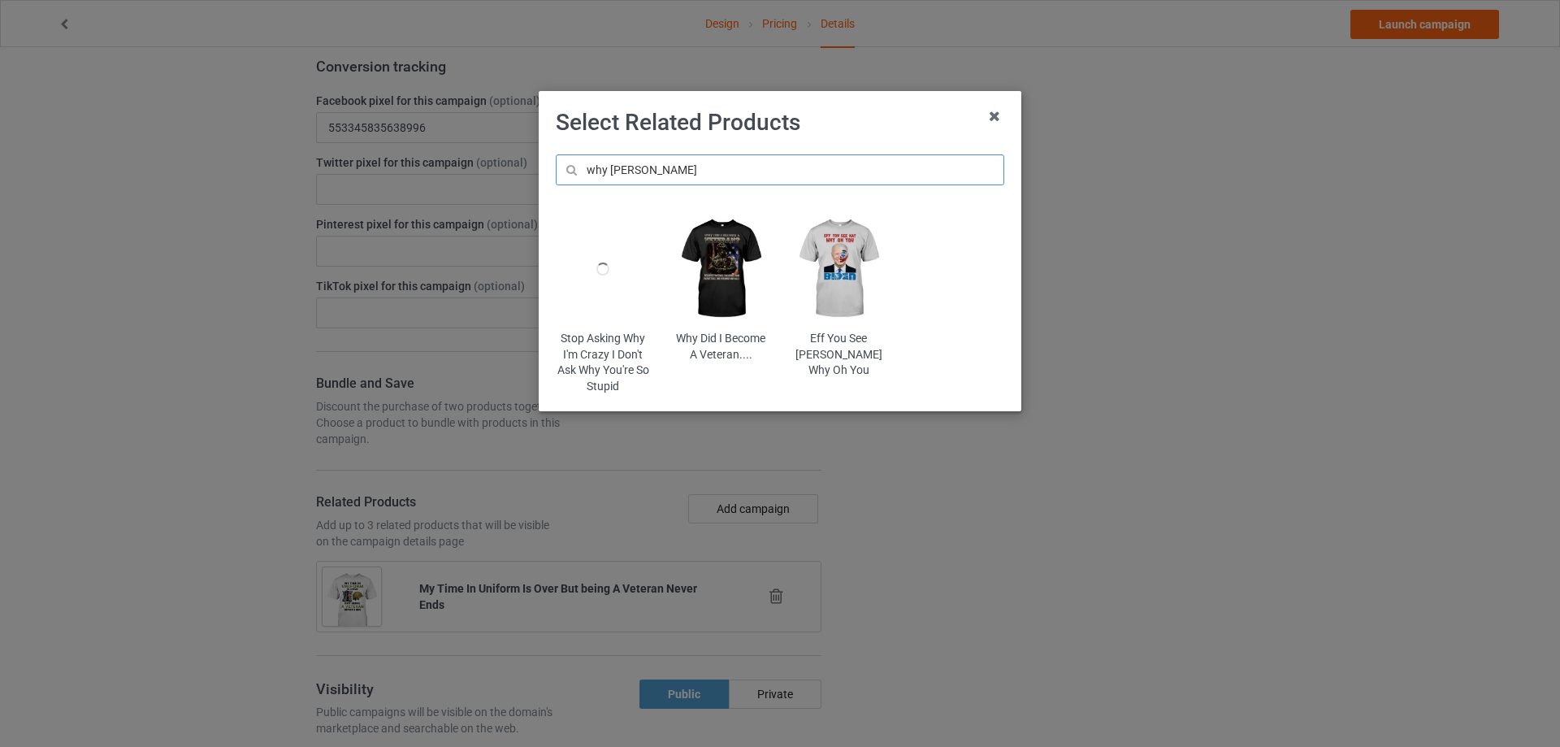
type input "why [PERSON_NAME]"
click at [701, 268] on img at bounding box center [721, 269] width 95 height 119
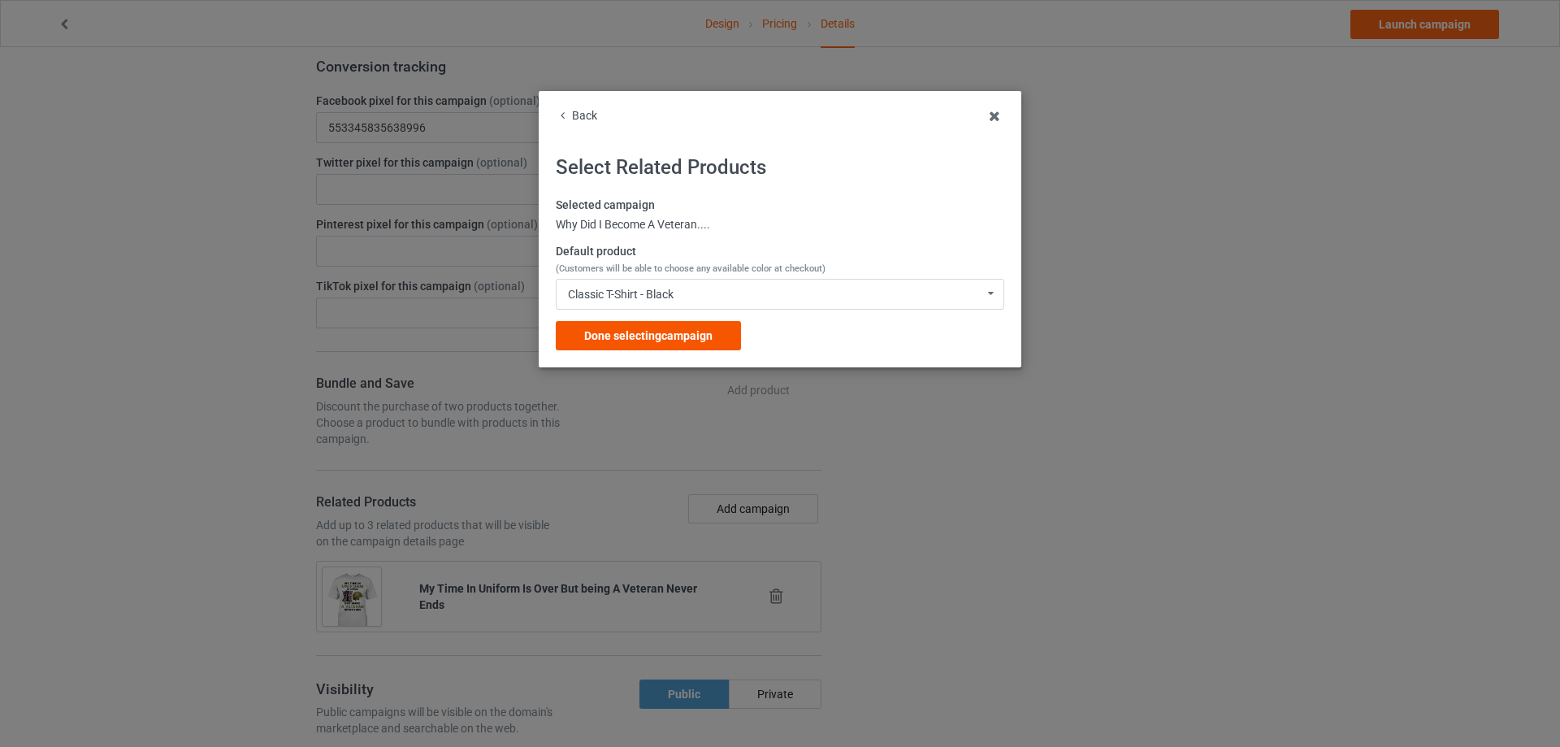
click at [688, 333] on span "Done selecting campaign" at bounding box center [648, 335] width 128 height 13
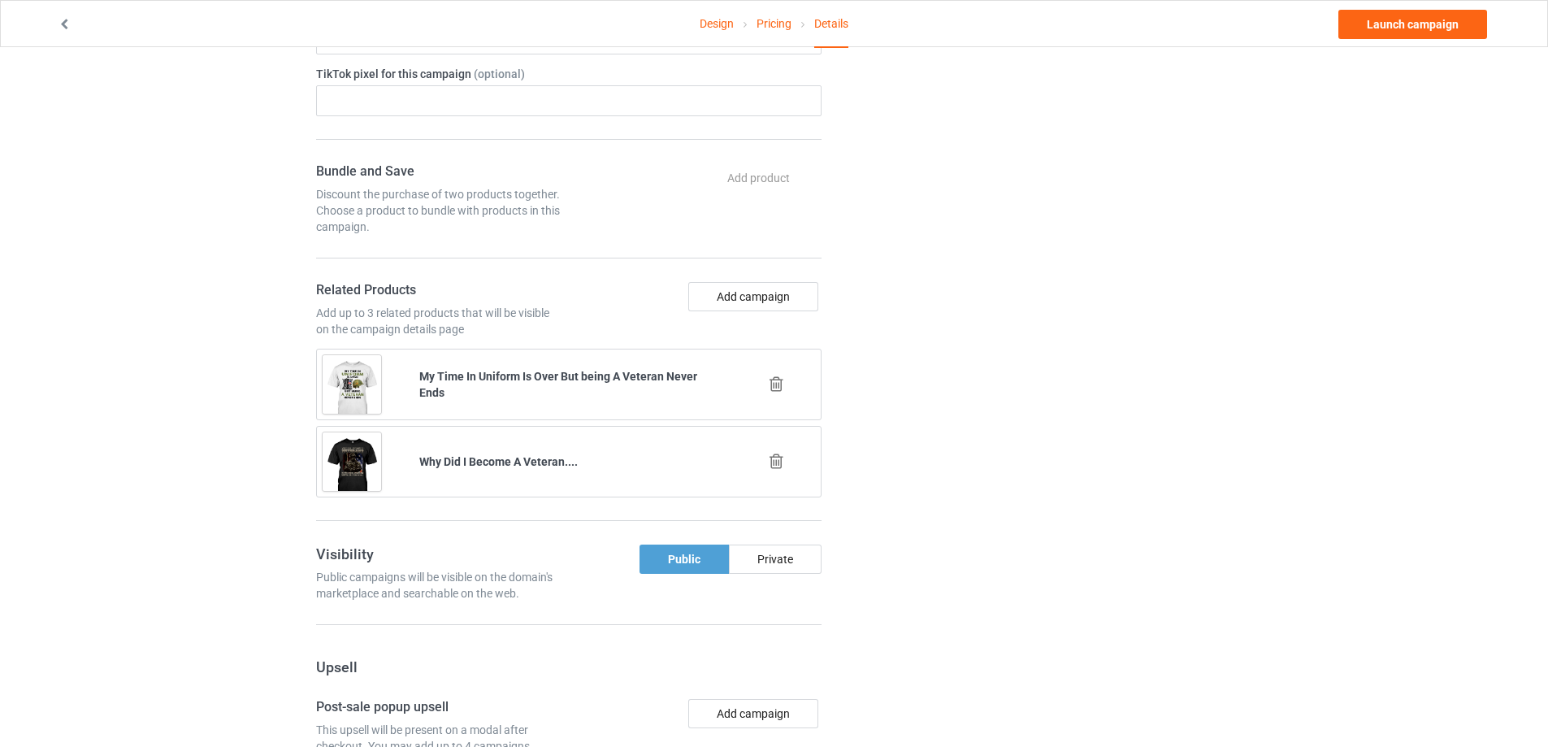
scroll to position [906, 0]
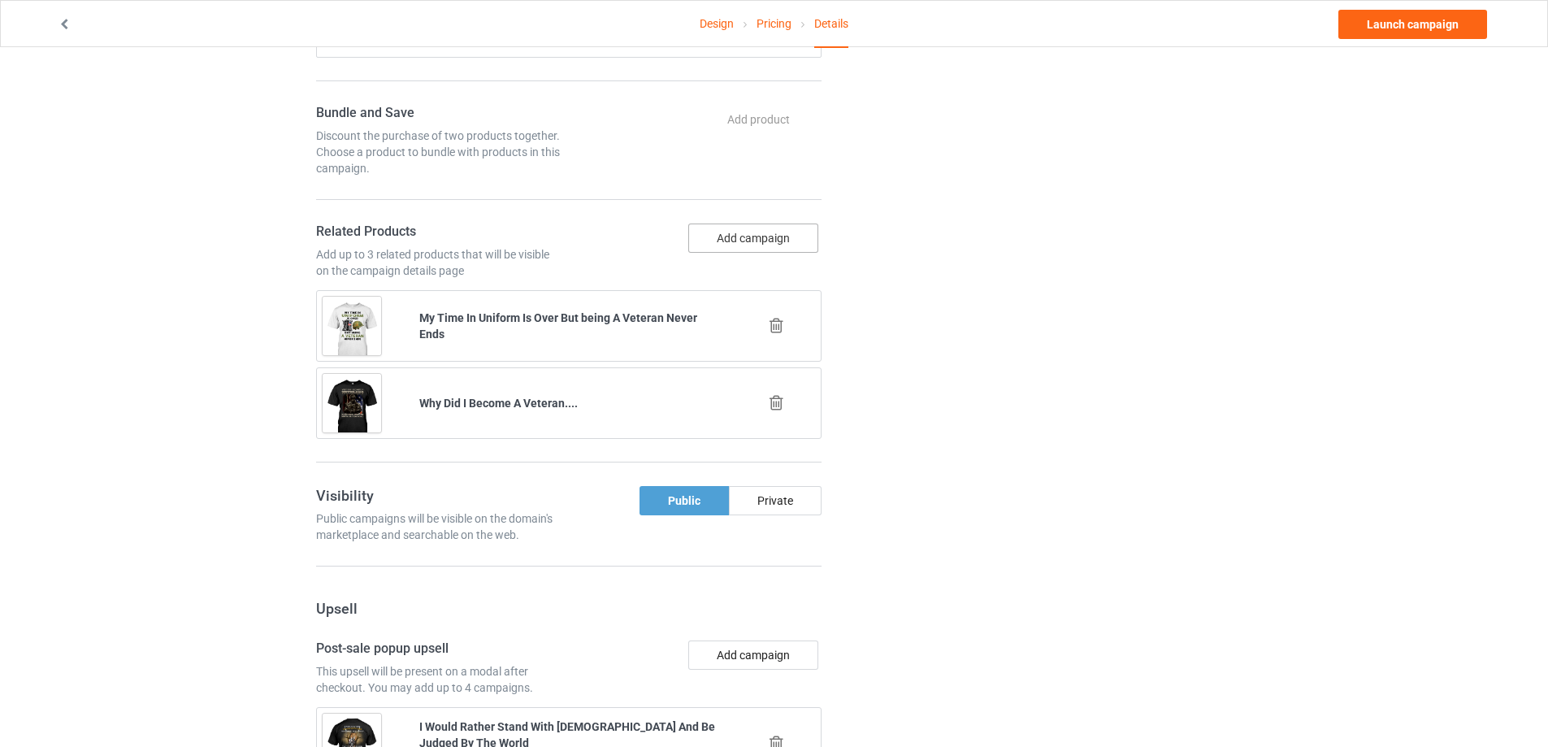
click at [727, 243] on button "Add campaign" at bounding box center [753, 238] width 130 height 29
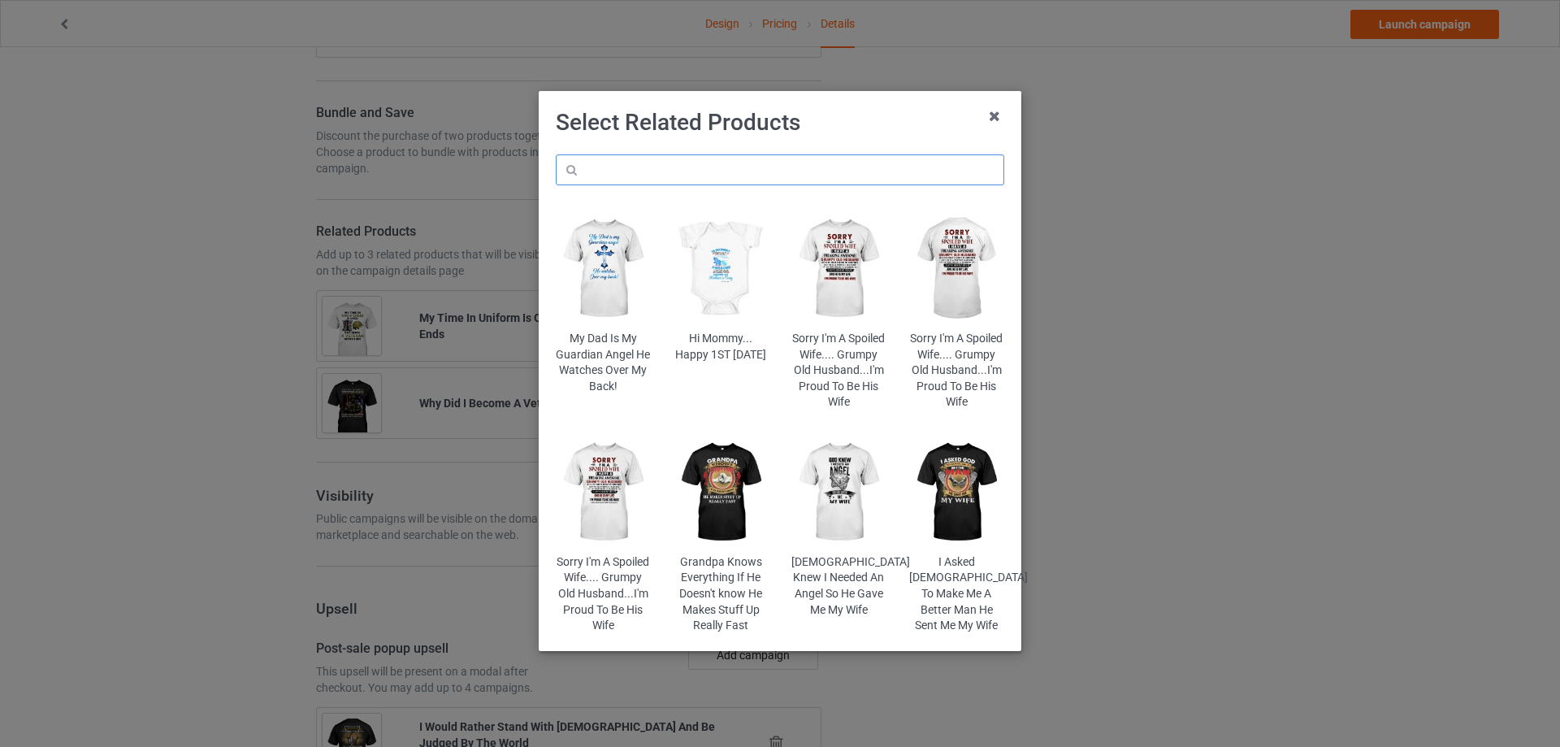
click at [638, 177] on input "text" at bounding box center [780, 169] width 449 height 31
type input "a"
type input "ă"
type input "o"
type input "ơ"
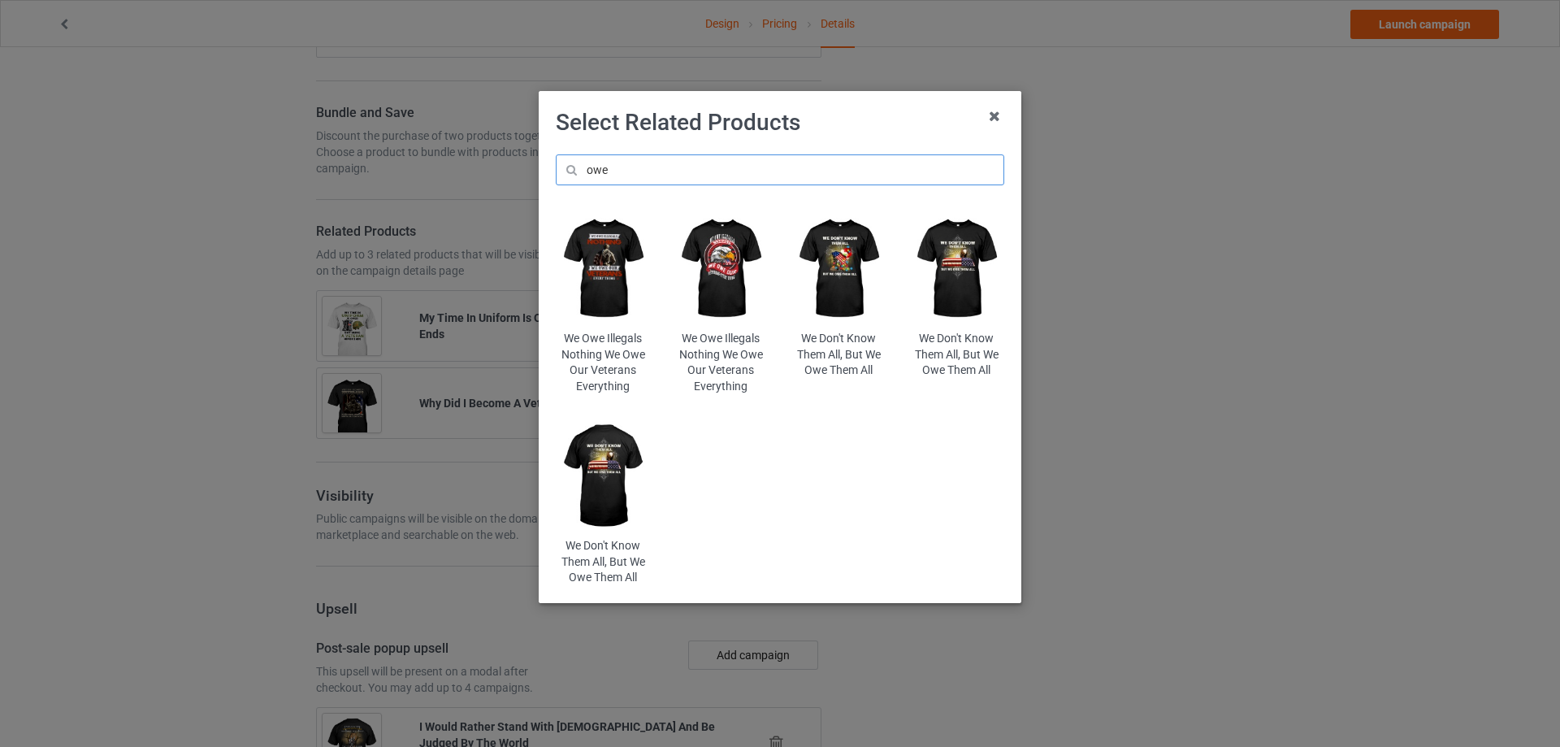
type input "owe"
click at [597, 294] on img at bounding box center [603, 269] width 95 height 119
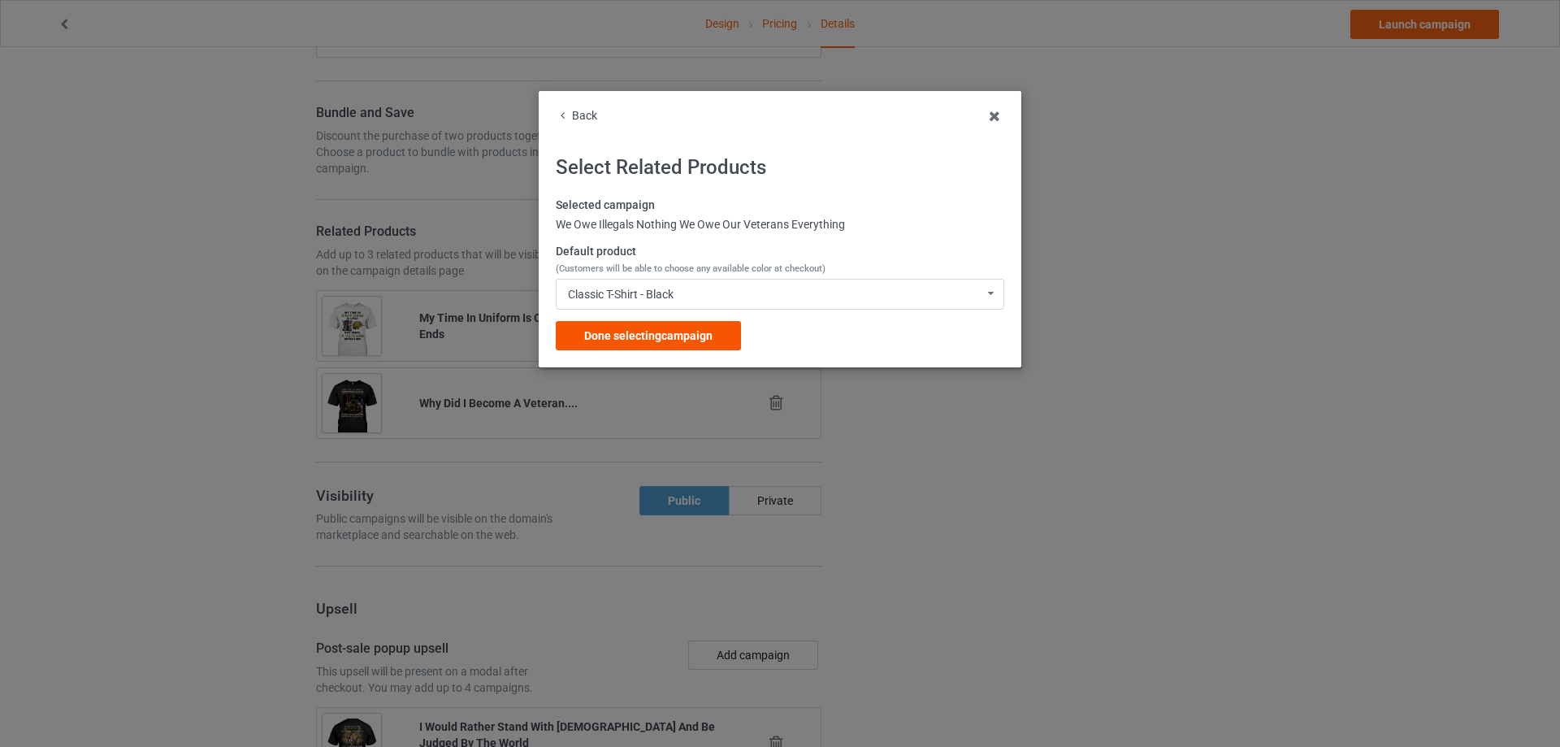
click at [617, 338] on span "Done selecting campaign" at bounding box center [648, 335] width 128 height 13
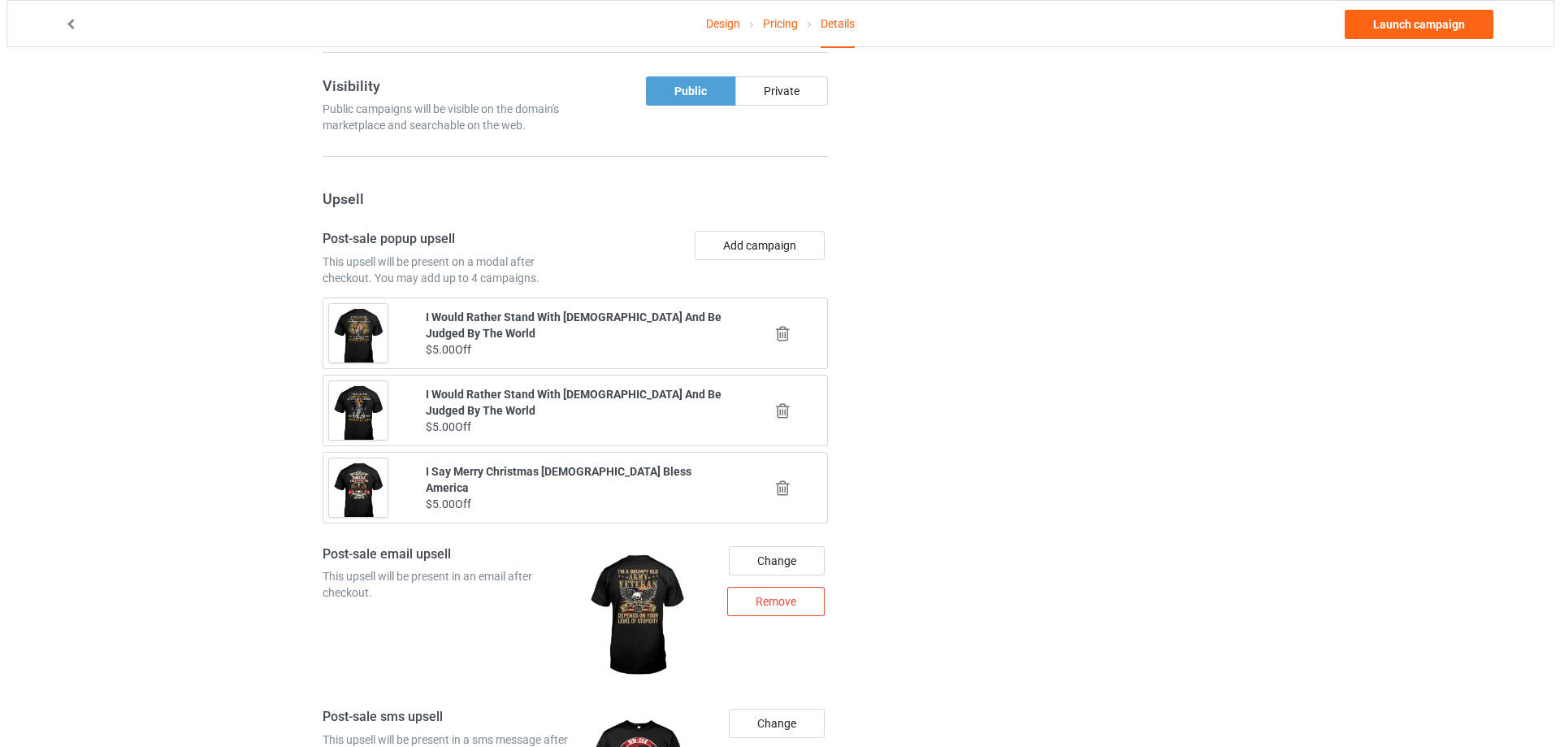
scroll to position [1313, 0]
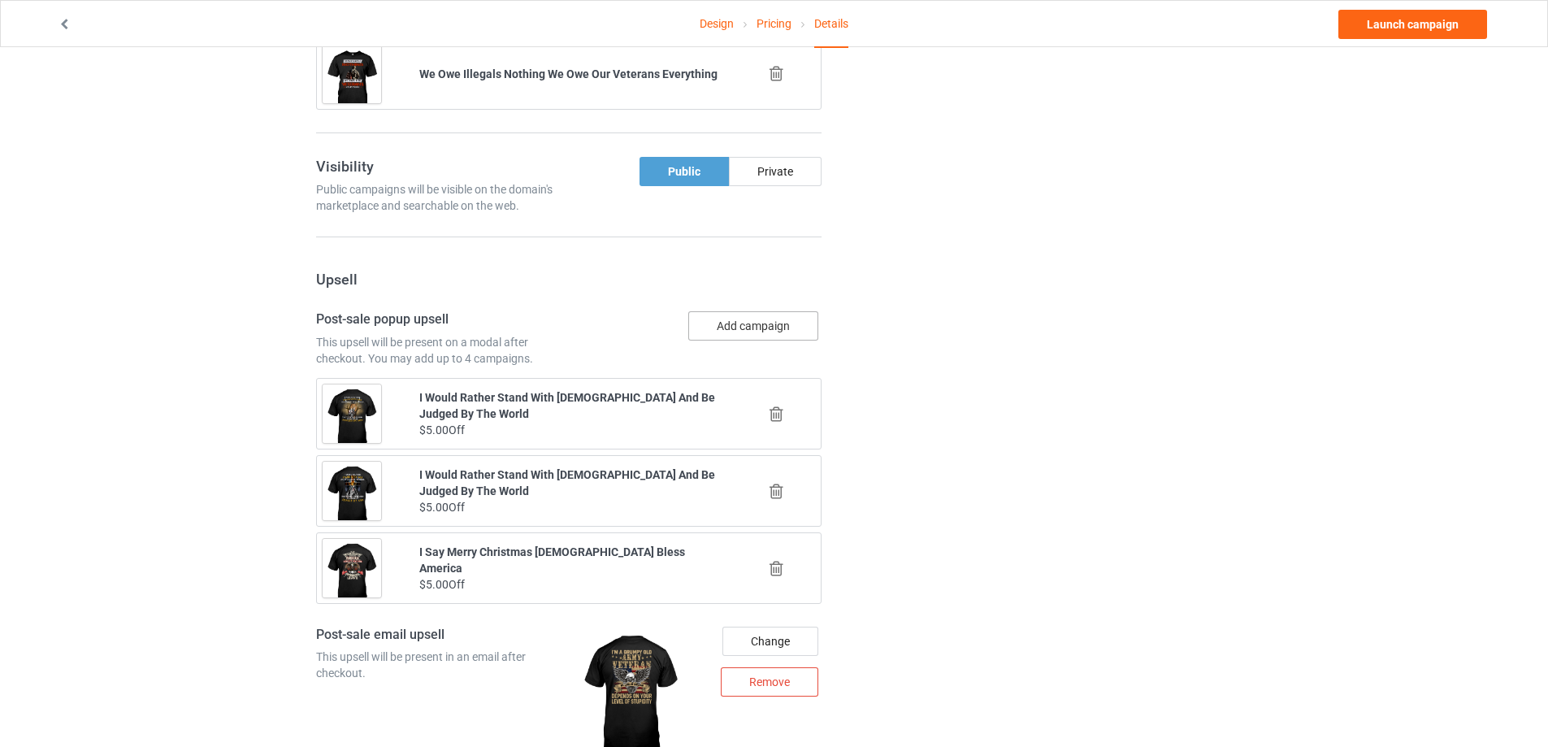
click at [740, 326] on button "Add campaign" at bounding box center [753, 325] width 130 height 29
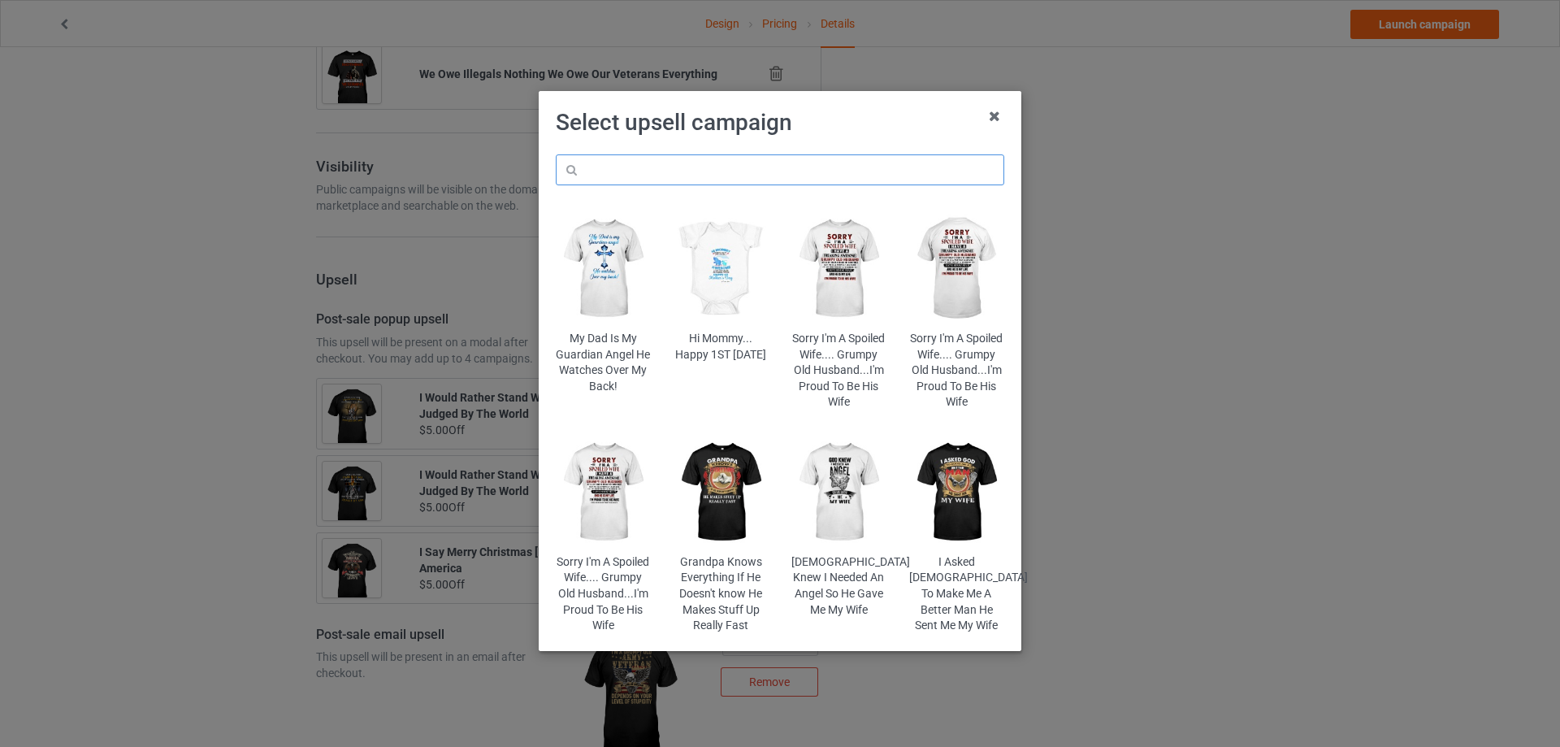
click at [697, 166] on input "text" at bounding box center [780, 169] width 449 height 31
type input "u"
type input "ú"
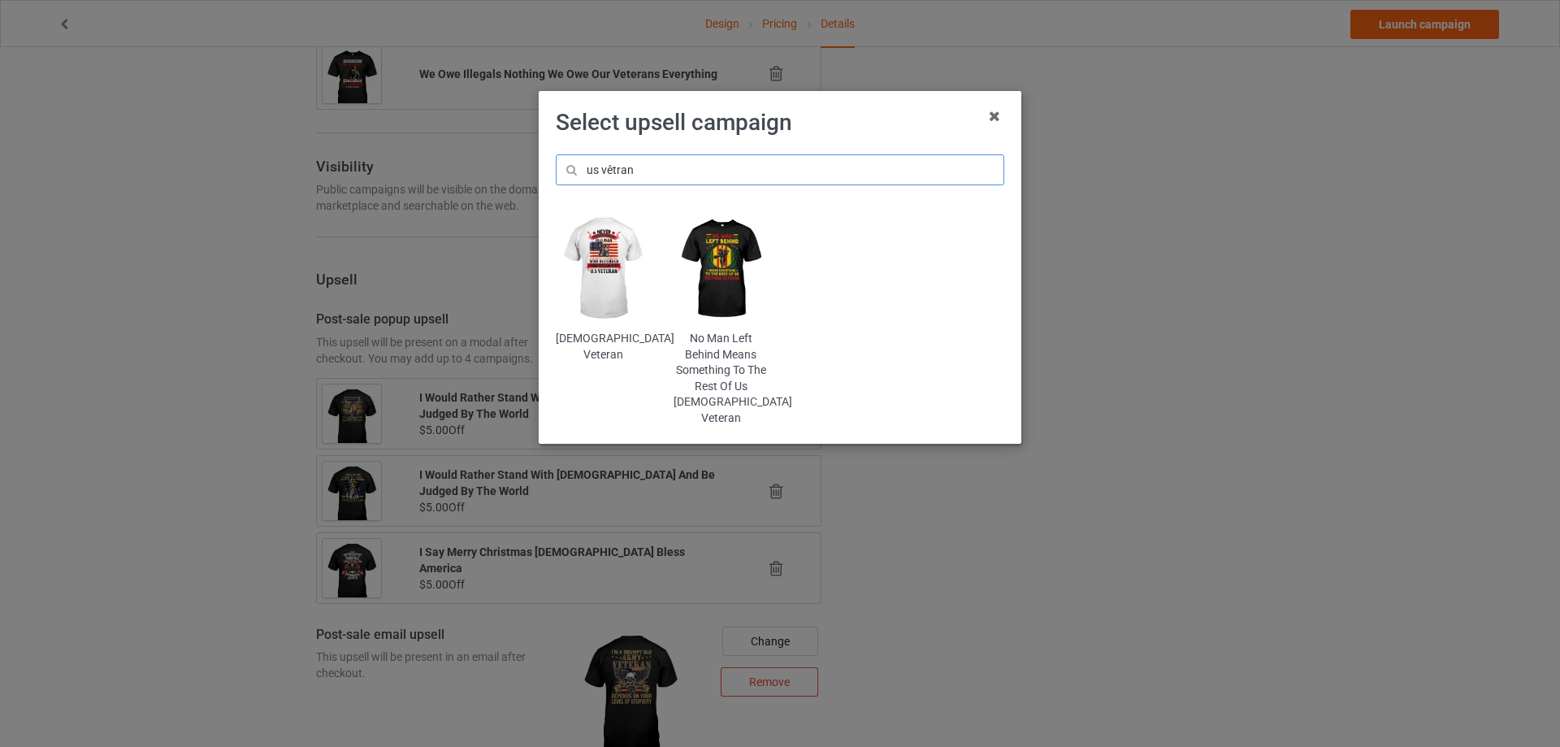
type input "us vêtran"
click at [605, 246] on img at bounding box center [603, 269] width 95 height 119
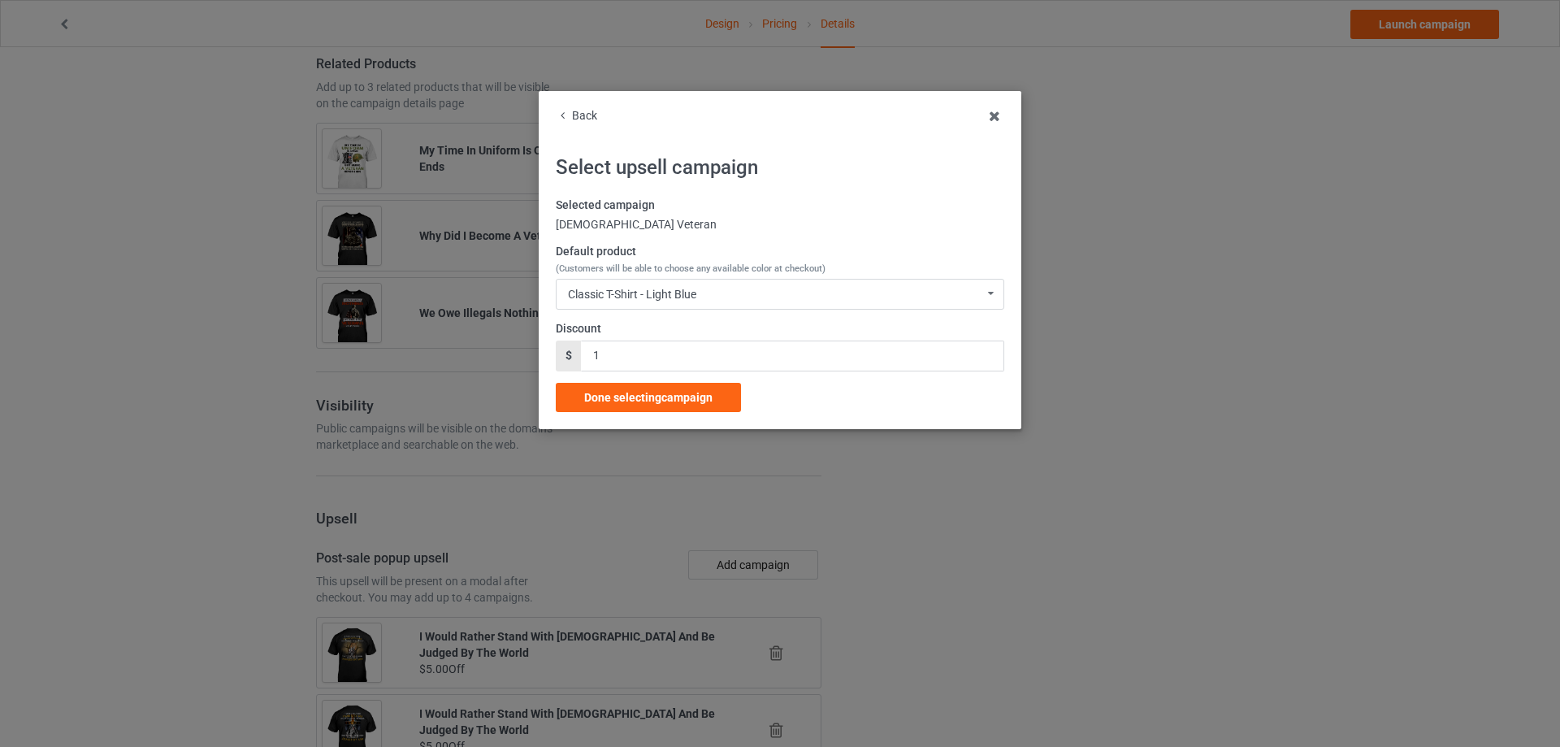
scroll to position [1313, 0]
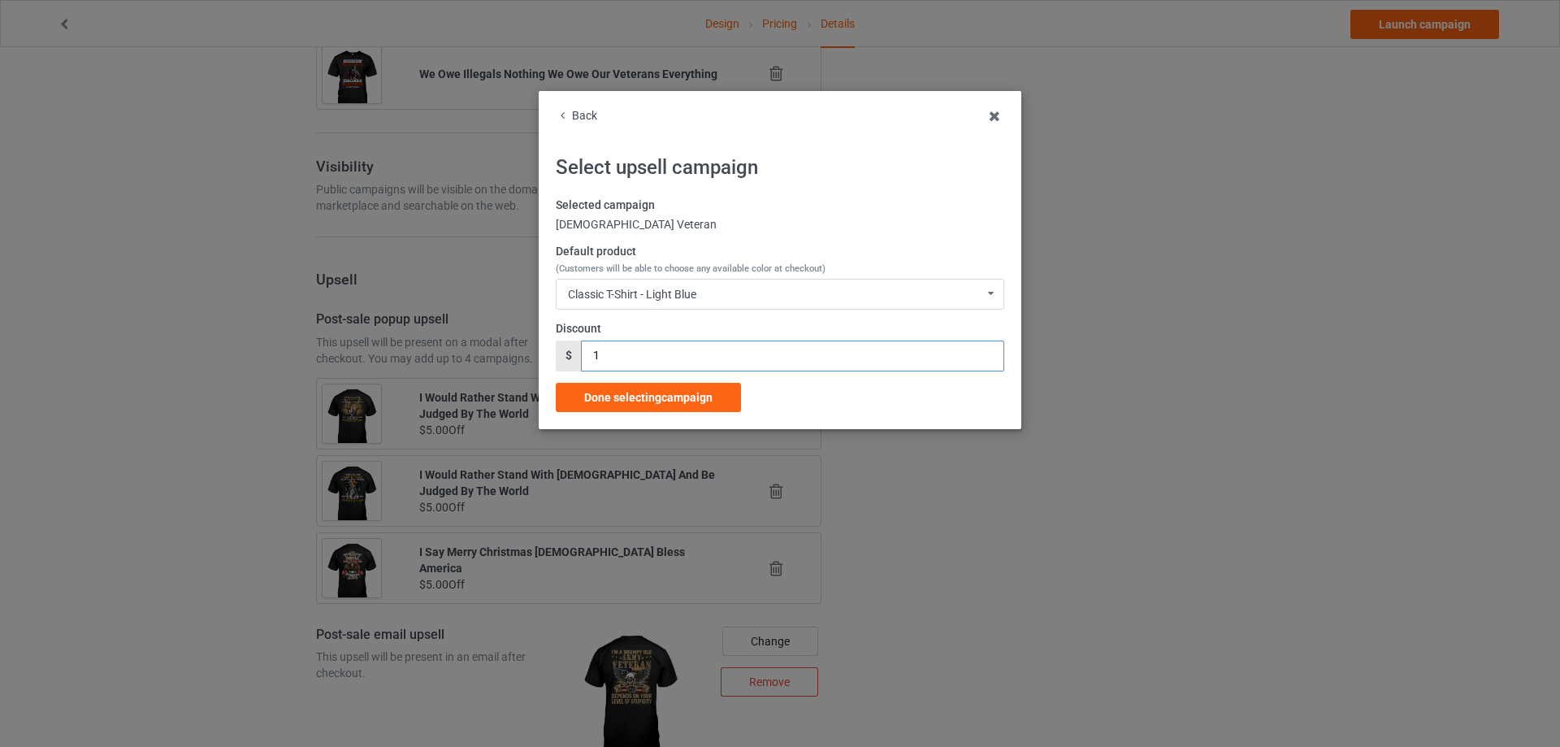
drag, startPoint x: 582, startPoint y: 362, endPoint x: 571, endPoint y: 367, distance: 12.4
click at [571, 367] on div "$ 1" at bounding box center [780, 356] width 449 height 31
type input "5"
click at [660, 406] on div "Done selecting campaign" at bounding box center [648, 397] width 185 height 29
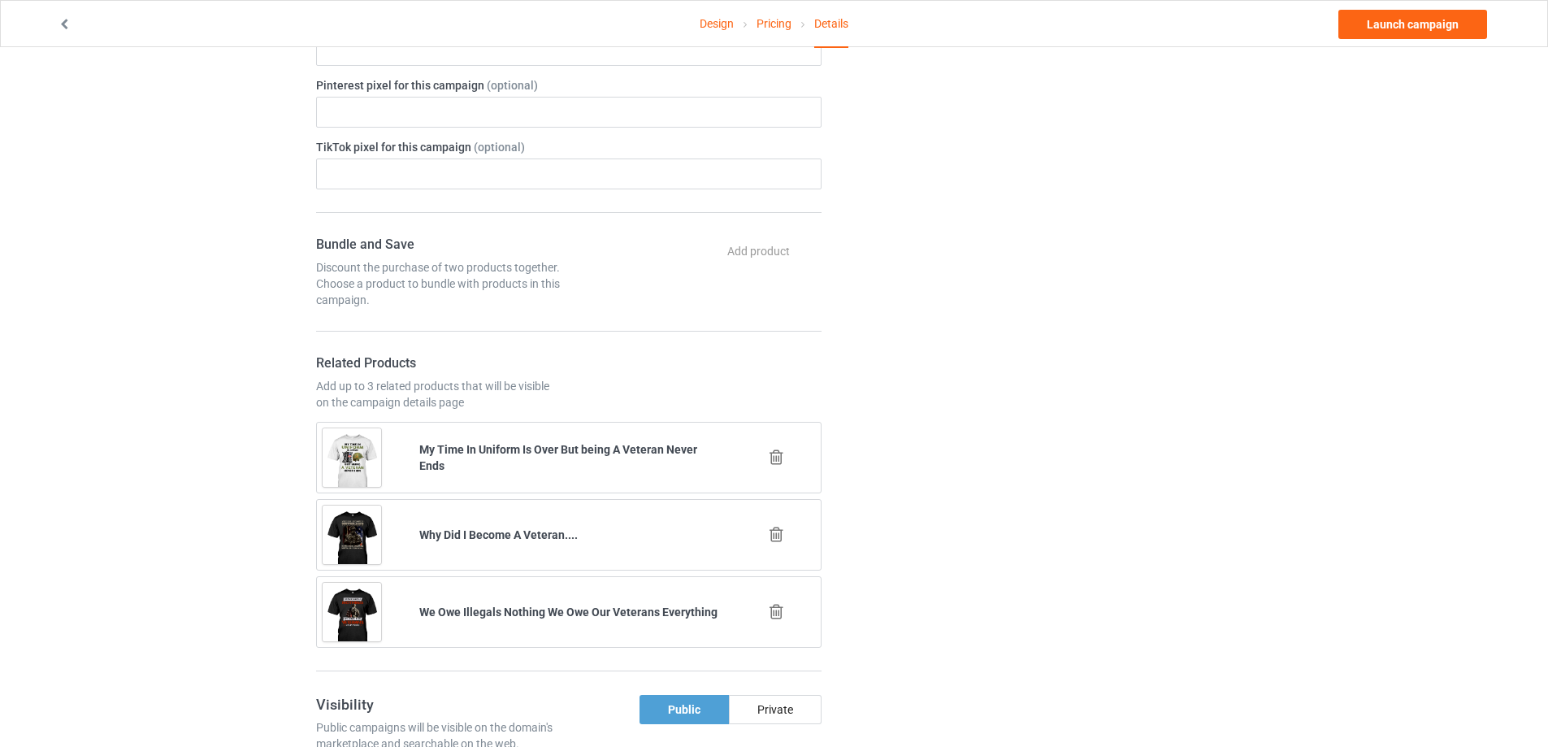
scroll to position [1085, 0]
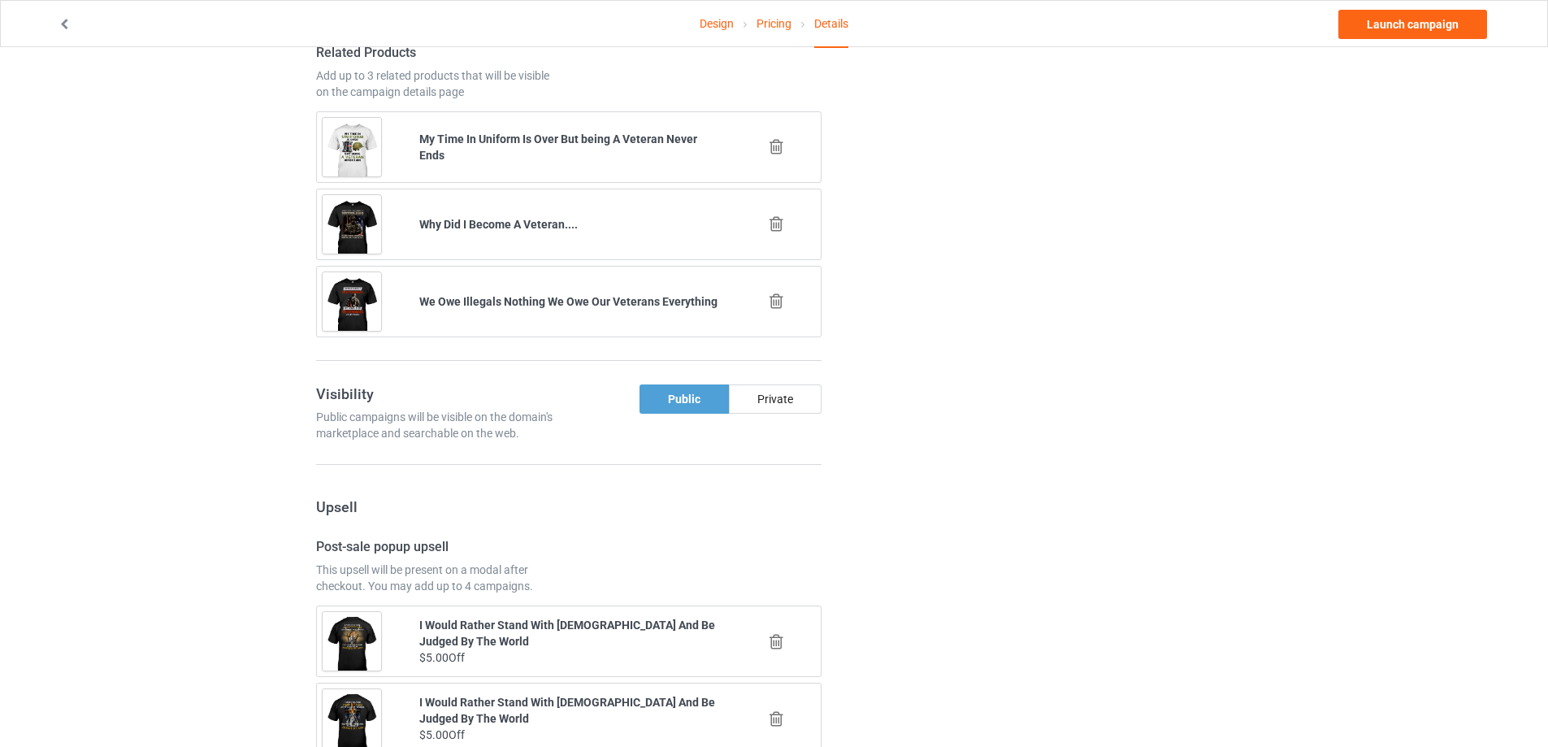
click at [779, 302] on icon at bounding box center [776, 301] width 20 height 17
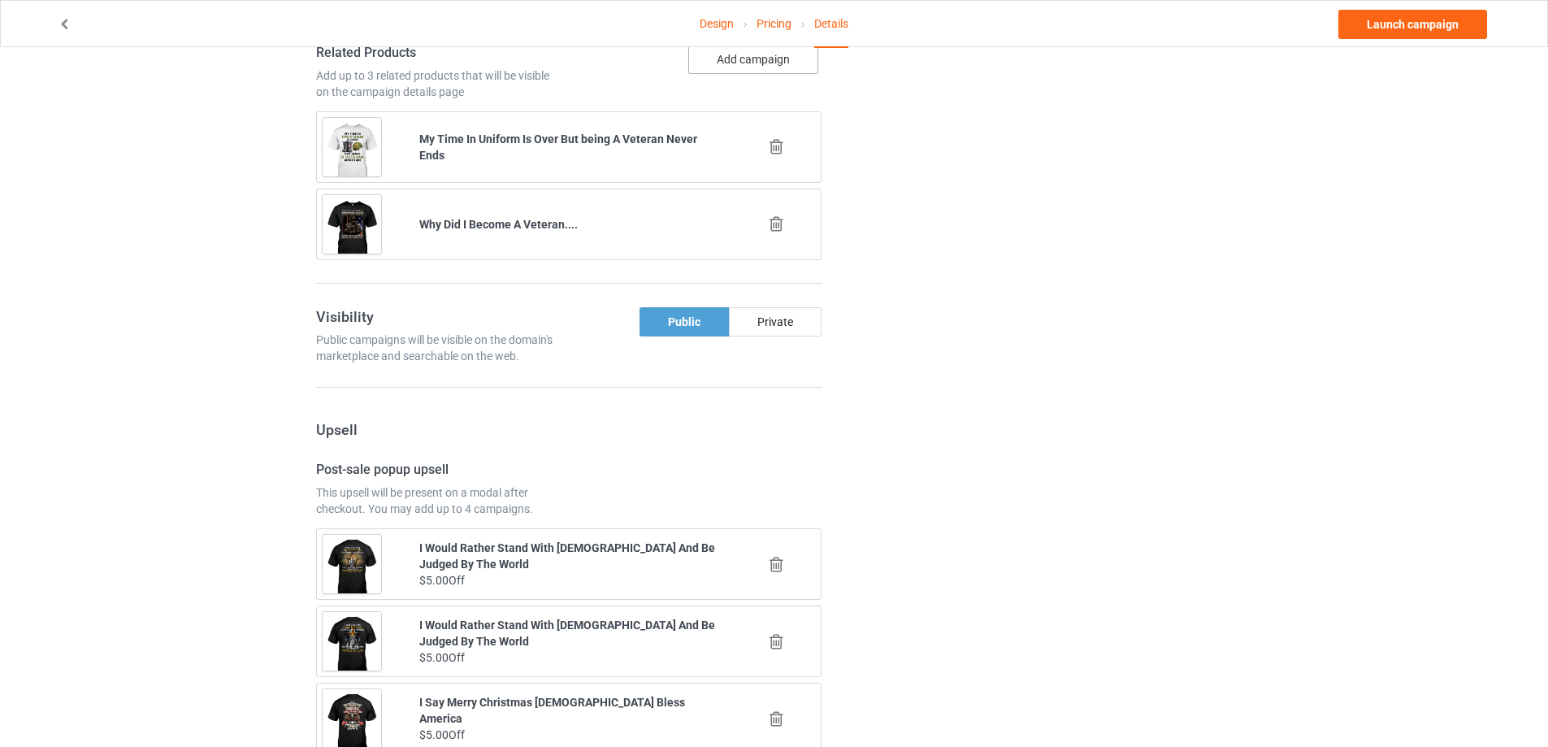
click at [779, 57] on button "Add campaign" at bounding box center [753, 59] width 130 height 29
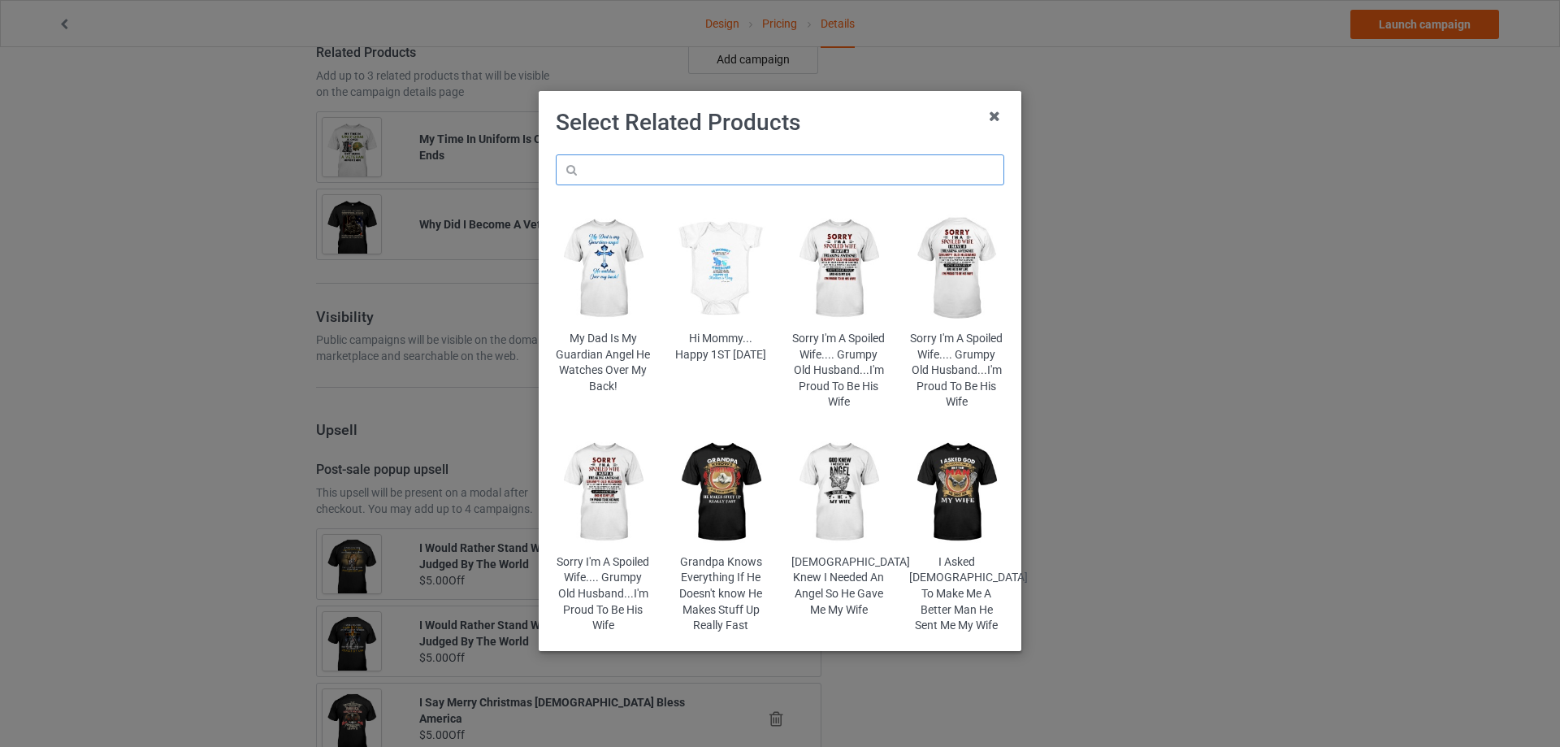
click at [741, 163] on input "text" at bounding box center [780, 169] width 449 height 31
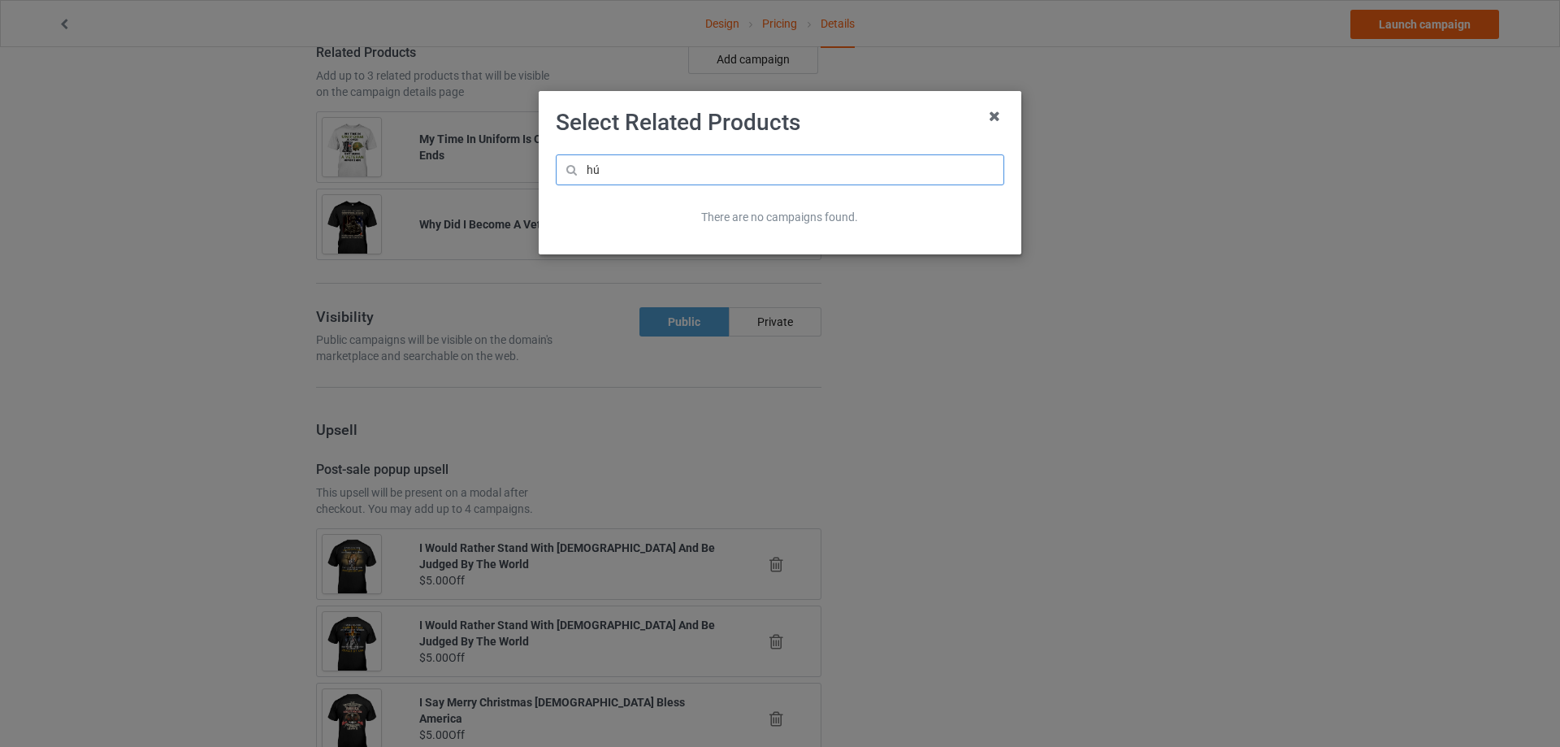
type input "h"
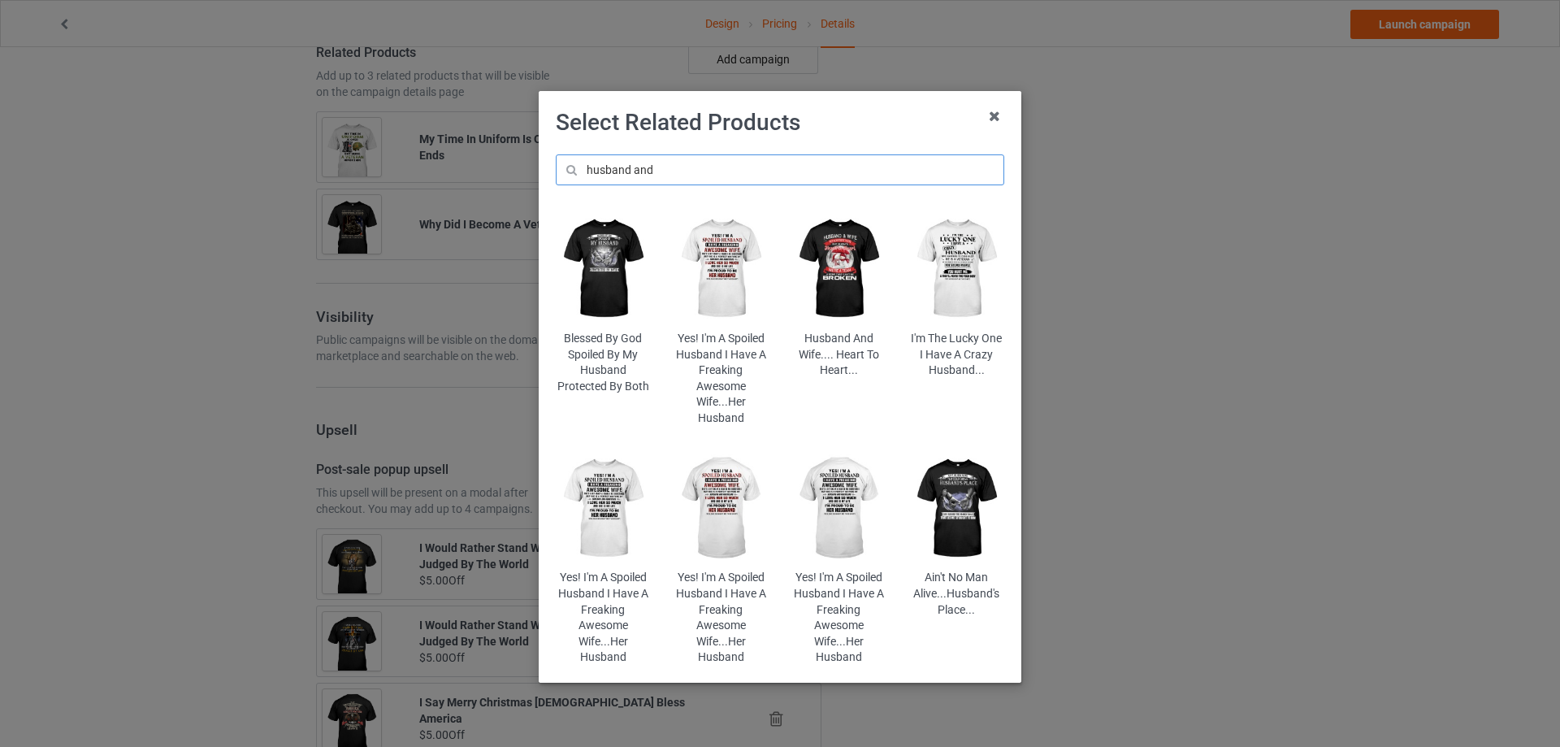
type input "husband and"
click at [832, 258] on img at bounding box center [839, 269] width 95 height 119
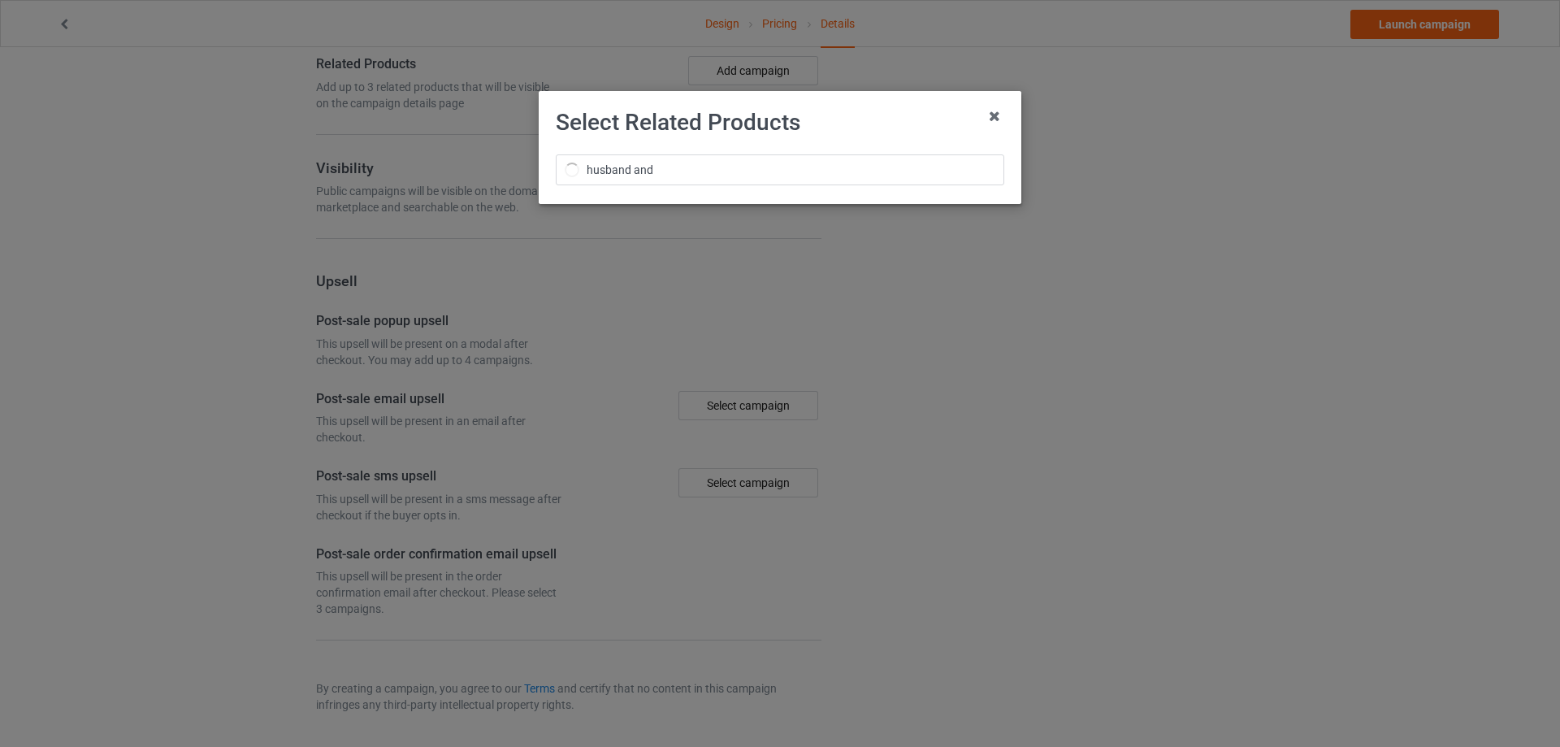
scroll to position [1074, 0]
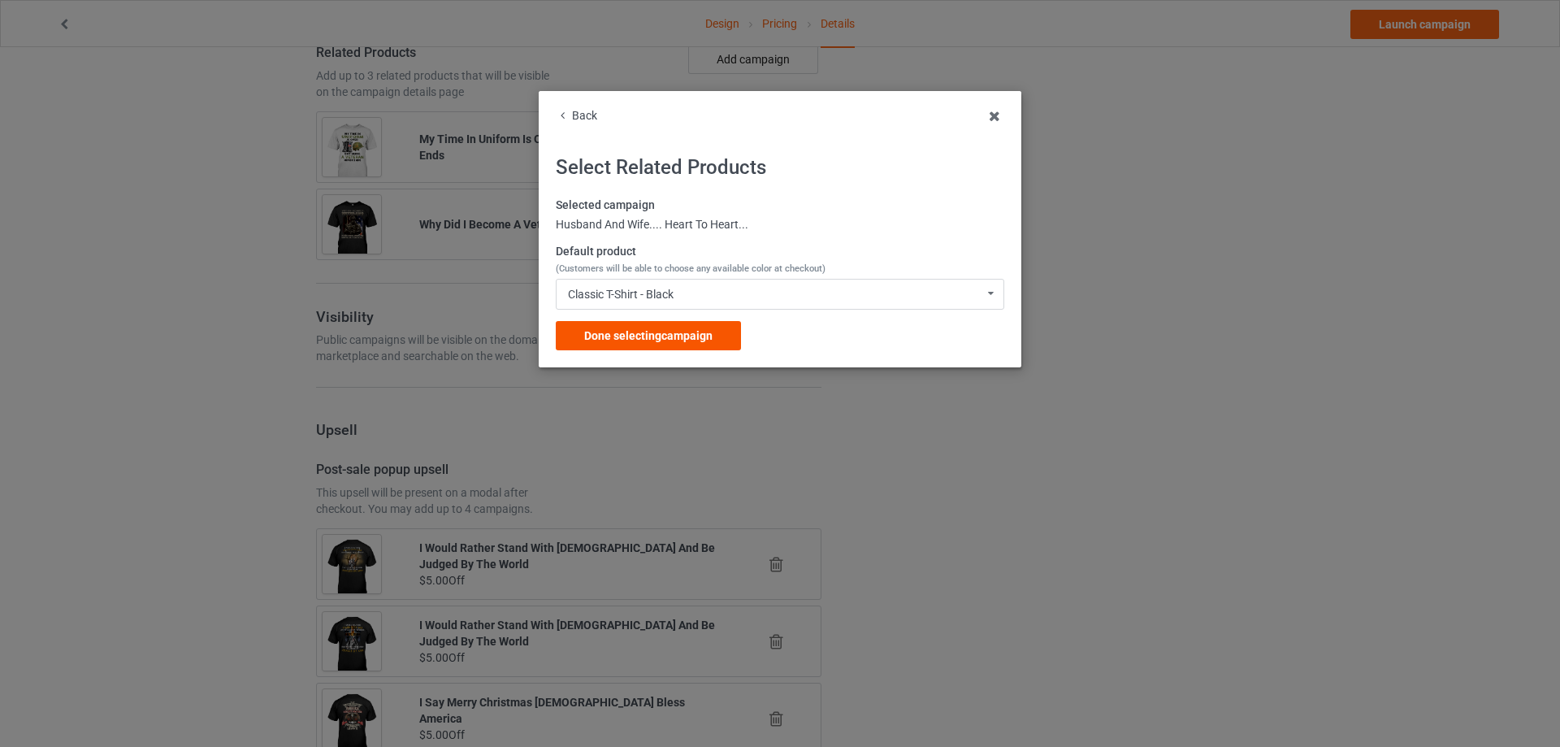
click at [688, 332] on span "Done selecting campaign" at bounding box center [648, 335] width 128 height 13
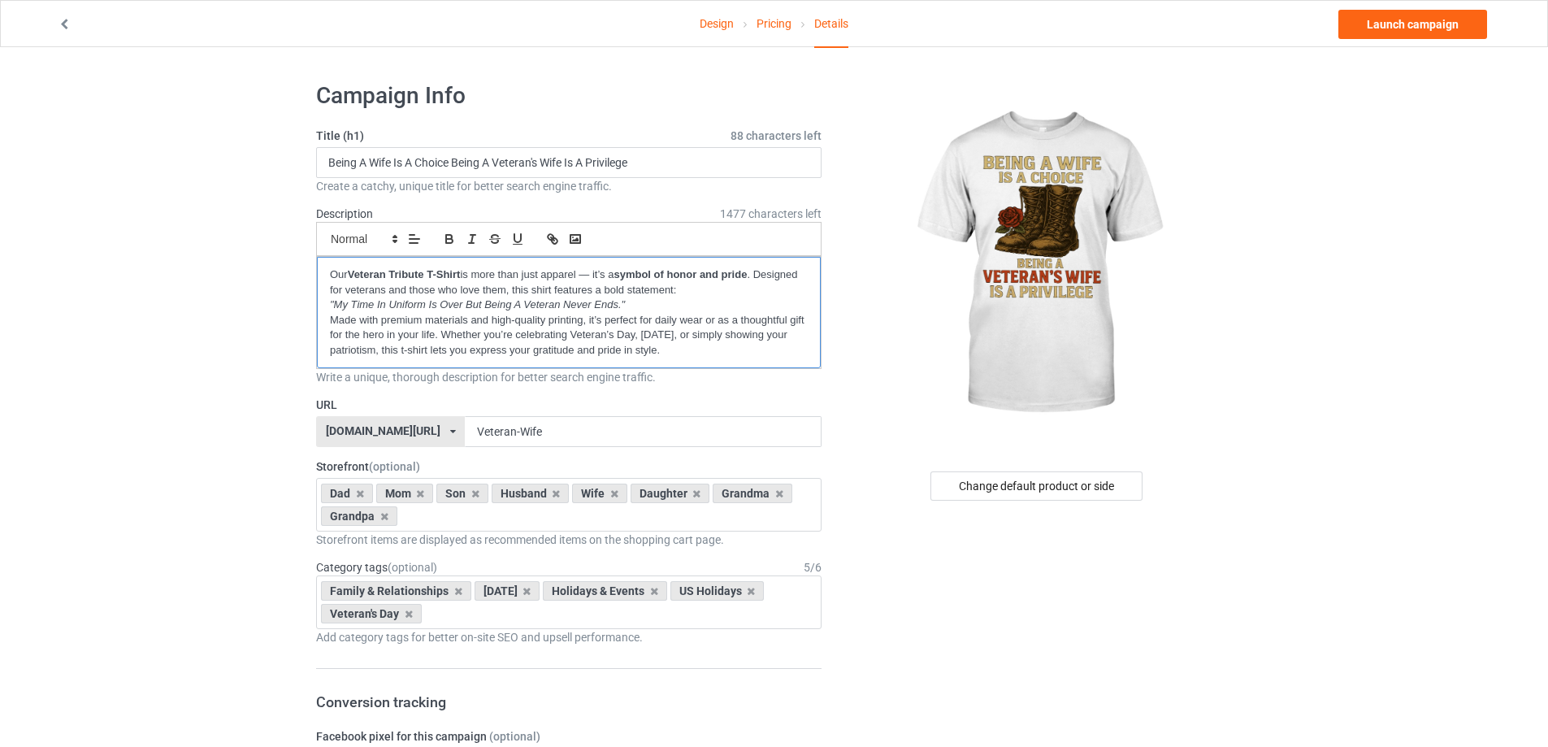
click at [333, 275] on p "Our Veteran Tribute T-Shirt is more than just apparel — it’s a symbol of honor …" at bounding box center [569, 282] width 478 height 30
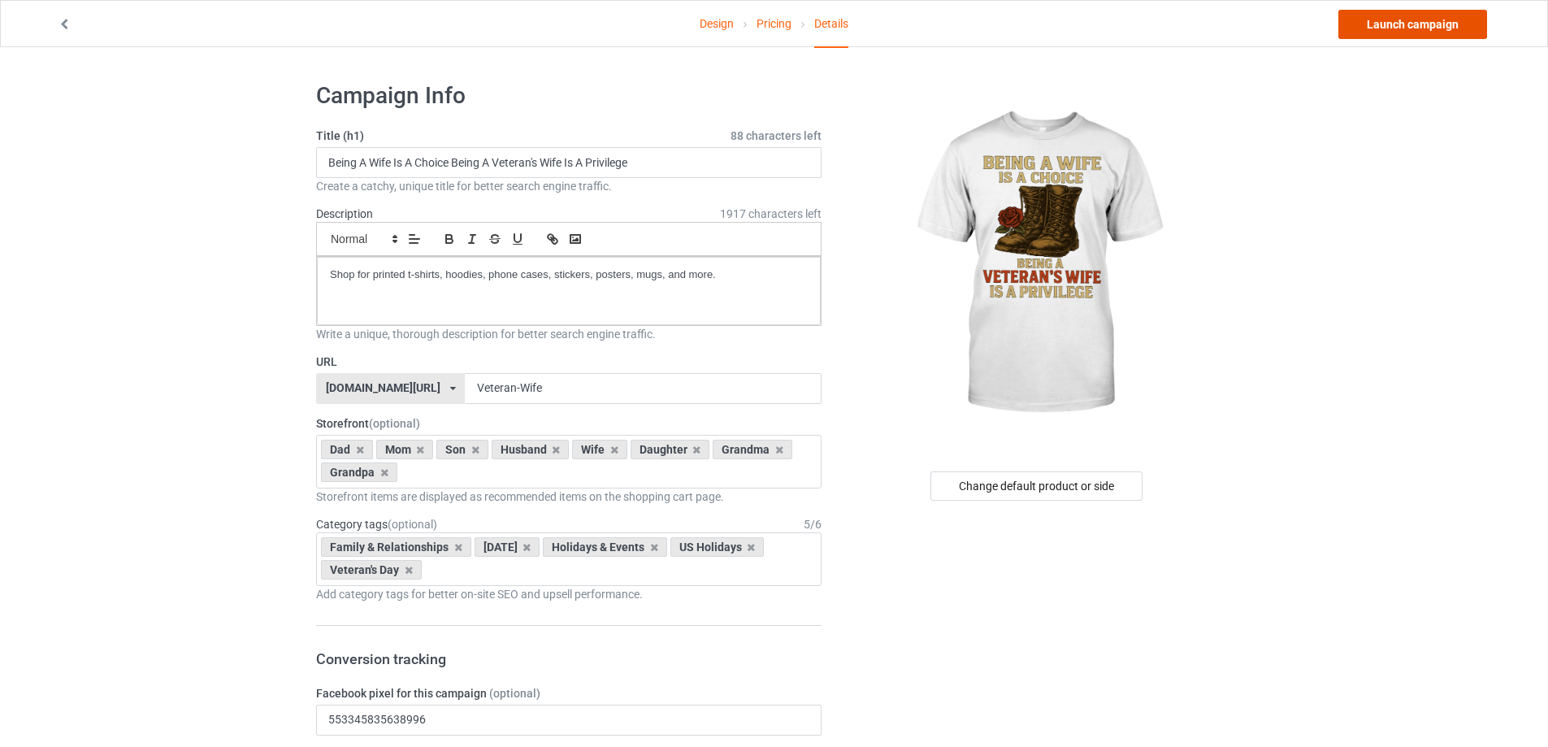
click at [1416, 27] on link "Launch campaign" at bounding box center [1413, 24] width 149 height 29
